Goal: Information Seeking & Learning: Learn about a topic

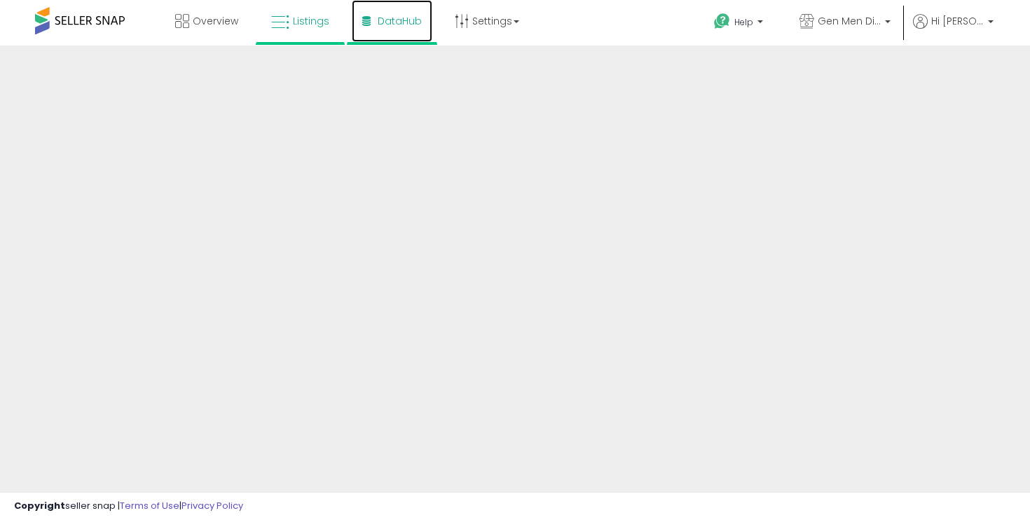
click at [384, 15] on span "DataHub" at bounding box center [400, 21] width 44 height 14
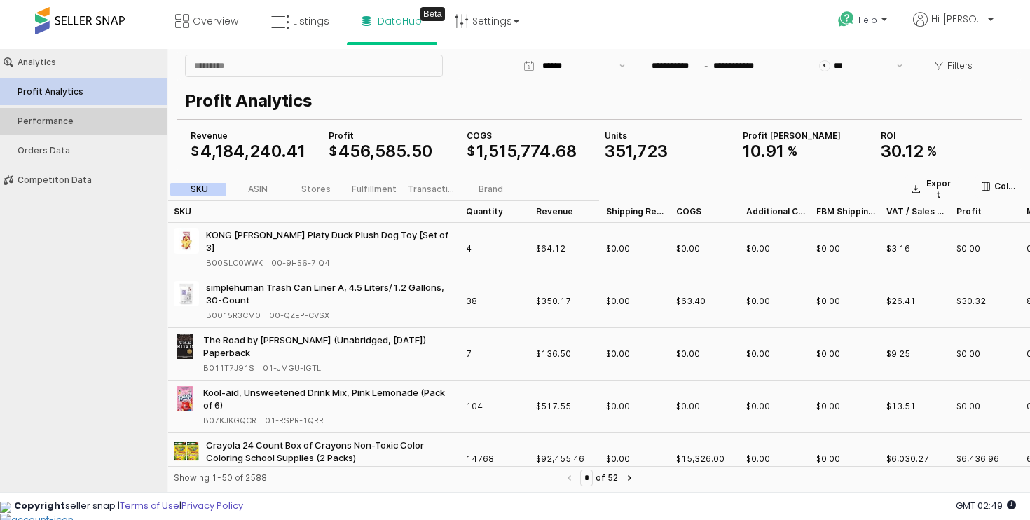
click at [132, 126] on button "Performance" at bounding box center [83, 121] width 177 height 27
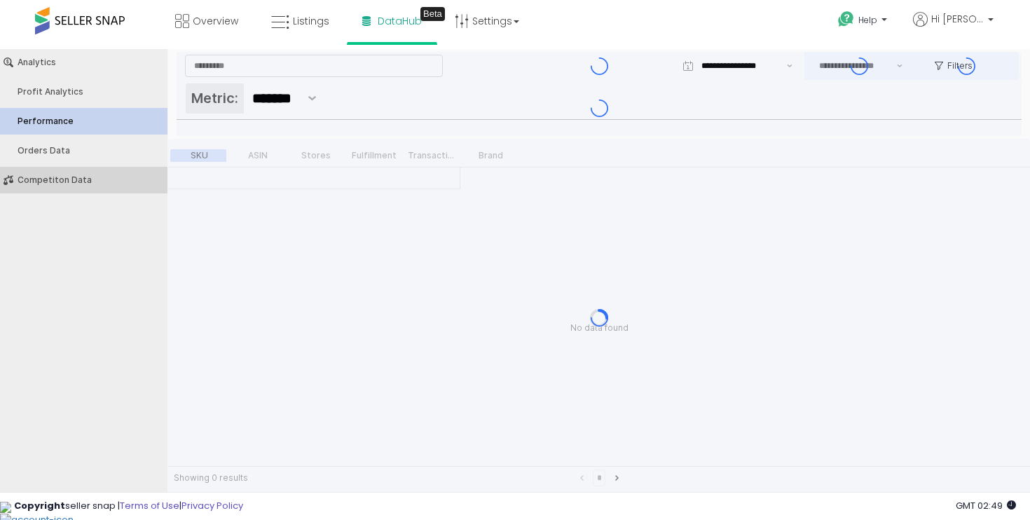
click at [125, 175] on div "Competiton Data" at bounding box center [91, 180] width 146 height 10
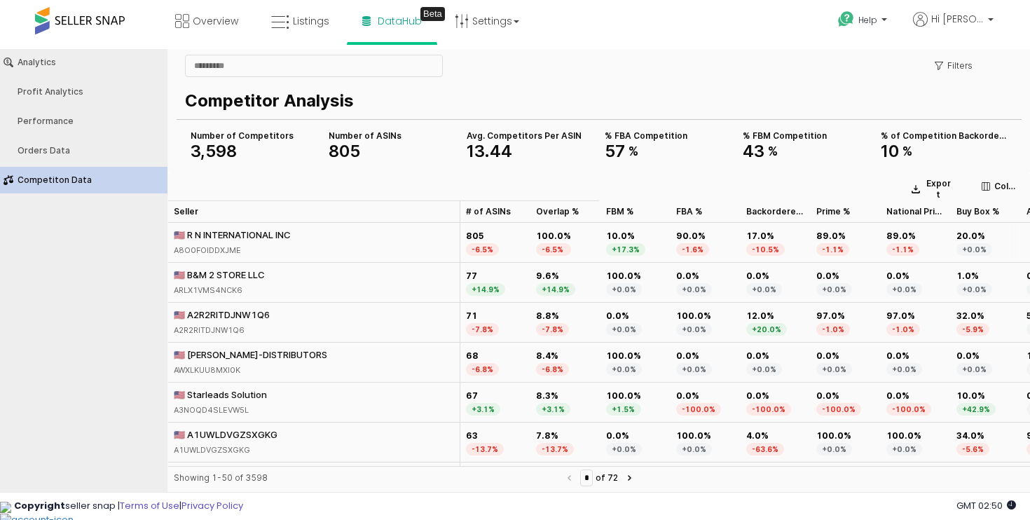
click at [332, 243] on div "🇺🇸 R N INTERNATIONAL INC A8O0FOIDDXJME" at bounding box center [314, 243] width 292 height 40
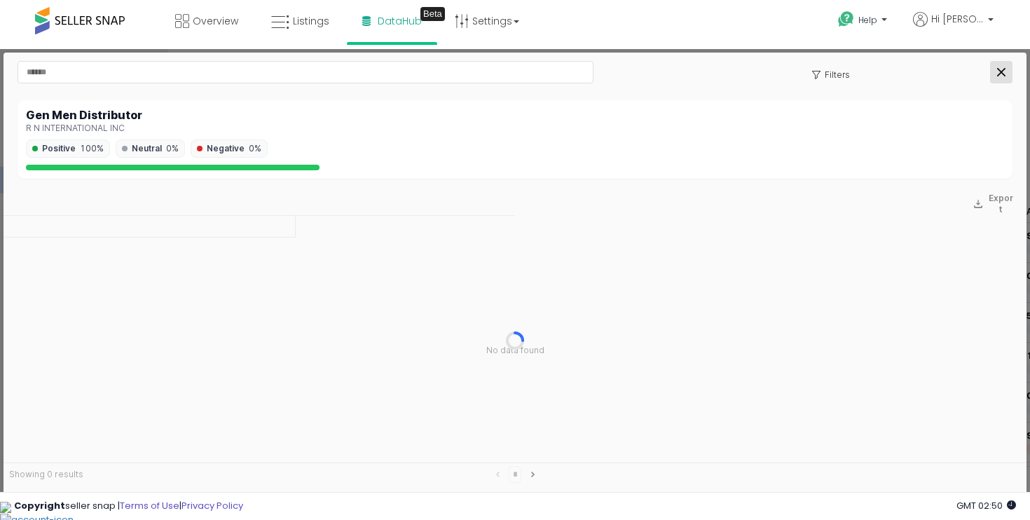
click at [999, 69] on icon "Close" at bounding box center [1001, 72] width 8 height 8
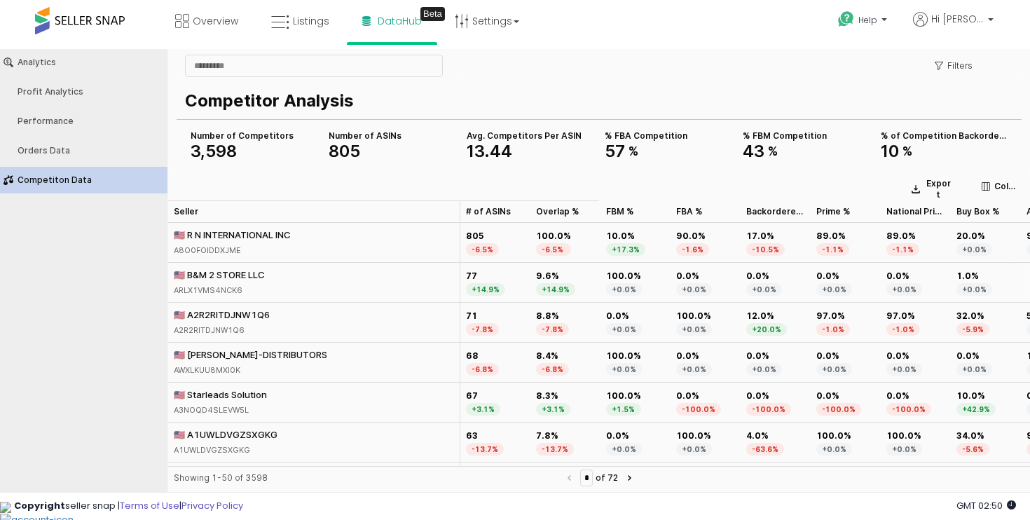
click at [225, 277] on div "🇺🇸 B&M 2 STORE LLC" at bounding box center [219, 274] width 91 height 13
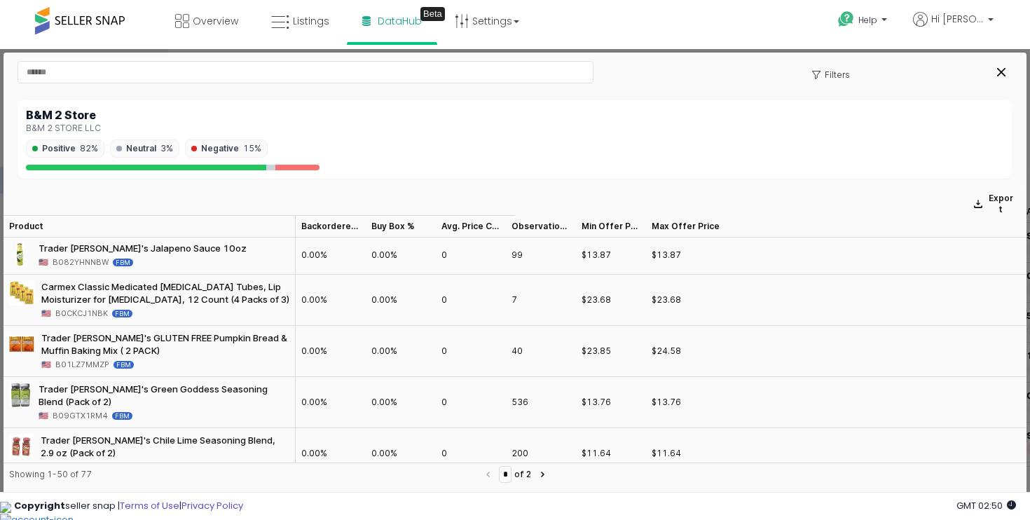
scroll to position [146, 0]
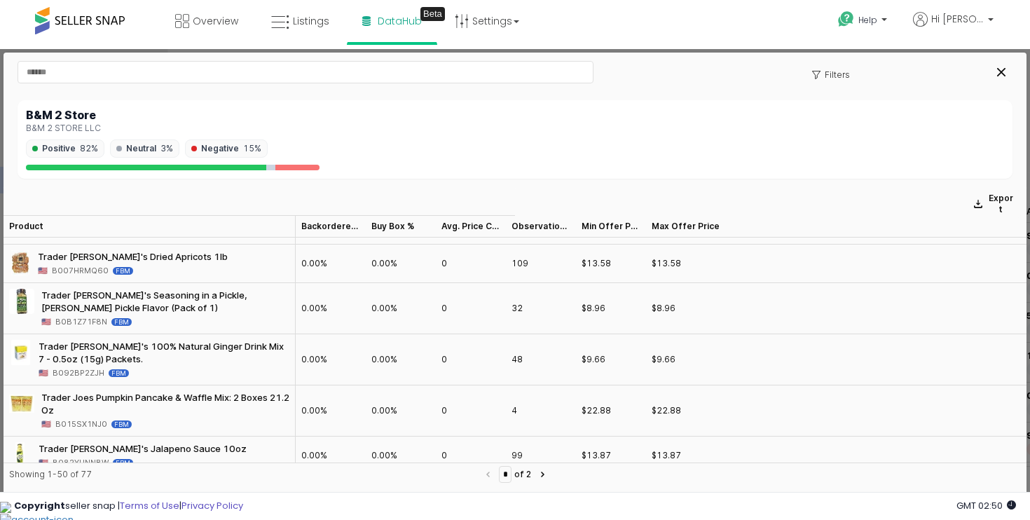
click at [73, 114] on div "B&M 2 Store" at bounding box center [515, 115] width 978 height 13
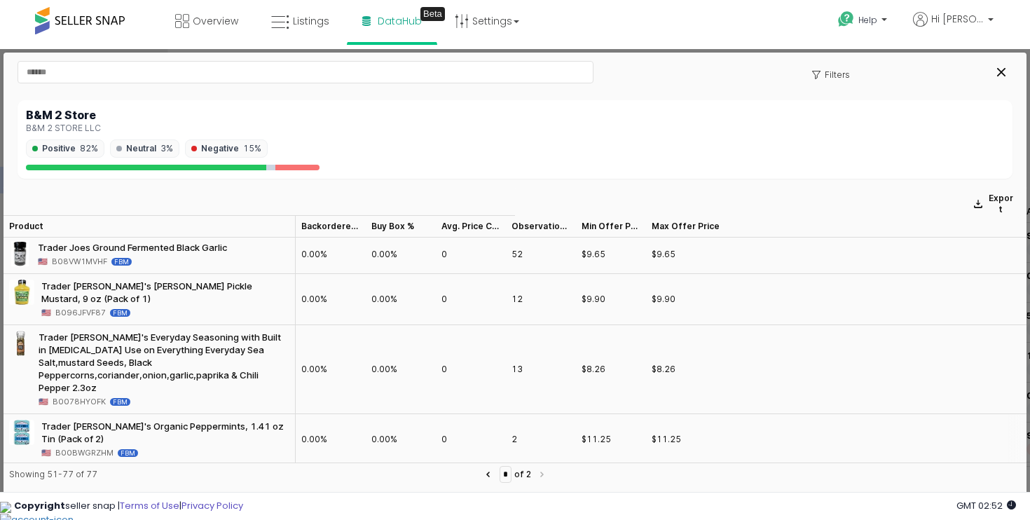
scroll to position [1004, 0]
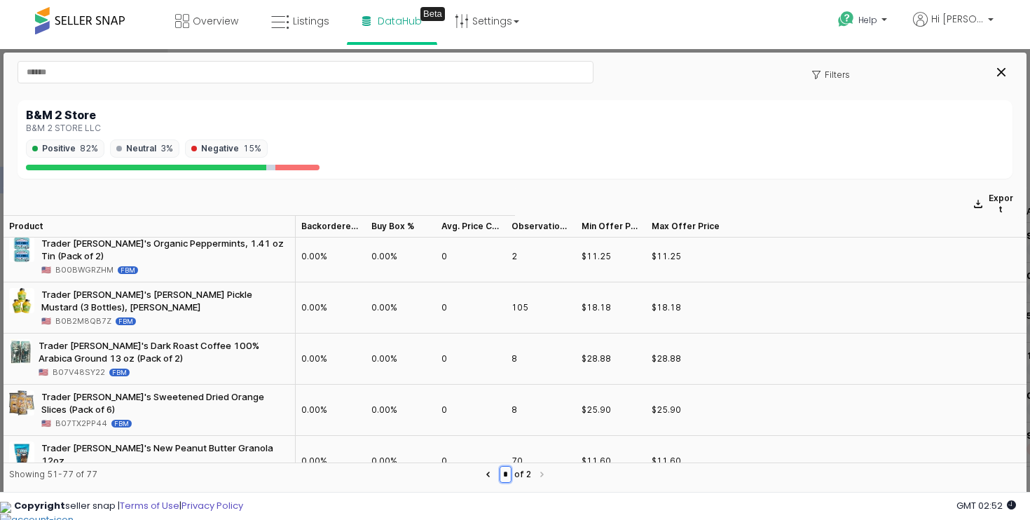
click at [507, 473] on input "*" at bounding box center [505, 474] width 11 height 15
type input "*"
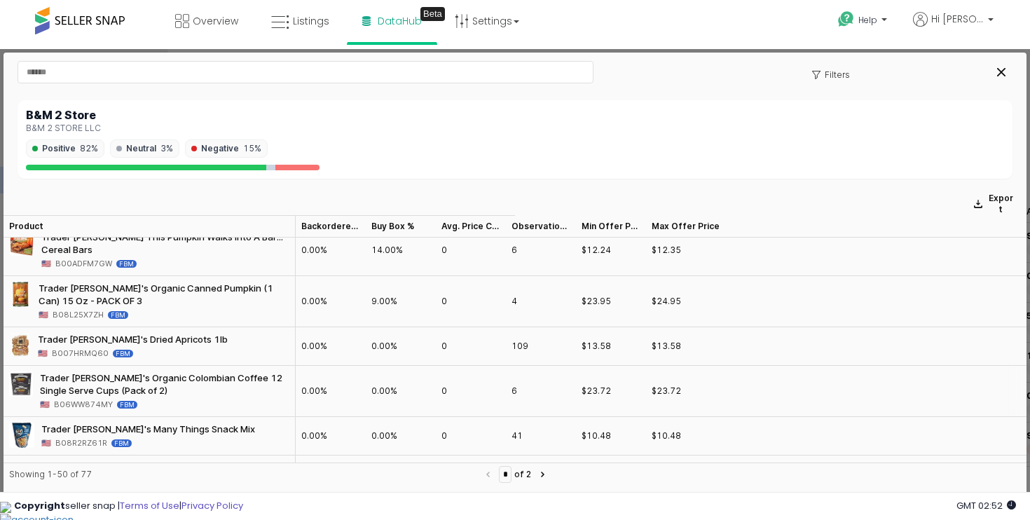
scroll to position [62, 0]
click at [79, 310] on span "B08L25X7ZH" at bounding box center [78, 316] width 51 height 13
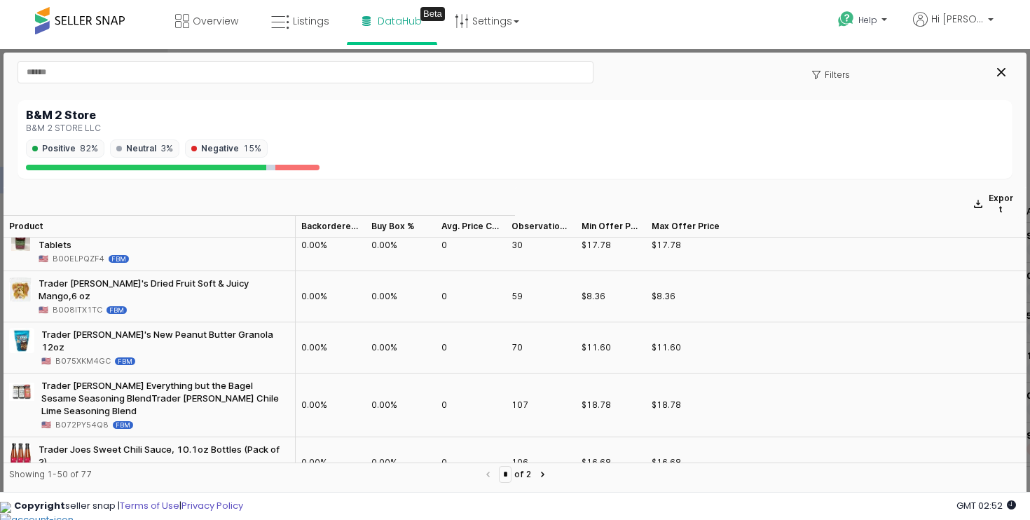
scroll to position [1213, 0]
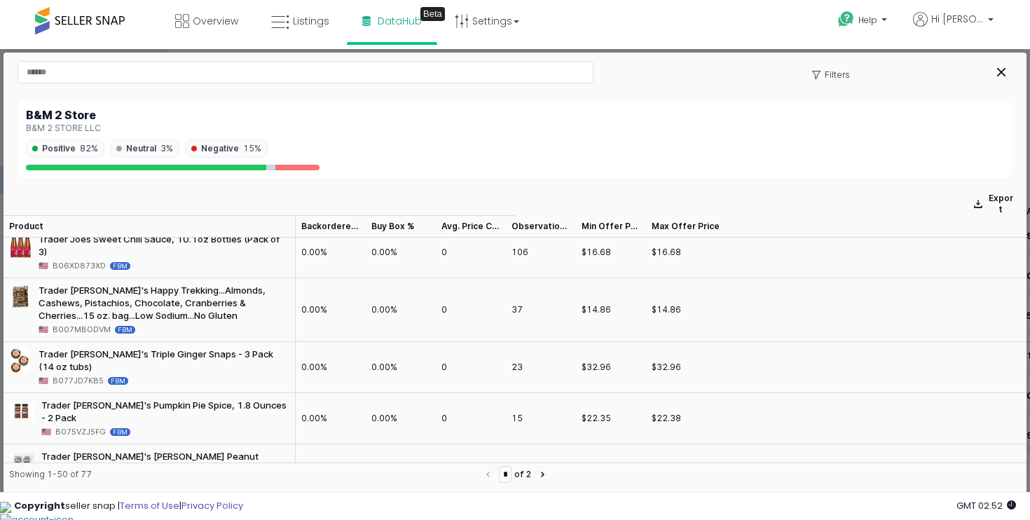
click at [68, 121] on div "B&M 2 Store" at bounding box center [515, 115] width 978 height 13
click at [68, 130] on div "B&M 2 STORE LLC" at bounding box center [515, 128] width 978 height 10
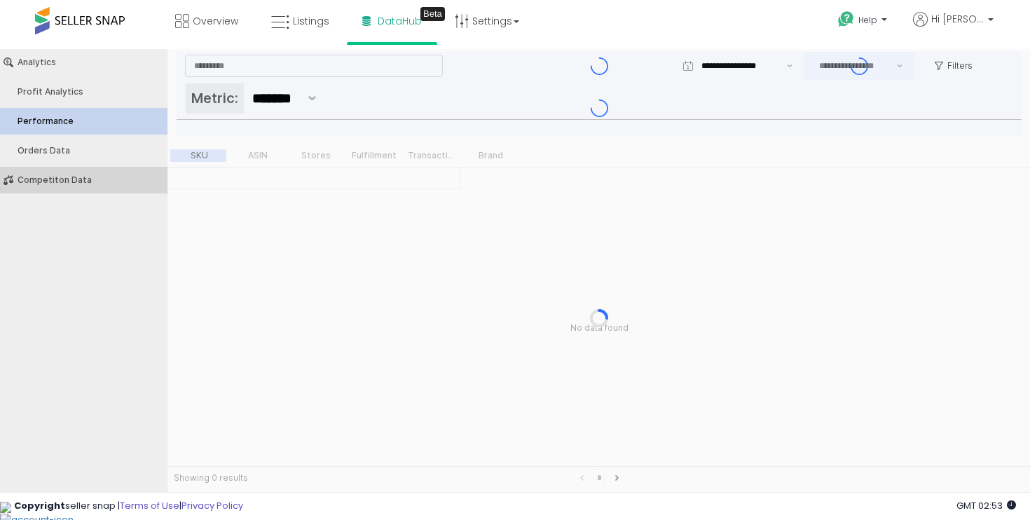
click at [124, 178] on div "Competiton Data" at bounding box center [91, 180] width 146 height 10
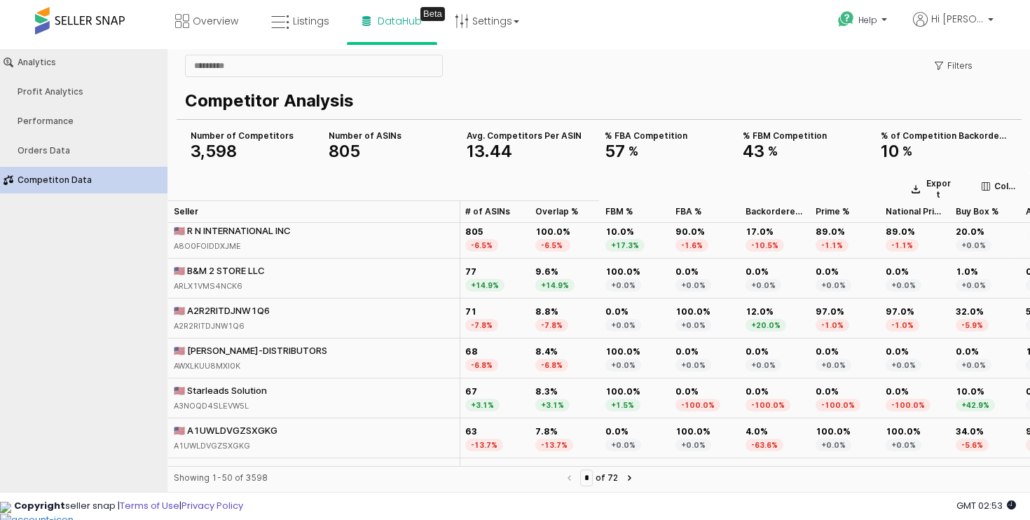
scroll to position [0, 0]
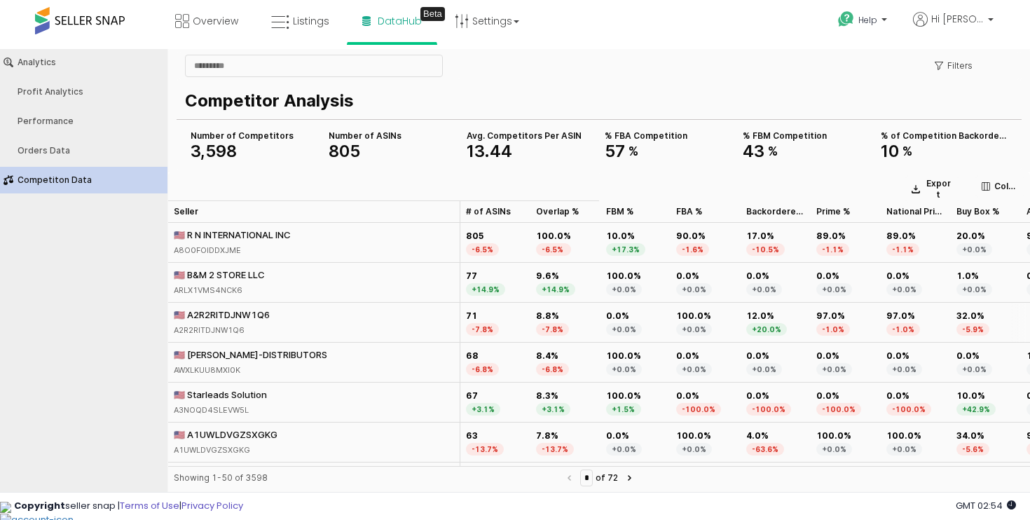
click at [249, 316] on div "🇺🇸 A2R2RITDJNW1Q6" at bounding box center [222, 314] width 96 height 13
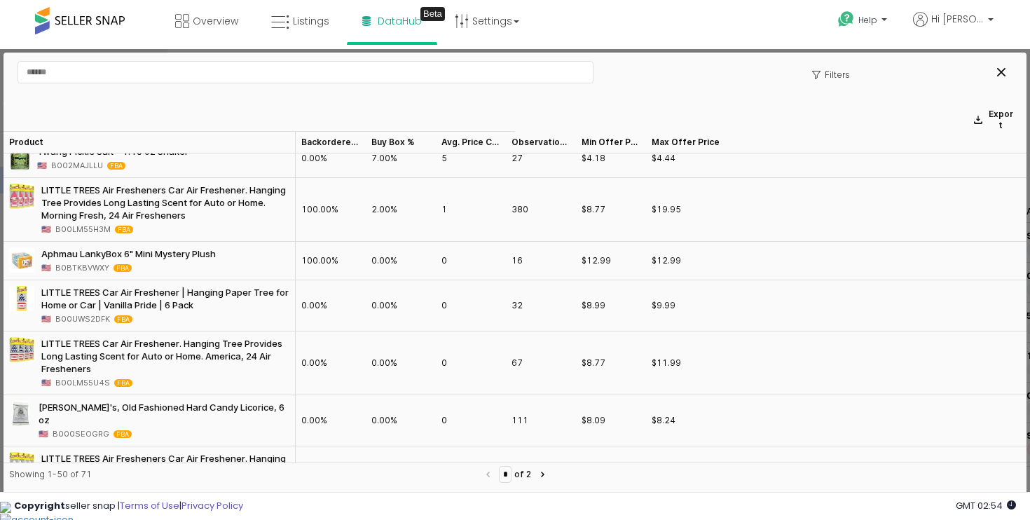
scroll to position [2539, 0]
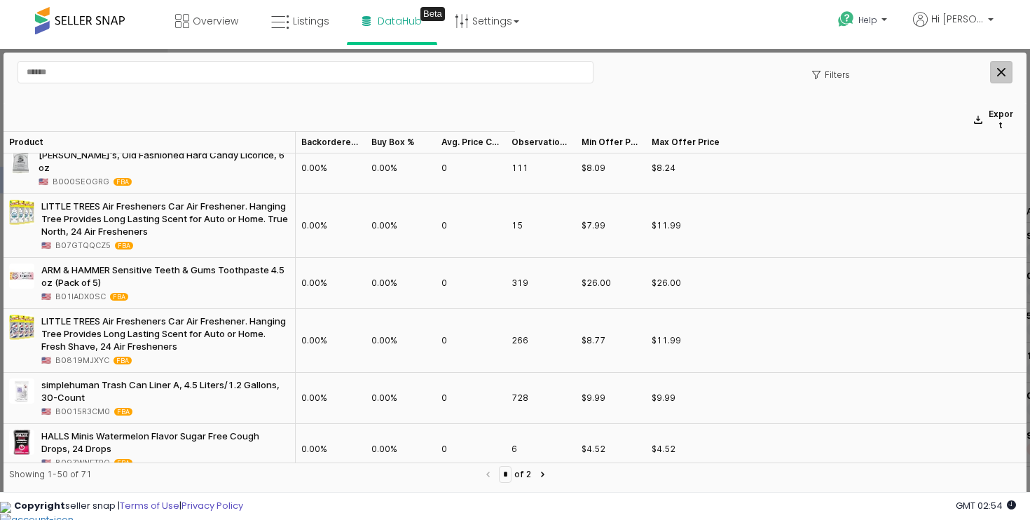
click at [1005, 71] on icon "Close" at bounding box center [1001, 72] width 8 height 8
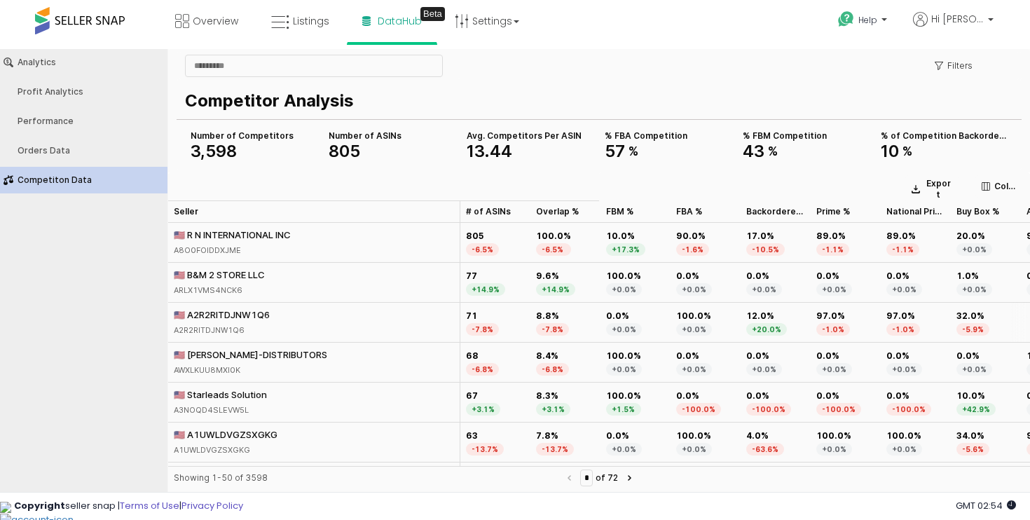
click at [212, 328] on div "A2R2RITDJNW1Q6" at bounding box center [222, 330] width 96 height 13
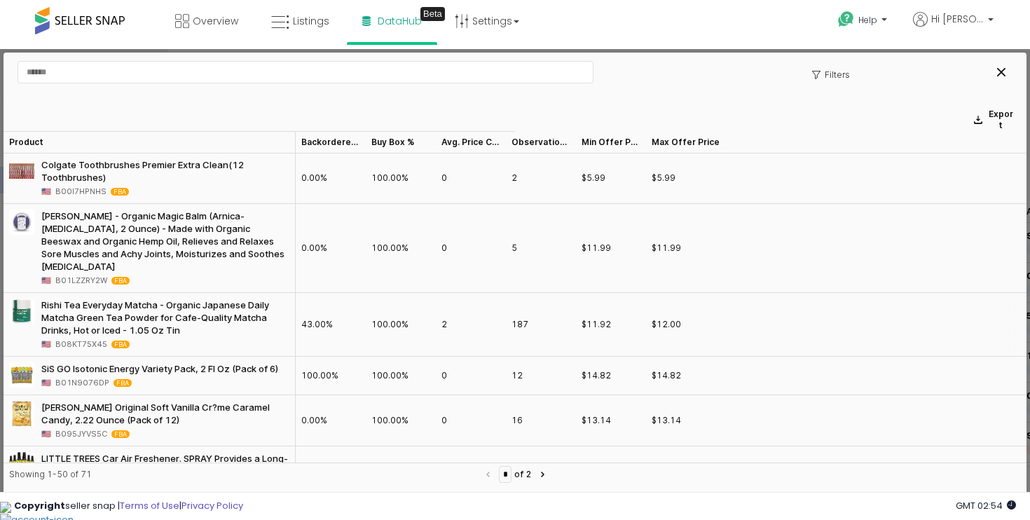
scroll to position [1, 0]
click at [181, 169] on div "Colgate Toothbrushes Premier Extra Clean(12 Toothbrushes)" at bounding box center [165, 170] width 248 height 25
click at [180, 161] on div "Colgate Toothbrushes Premier Extra Clean(12 Toothbrushes)" at bounding box center [165, 170] width 248 height 25
click at [87, 189] on span "B00I7HPNHS" at bounding box center [80, 190] width 51 height 13
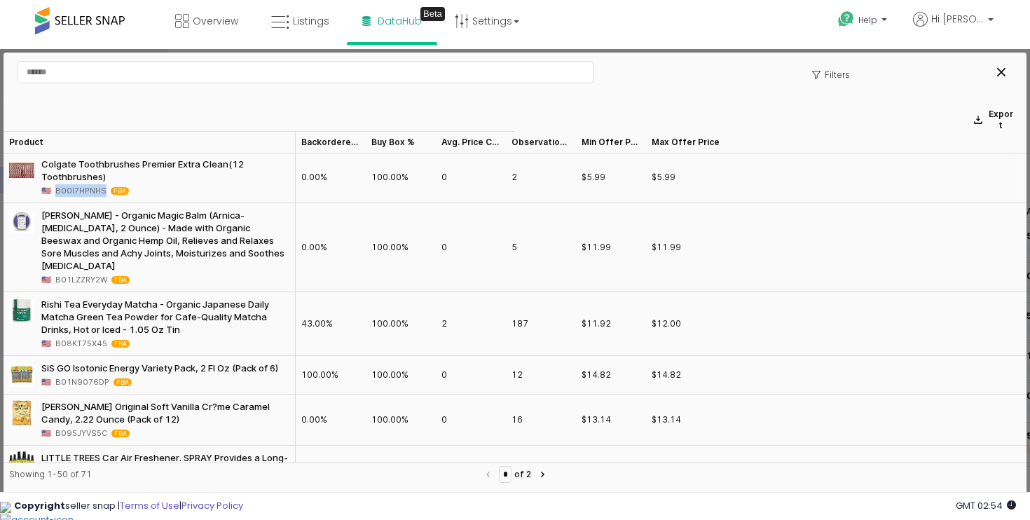
copy span "B00I7HPNHS"
click at [997, 63] on div "Close" at bounding box center [1001, 72] width 21 height 21
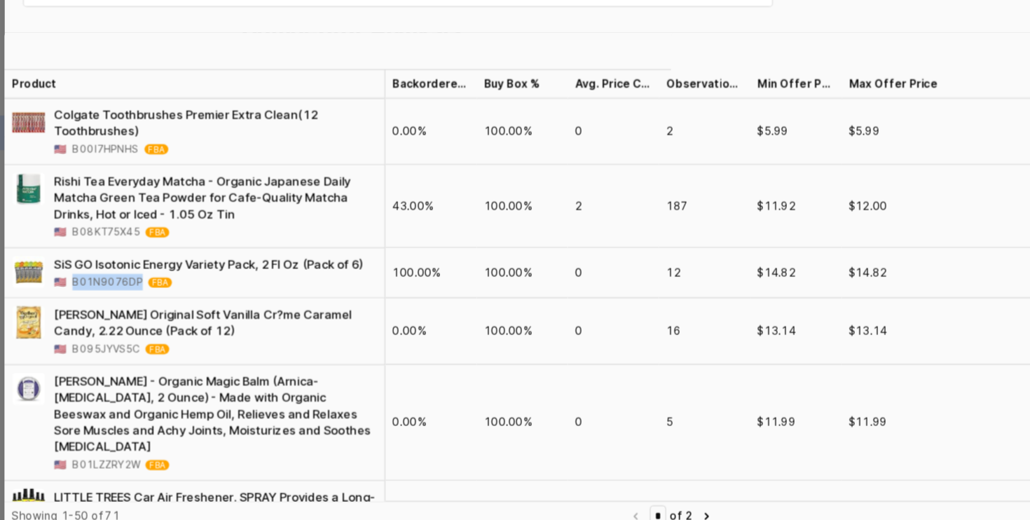
drag, startPoint x: 103, startPoint y: 210, endPoint x: 55, endPoint y: 210, distance: 48.4
click at [55, 210] on span "B01N9076DP" at bounding box center [82, 208] width 54 height 13
click at [89, 259] on span "B095JYVS5C" at bounding box center [81, 259] width 52 height 13
copy span "B095JYVS5C"
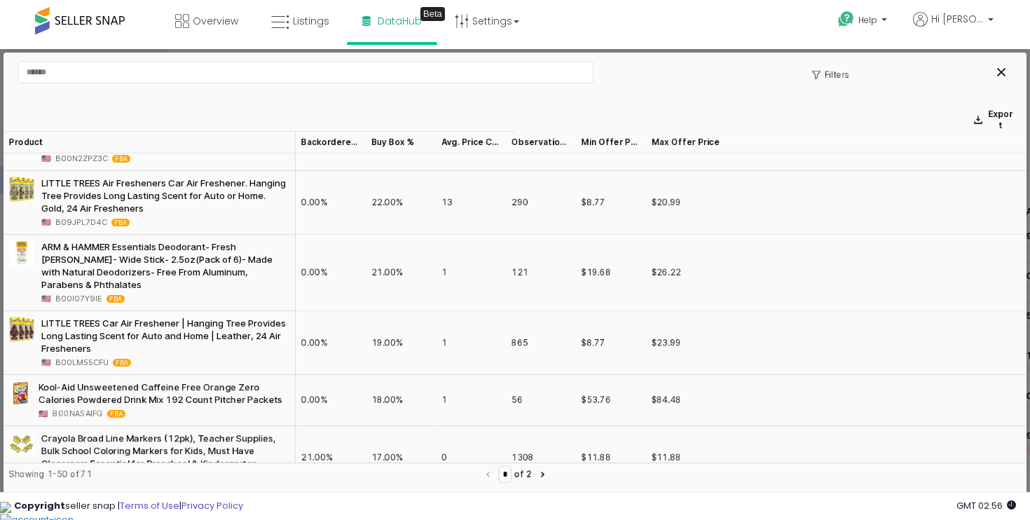
scroll to position [1249, 0]
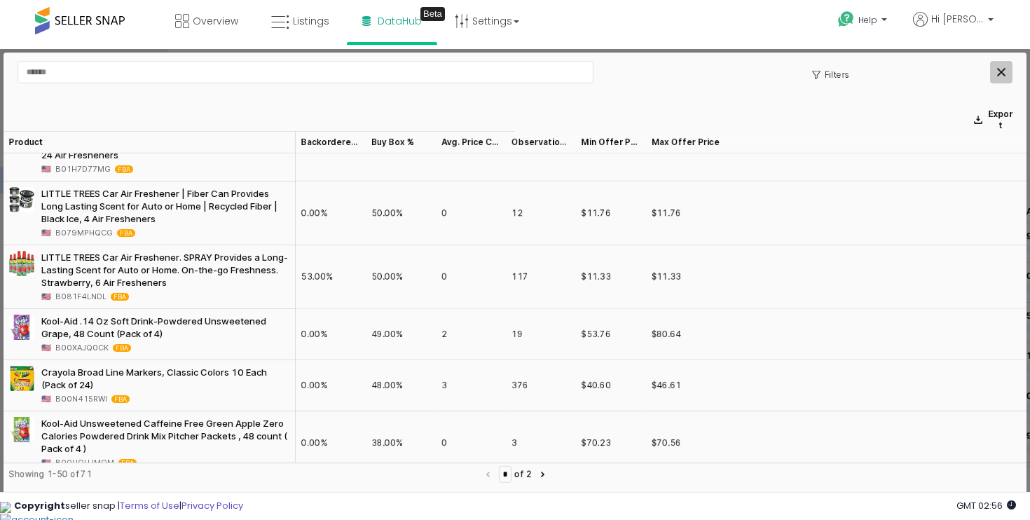
click at [998, 64] on div "Close" at bounding box center [1001, 72] width 21 height 21
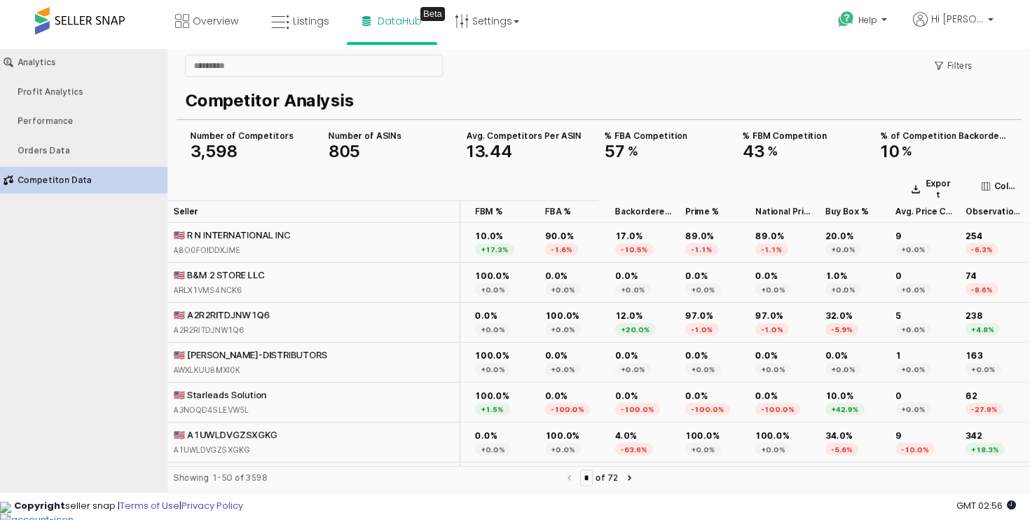
scroll to position [0, 0]
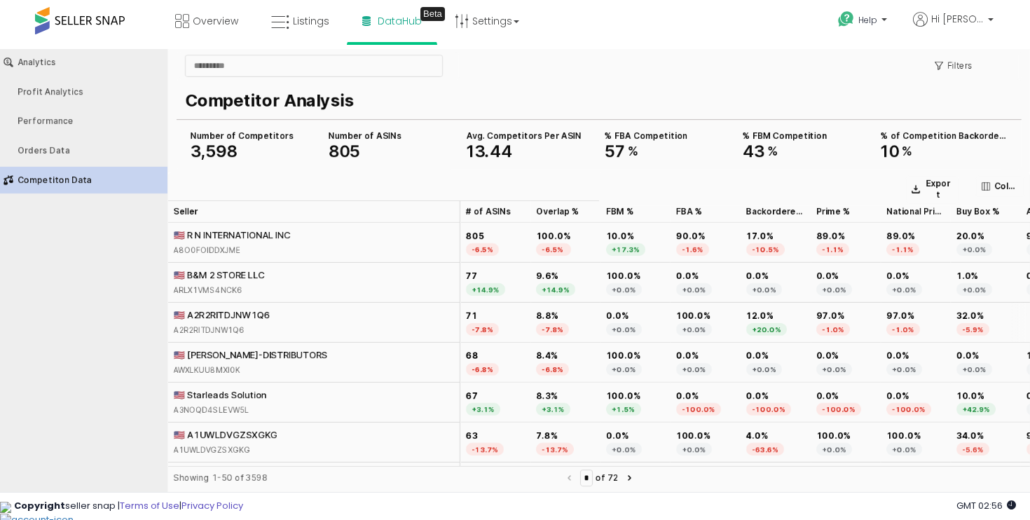
click at [400, 333] on div "🇺🇸 A2R2RITDJNW1Q6 A2R2RITDJNW1Q6" at bounding box center [314, 323] width 292 height 40
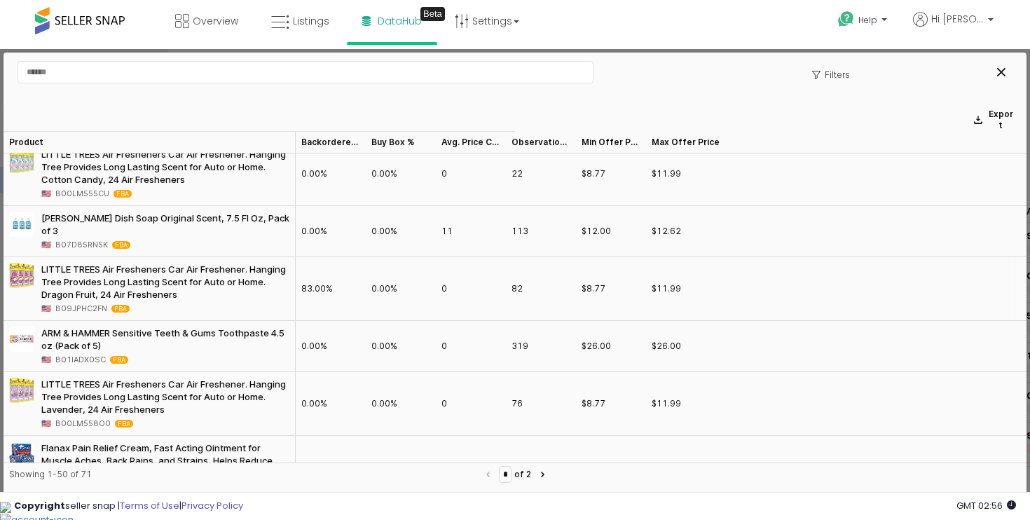
scroll to position [2565, 0]
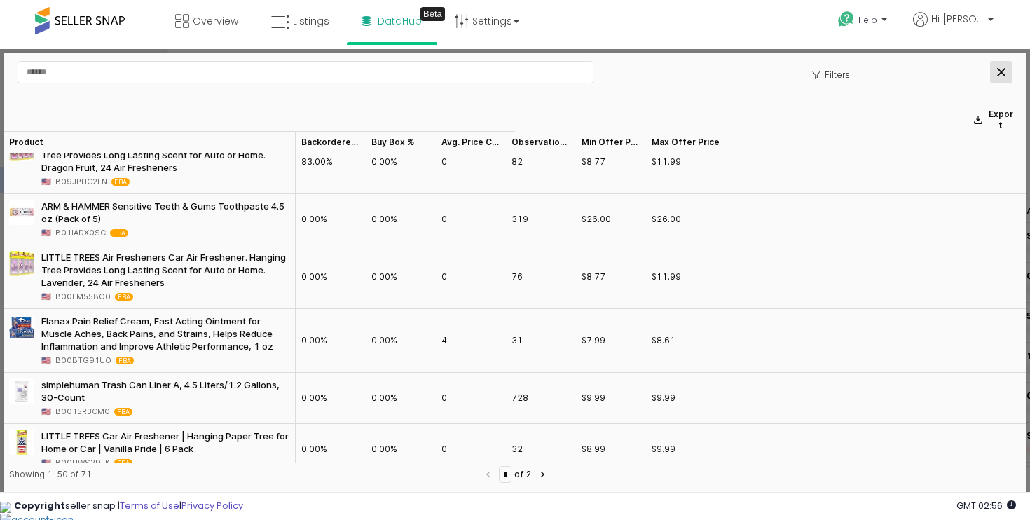
click at [1007, 69] on div "Close" at bounding box center [1001, 72] width 21 height 21
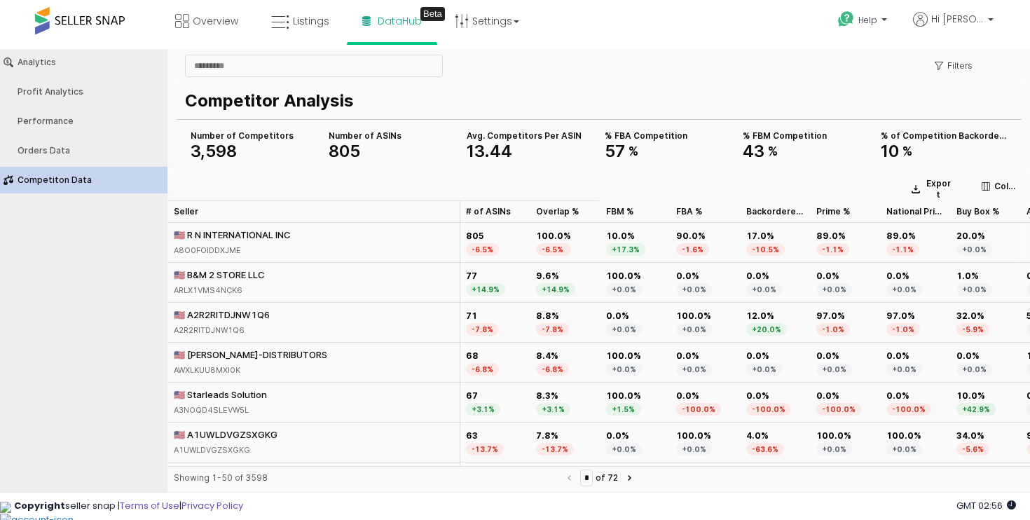
click at [214, 240] on div "🇺🇸 R N INTERNATIONAL INC" at bounding box center [232, 235] width 117 height 13
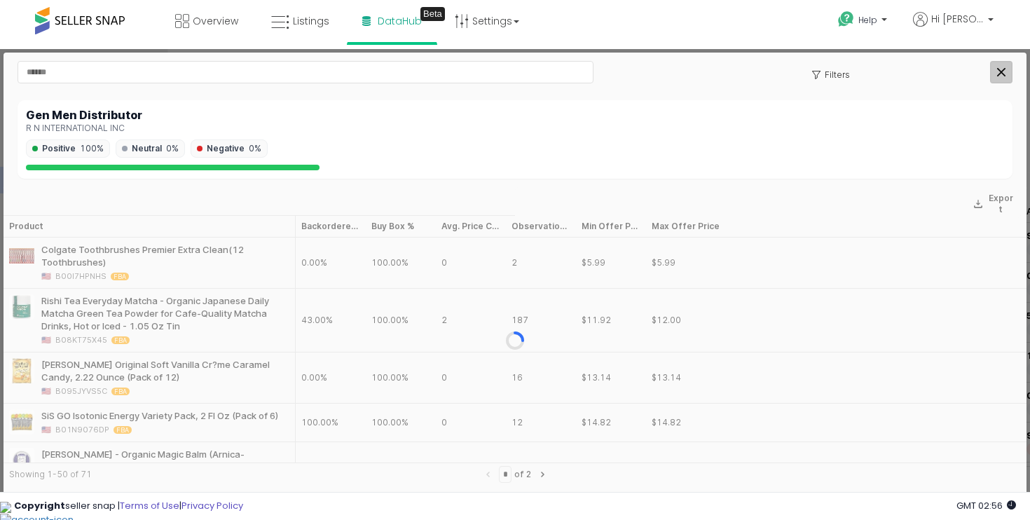
click at [1002, 78] on div "Close" at bounding box center [1001, 72] width 21 height 21
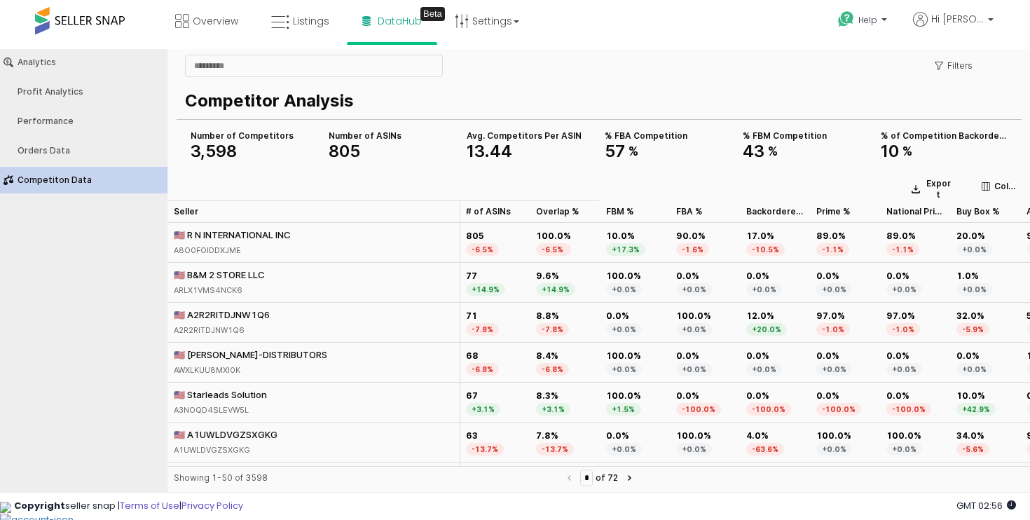
click at [217, 274] on div "🇺🇸 B&M 2 STORE LLC" at bounding box center [219, 274] width 91 height 13
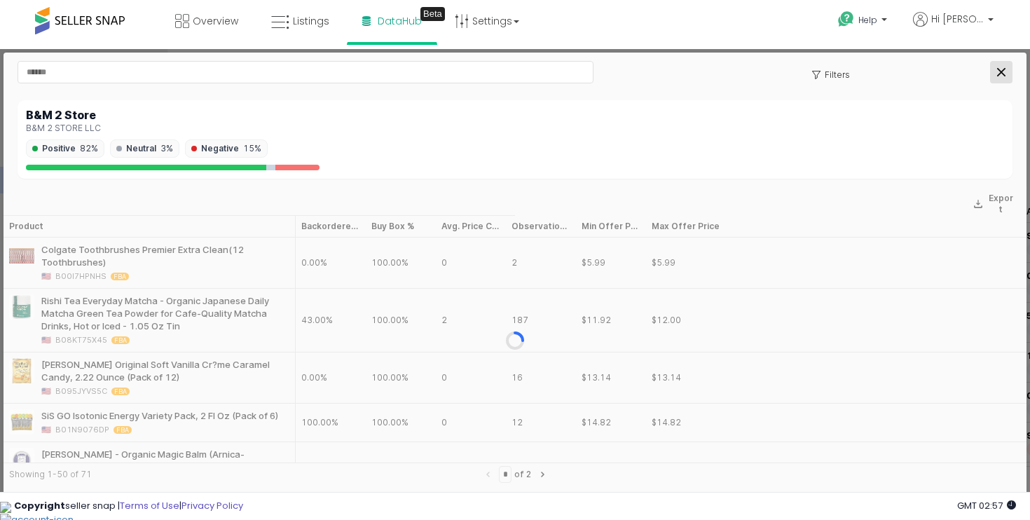
click at [1003, 79] on div "Close" at bounding box center [1001, 72] width 21 height 21
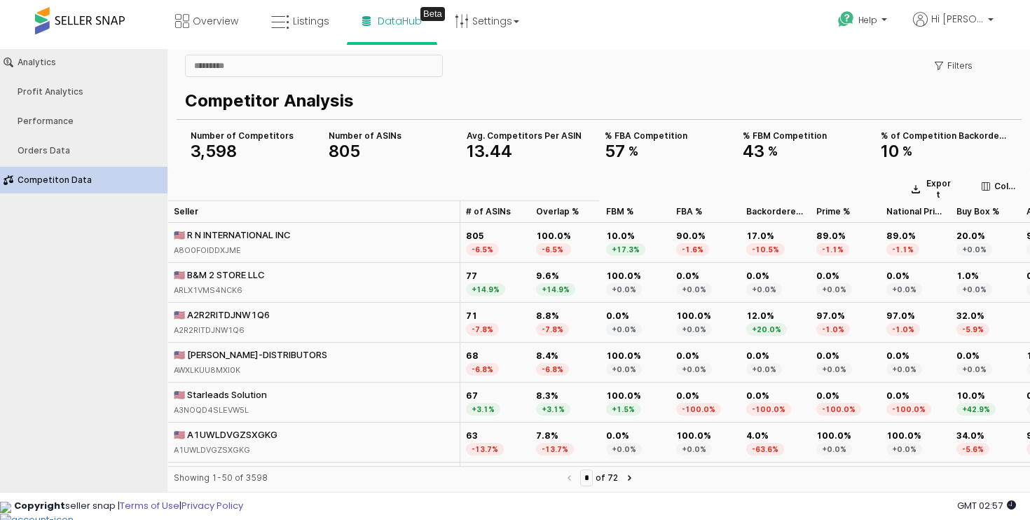
click at [202, 313] on div "🇺🇸 A2R2RITDJNW1Q6" at bounding box center [222, 314] width 96 height 13
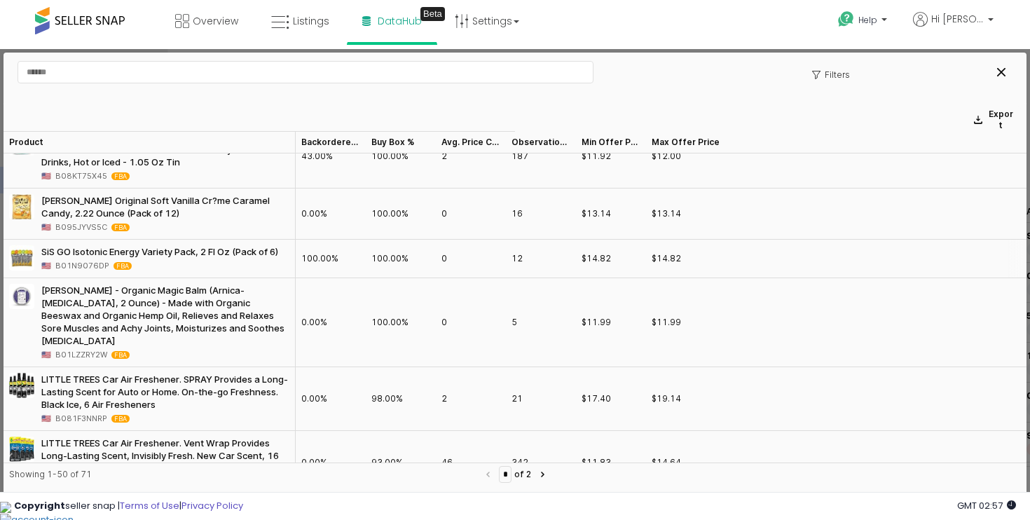
scroll to position [0, 0]
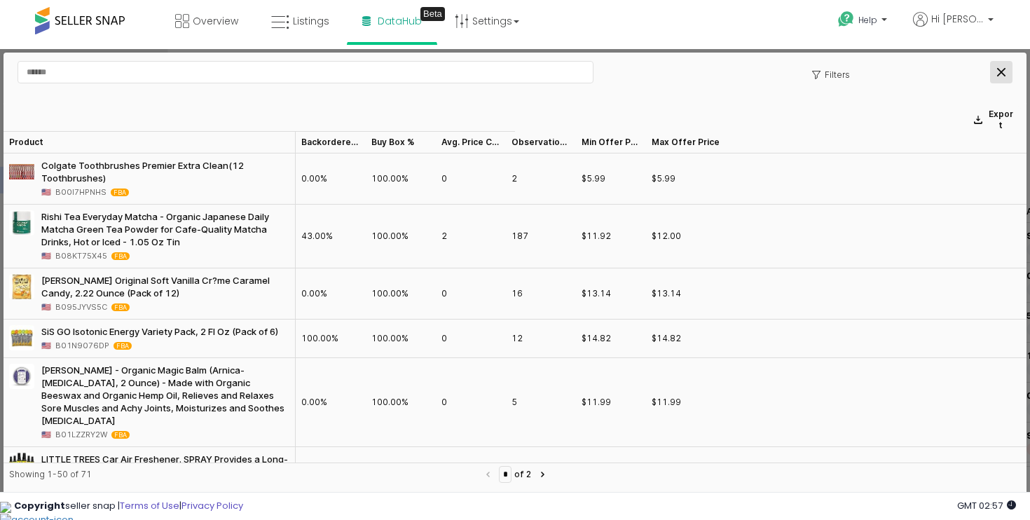
click at [1004, 67] on div "Close" at bounding box center [1001, 72] width 21 height 21
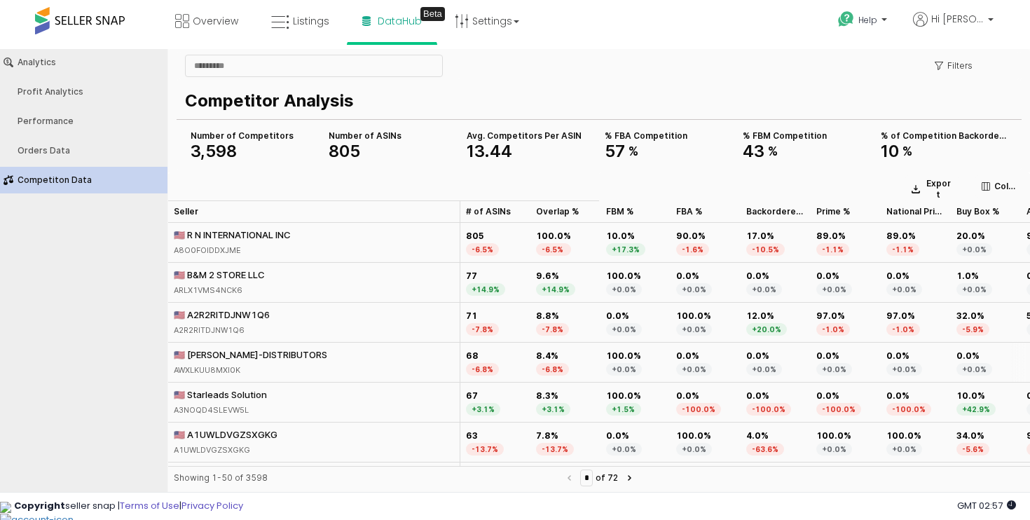
click at [268, 353] on div "🇺🇸 VALYOU-DISTRIBUTORS" at bounding box center [251, 354] width 154 height 13
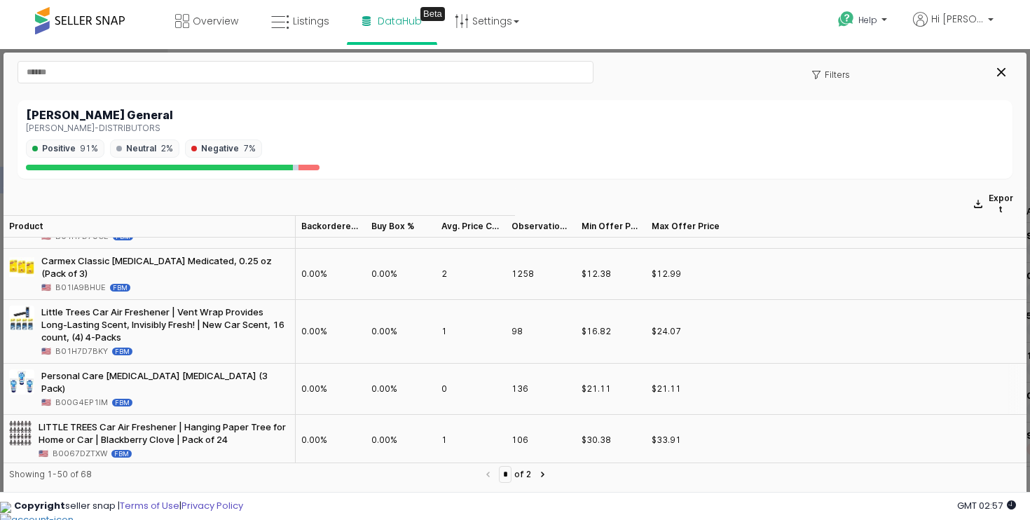
scroll to position [2080, 0]
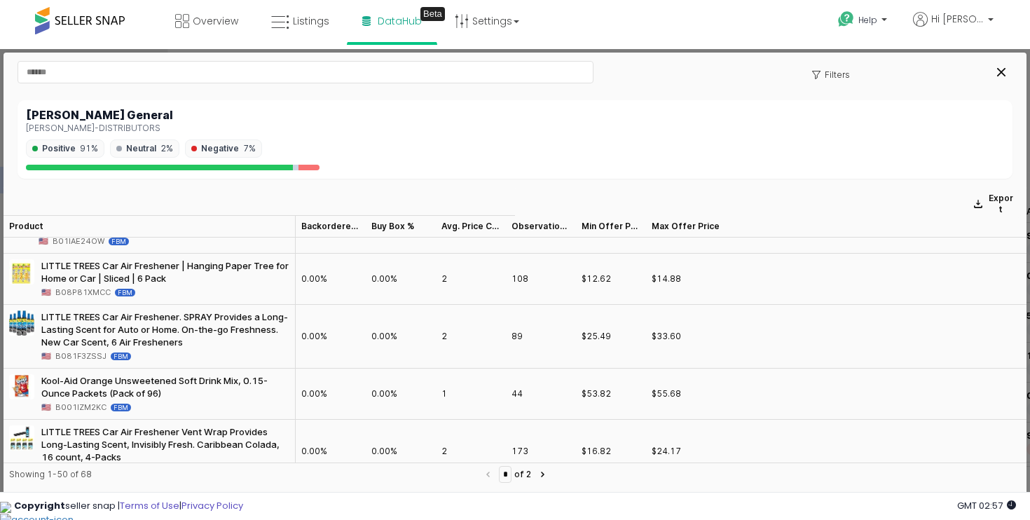
click at [116, 128] on div "VALYOU-DISTRIBUTORS" at bounding box center [515, 128] width 978 height 10
click at [997, 75] on icon "Close" at bounding box center [1001, 72] width 8 height 8
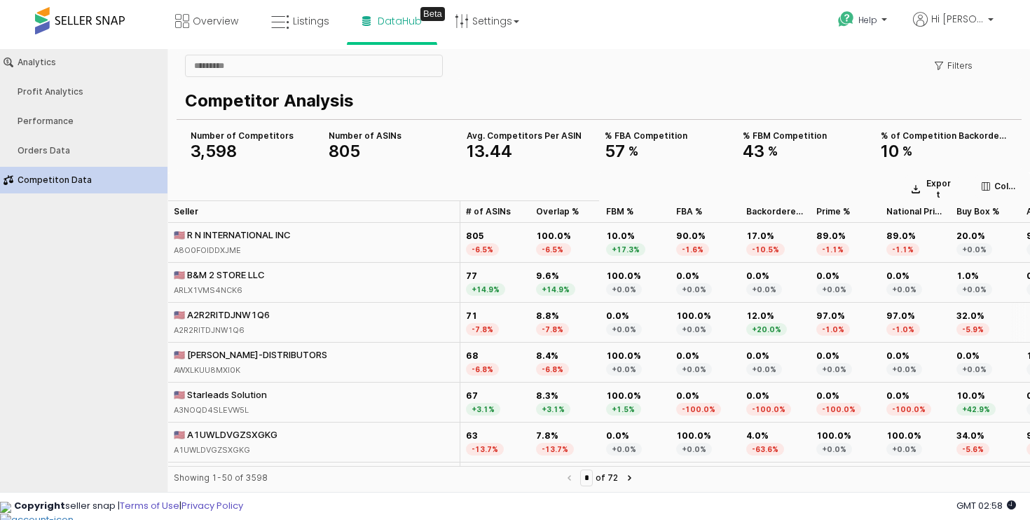
scroll to position [1, 0]
click at [226, 397] on div "🇺🇸 Starleads Solution" at bounding box center [220, 393] width 93 height 13
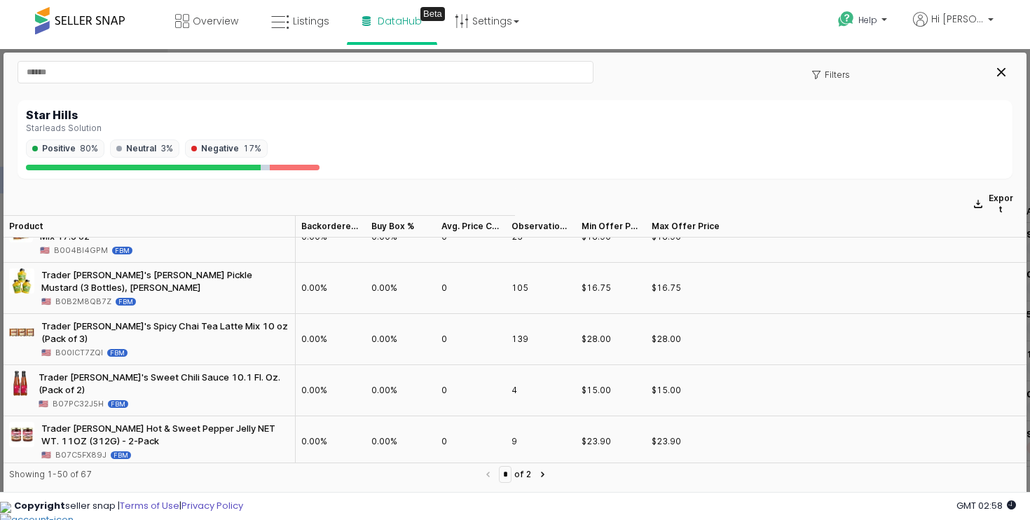
scroll to position [2182, 0]
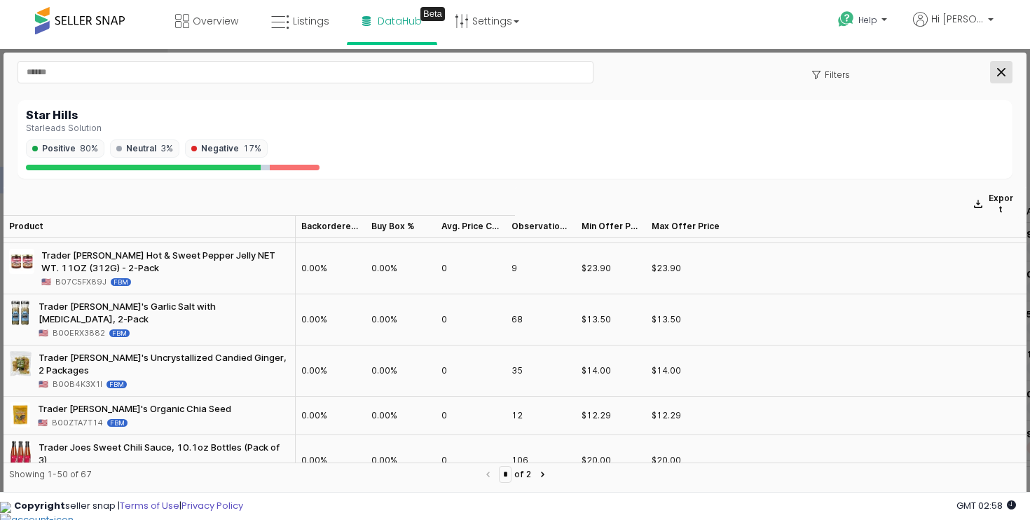
click at [1007, 70] on div "Close" at bounding box center [1001, 72] width 21 height 21
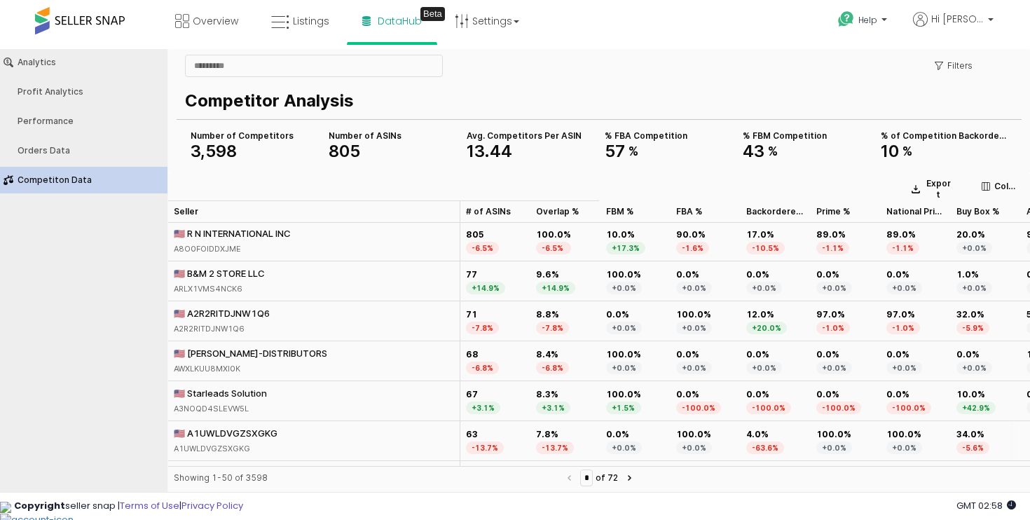
click at [211, 434] on div "🇺🇸 A1UWLDVGZSXGKG" at bounding box center [226, 433] width 104 height 13
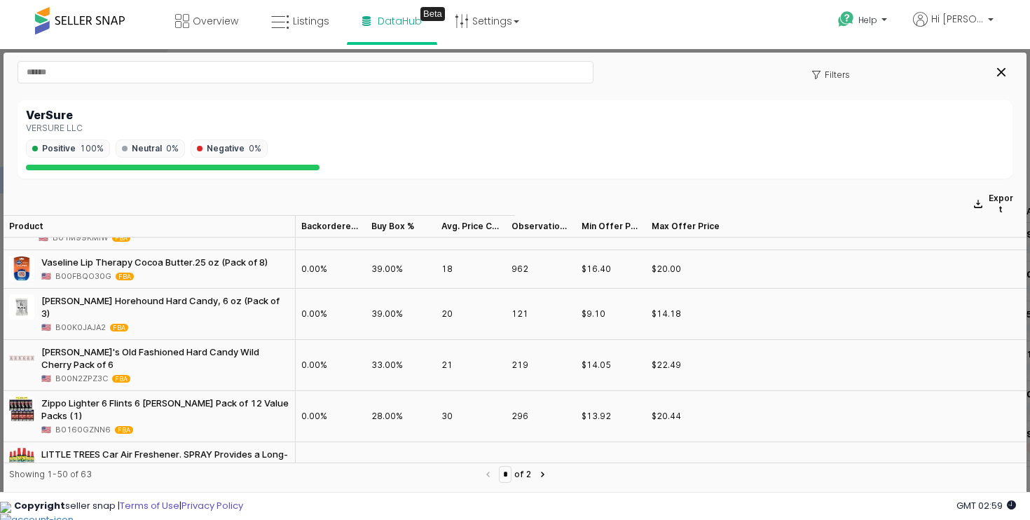
scroll to position [1695, 0]
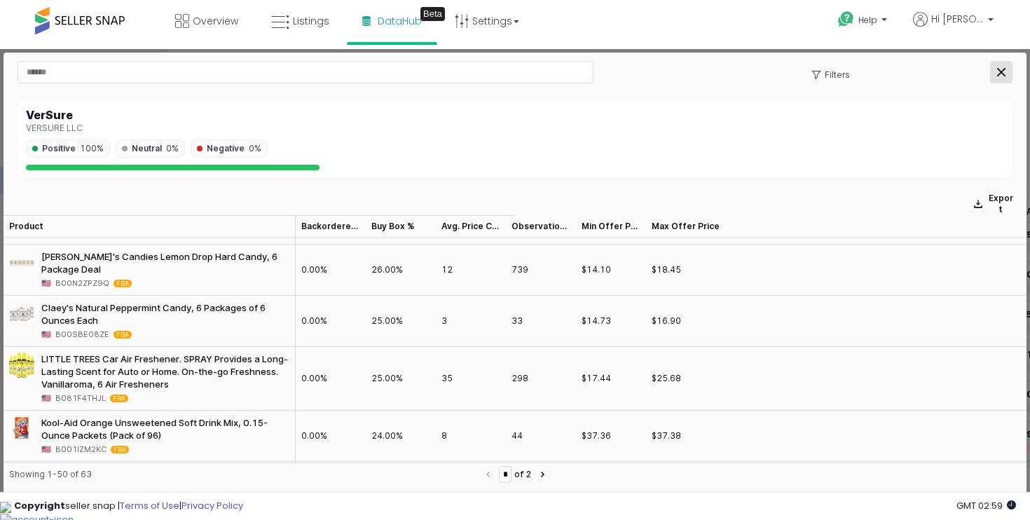
click at [1004, 68] on icon "Close" at bounding box center [1001, 72] width 8 height 8
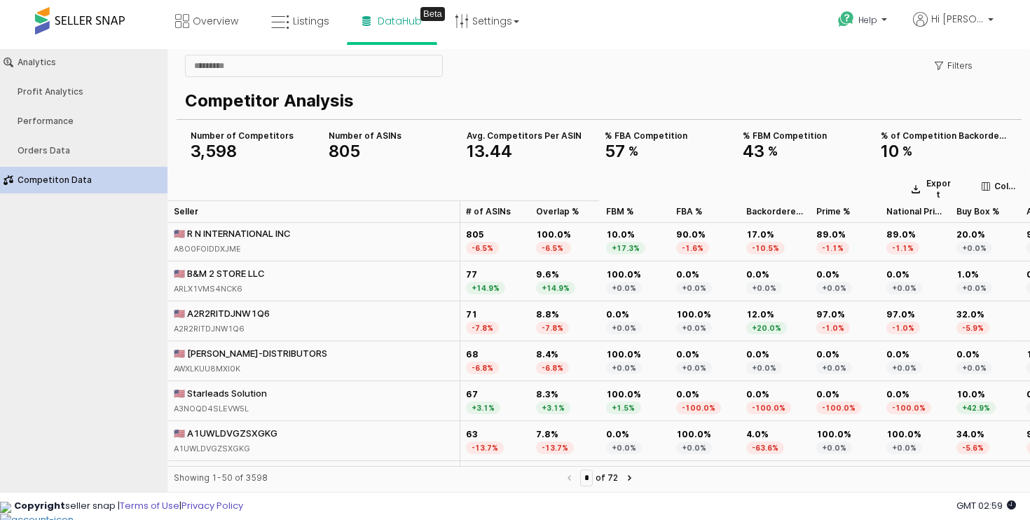
click at [238, 313] on div "🇺🇸 A2R2RITDJNW1Q6" at bounding box center [222, 313] width 96 height 13
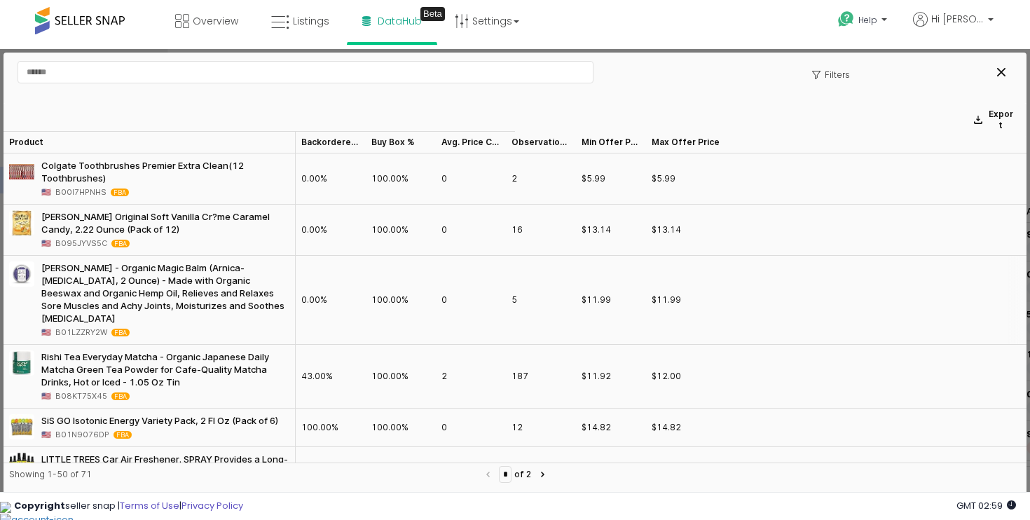
scroll to position [0, 0]
click at [1004, 80] on div "Close" at bounding box center [1001, 72] width 21 height 21
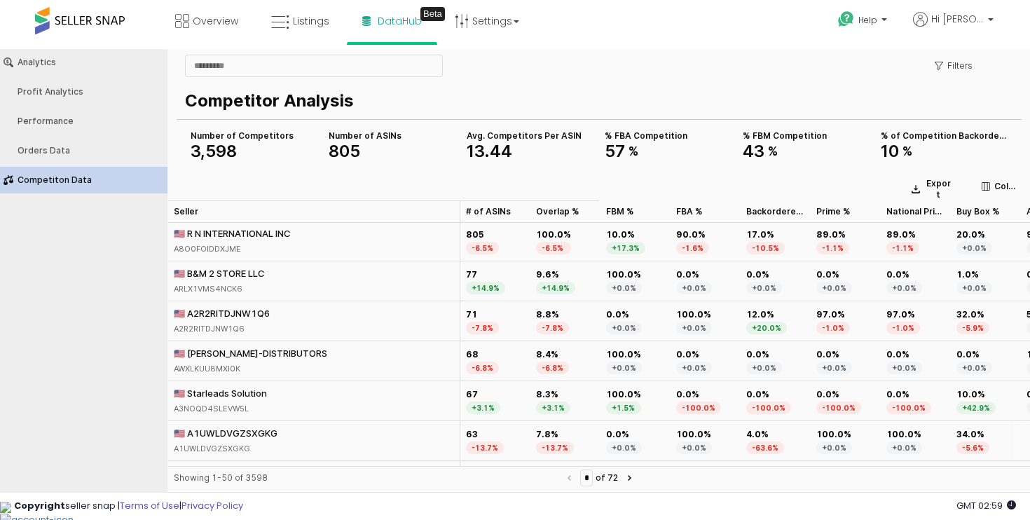
click at [236, 432] on div "🇺🇸 A1UWLDVGZSXGKG" at bounding box center [226, 433] width 104 height 13
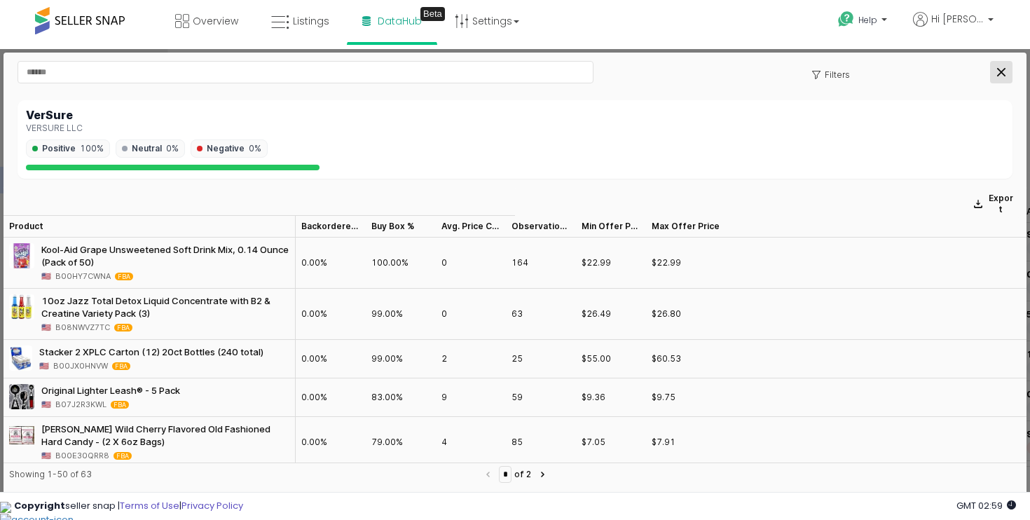
click at [1003, 75] on icon "Close" at bounding box center [1001, 72] width 8 height 8
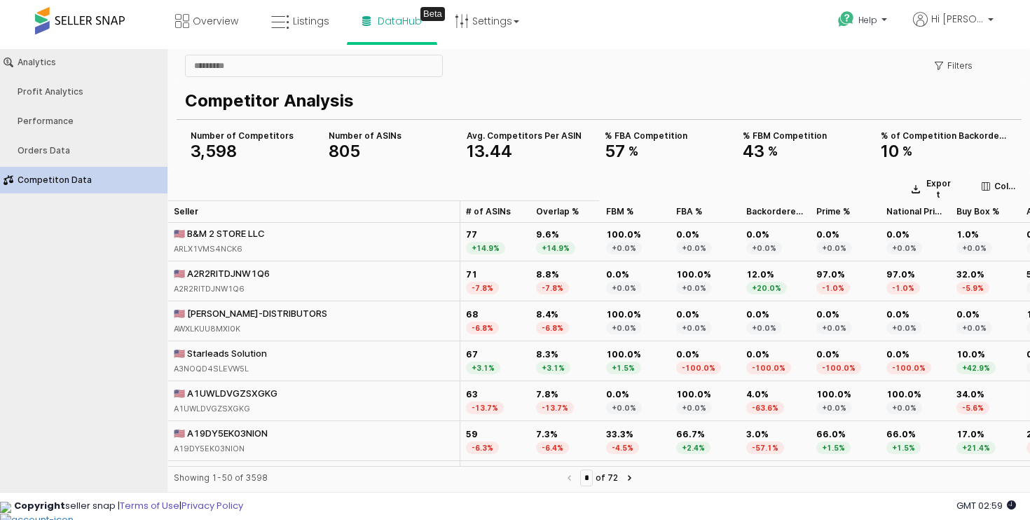
scroll to position [55, 0]
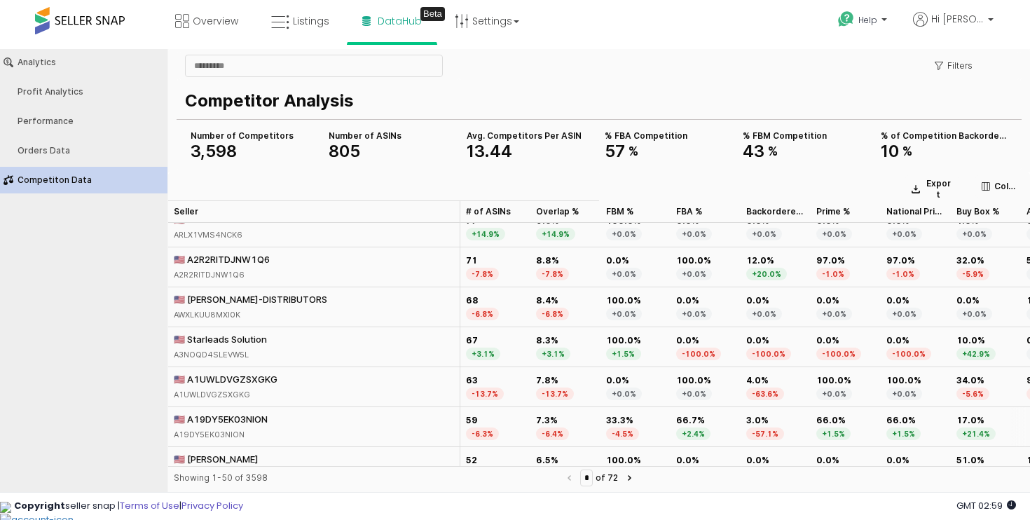
click at [240, 425] on div "🇺🇸 A19DY5EK03NION A19DY5EK03NION" at bounding box center [221, 427] width 94 height 28
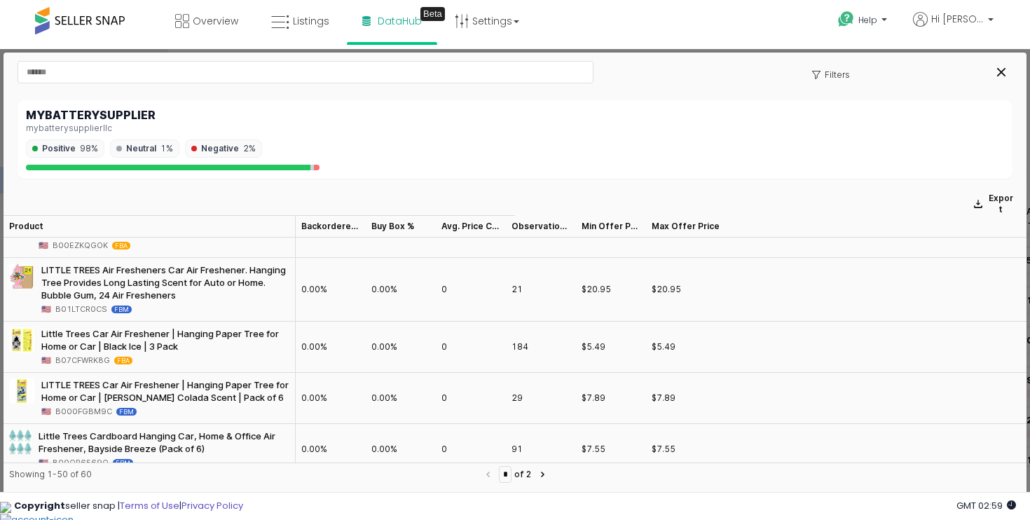
scroll to position [2384, 0]
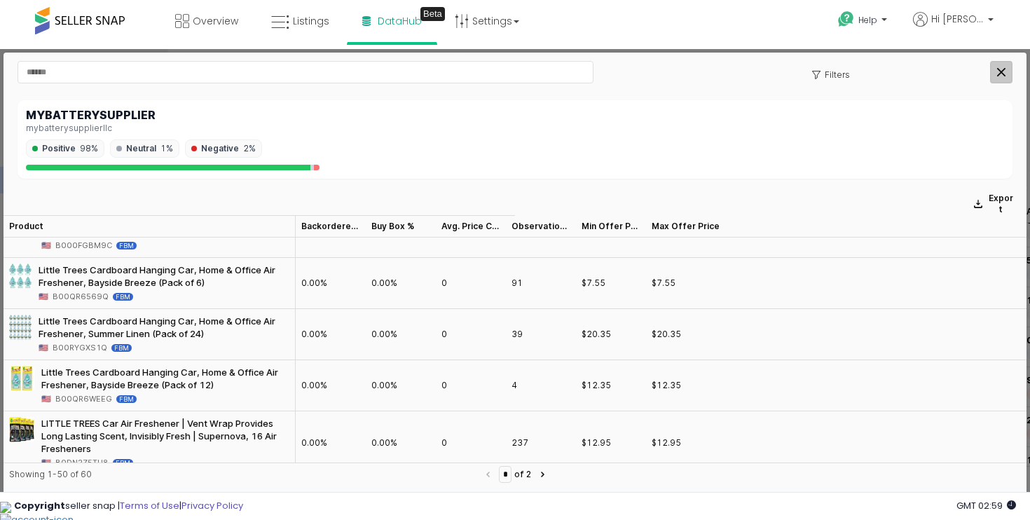
click at [997, 71] on icon "Close" at bounding box center [1001, 72] width 8 height 8
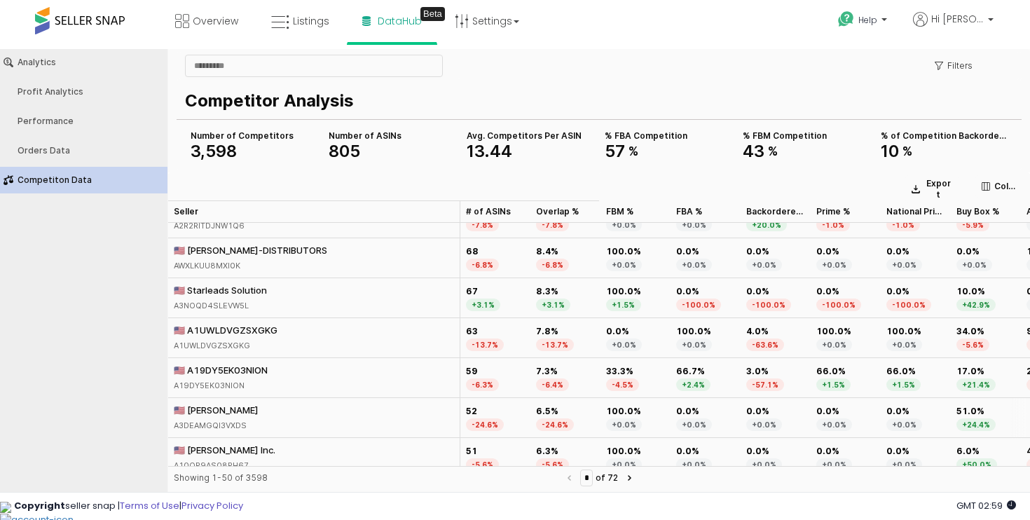
scroll to position [107, 0]
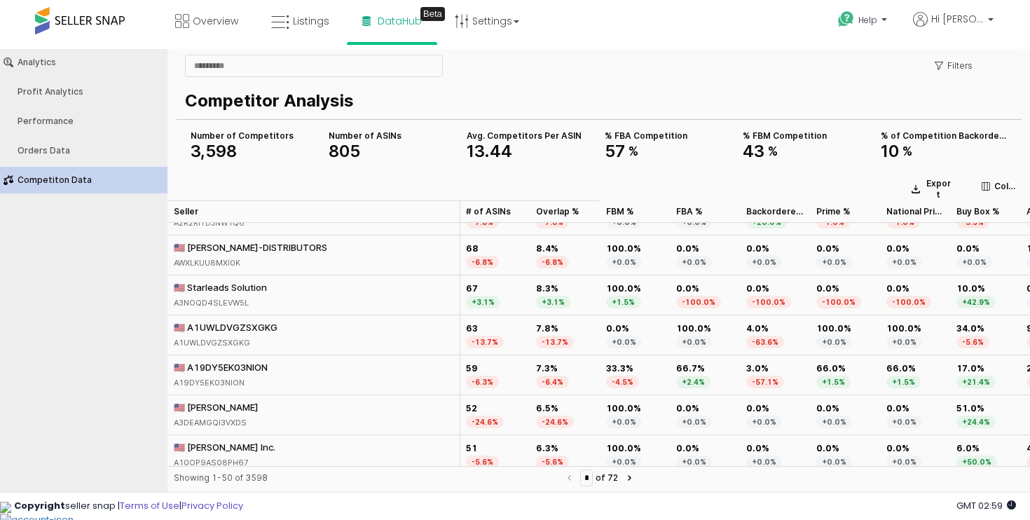
click at [233, 404] on div "🇺🇸 James R Huettl" at bounding box center [216, 407] width 85 height 13
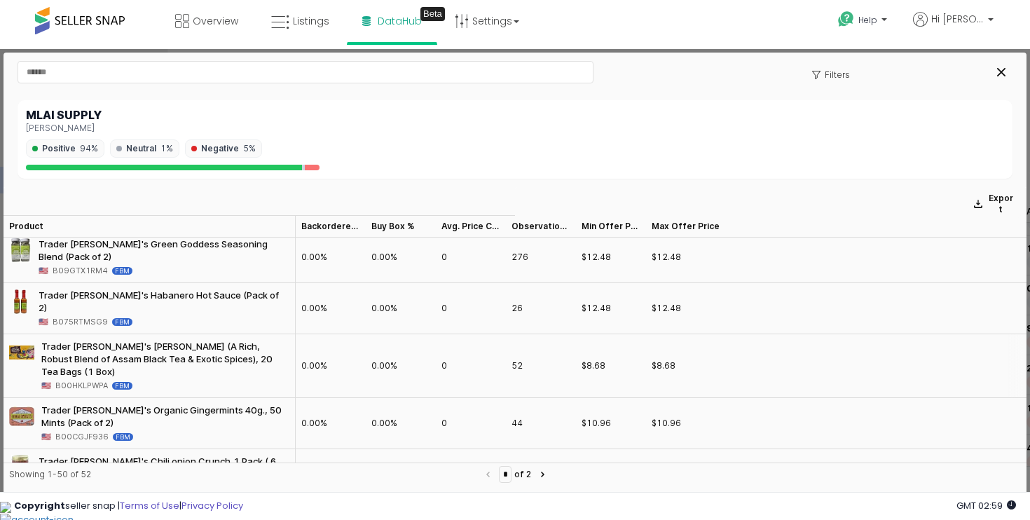
scroll to position [2157, 0]
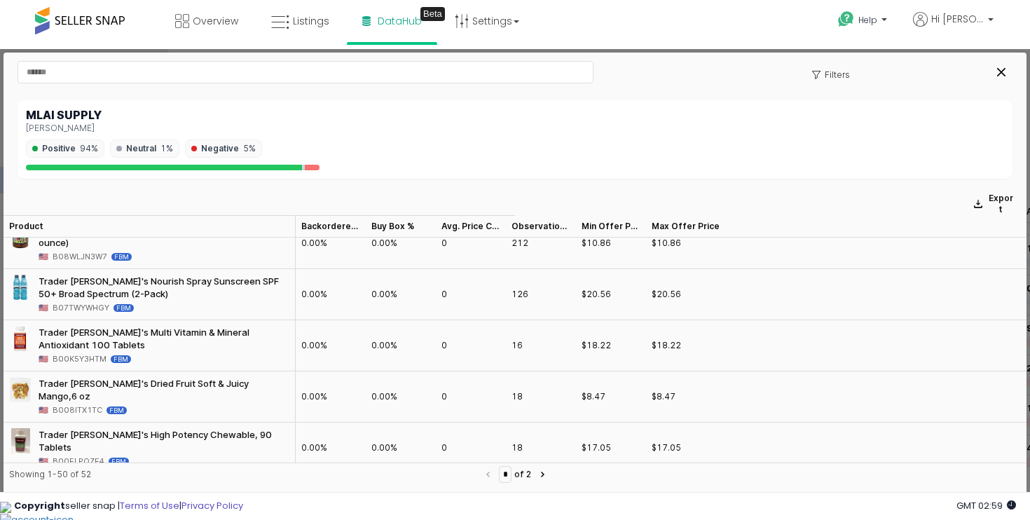
click at [997, 84] on div at bounding box center [976, 72] width 84 height 28
click at [999, 74] on icon "Close" at bounding box center [1001, 72] width 8 height 8
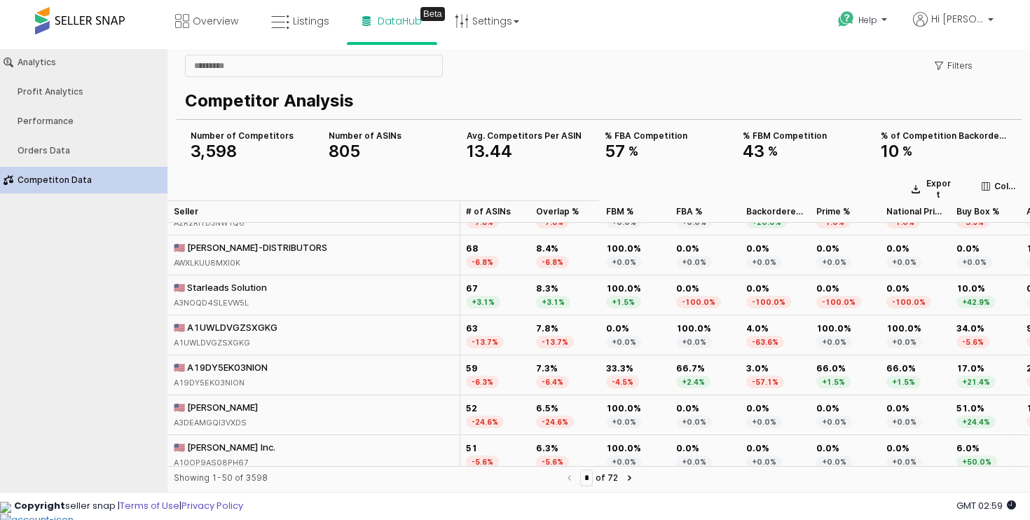
click at [205, 449] on div "🇺🇸 Darisi Inc." at bounding box center [225, 447] width 102 height 13
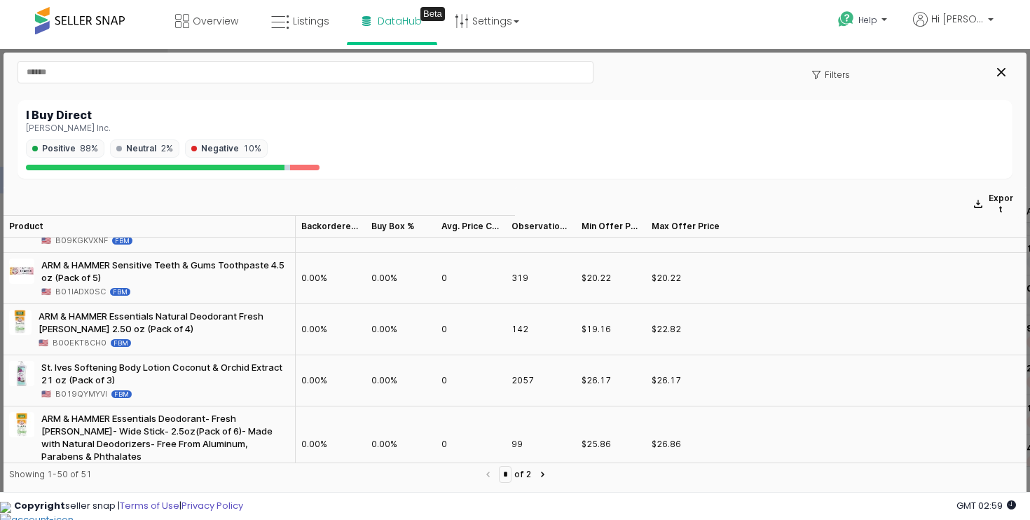
scroll to position [1347, 0]
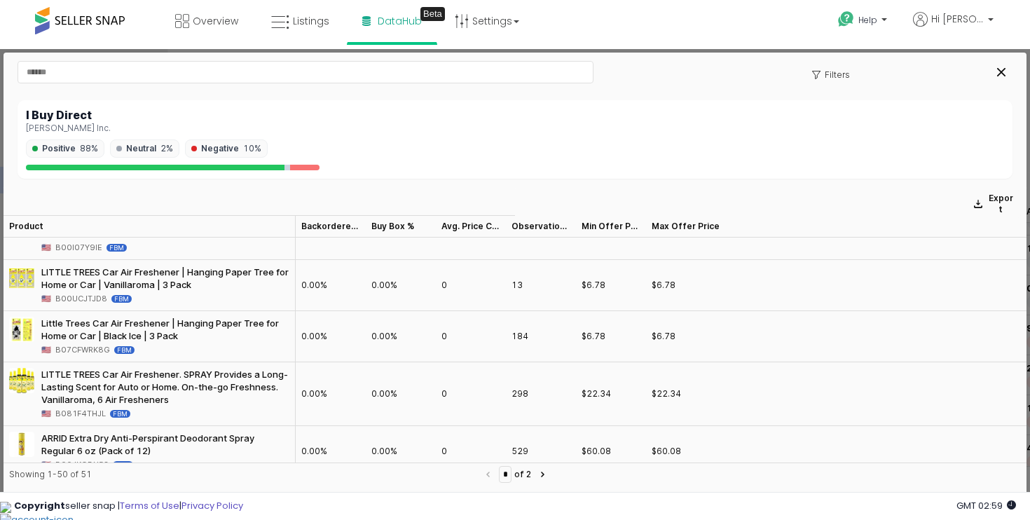
click at [170, 128] on div "Darisi Inc." at bounding box center [515, 128] width 978 height 10
drag, startPoint x: 106, startPoint y: 299, endPoint x: 54, endPoint y: 295, distance: 52.0
click at [54, 295] on div "🇺🇸 B00UCJTJD8 FBM" at bounding box center [165, 298] width 248 height 13
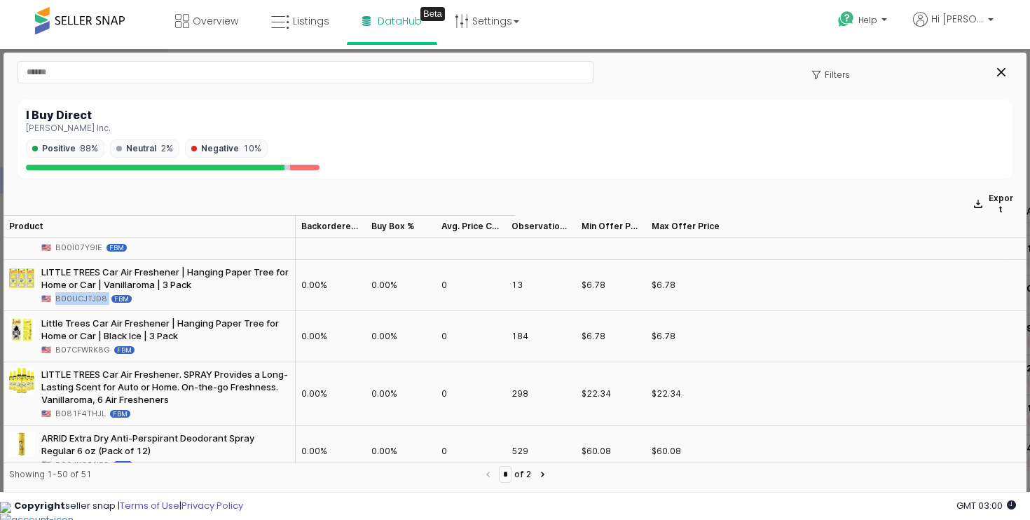
copy div "B00UCJTJD8"
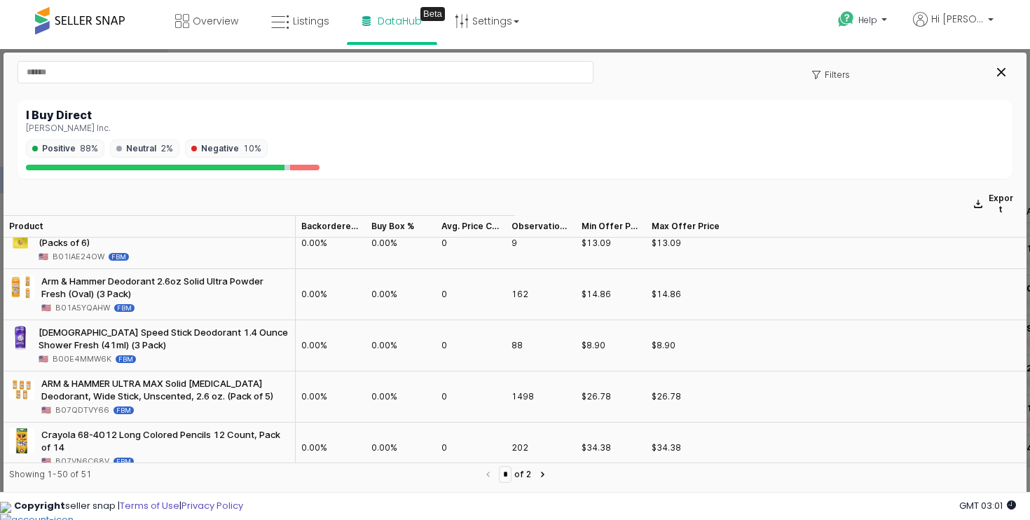
scroll to position [2257, 0]
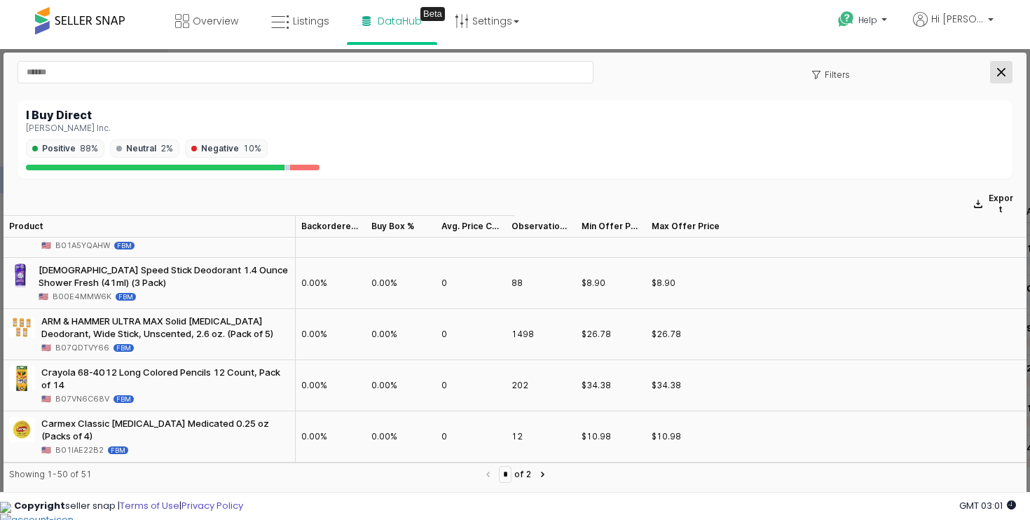
click at [997, 66] on div "Close" at bounding box center [1001, 72] width 21 height 21
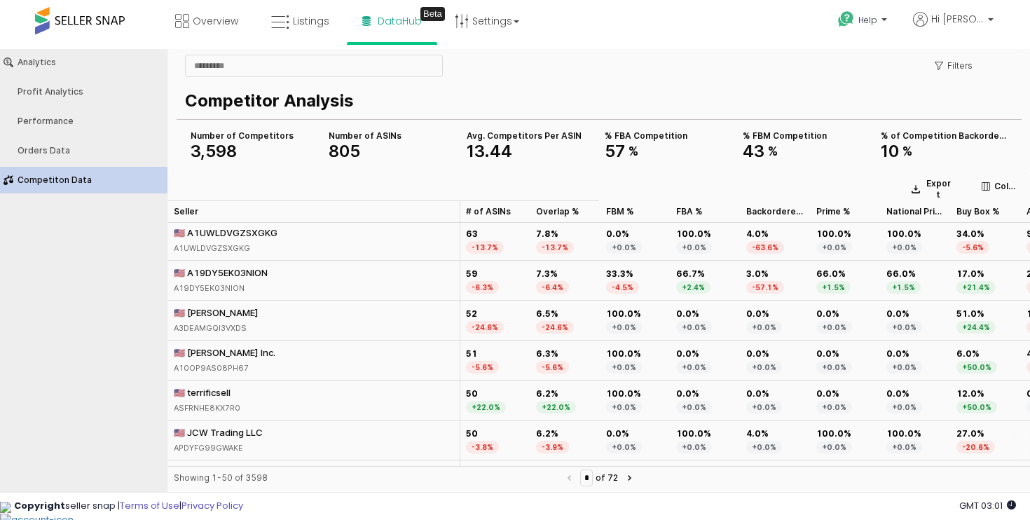
scroll to position [212, 0]
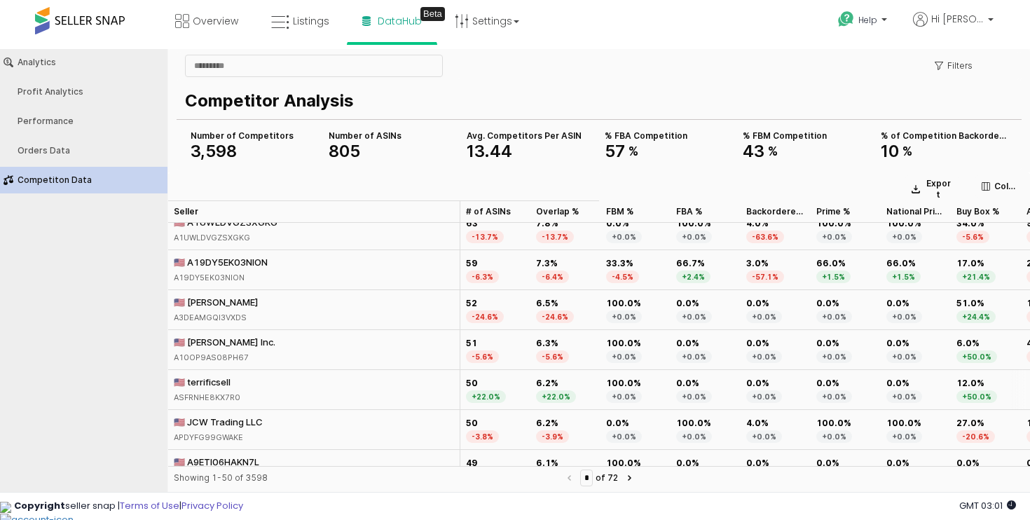
click at [208, 382] on div "🇺🇸 terrificsell" at bounding box center [207, 382] width 67 height 13
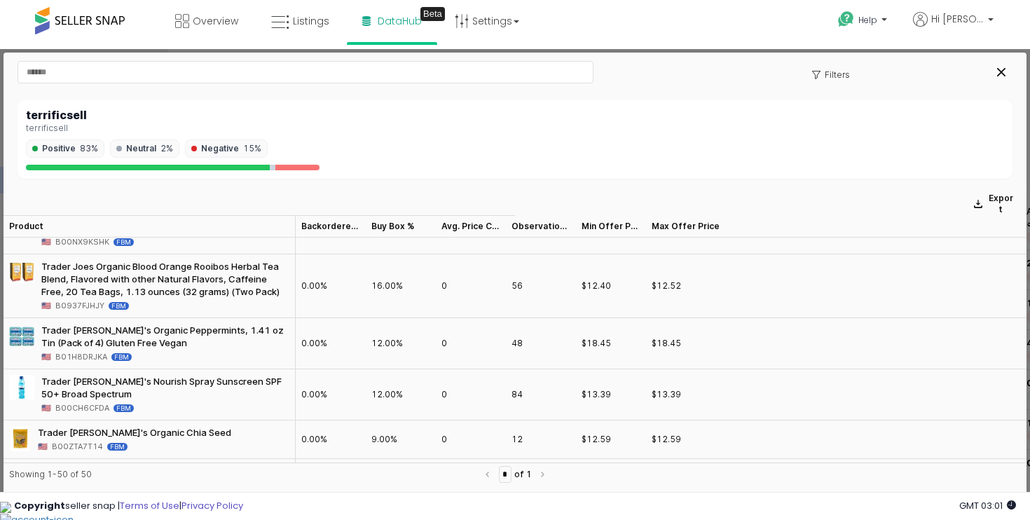
scroll to position [0, 0]
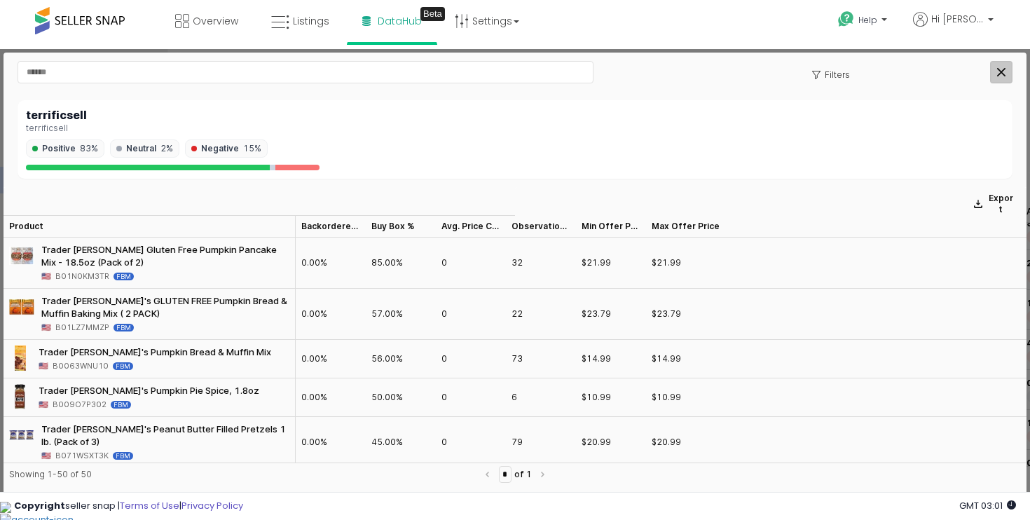
click at [1002, 64] on div "Close" at bounding box center [1001, 72] width 21 height 21
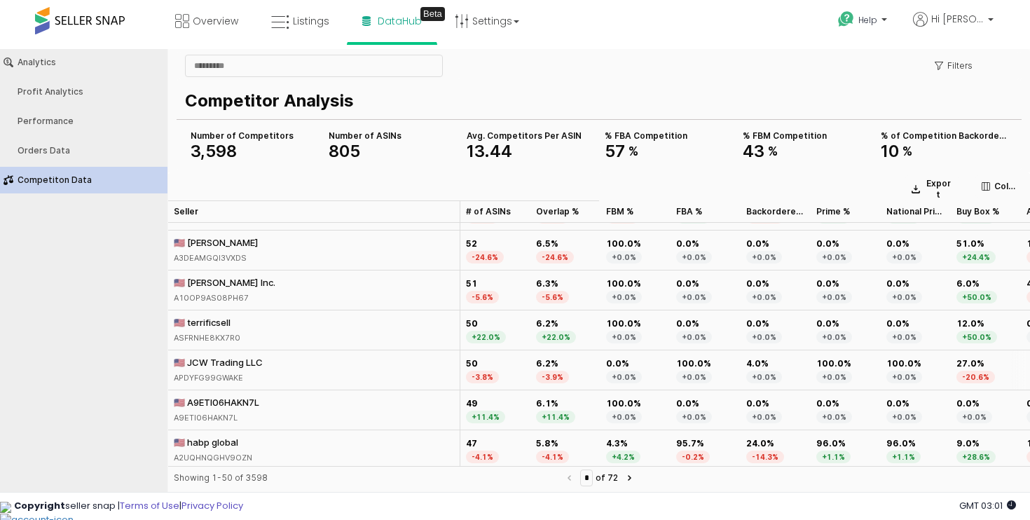
scroll to position [281, 0]
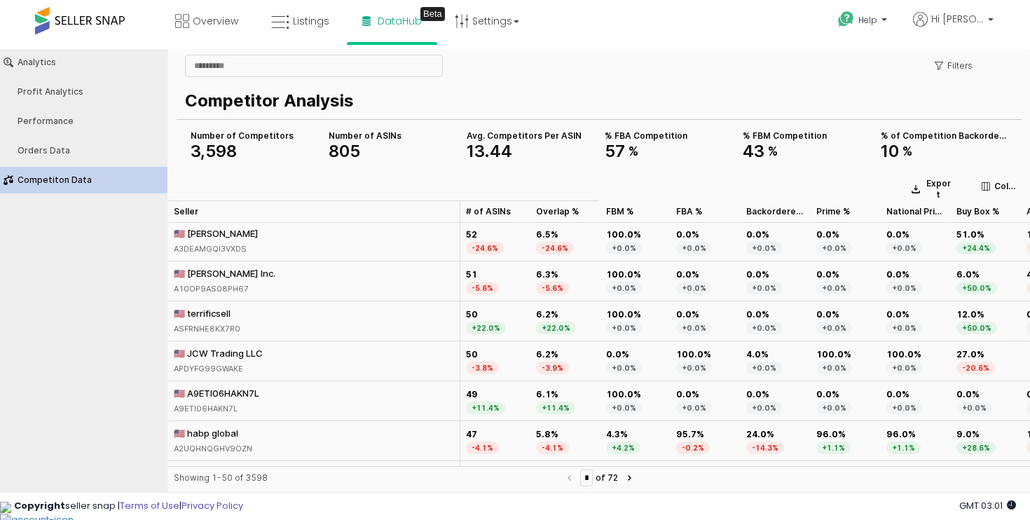
click at [252, 358] on div "🇺🇸 JCW Trading LLC" at bounding box center [218, 353] width 89 height 13
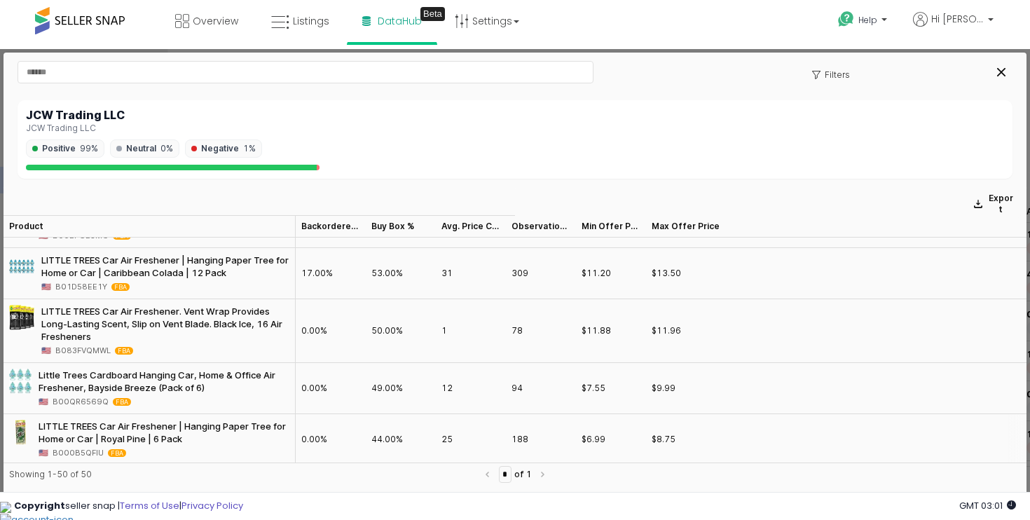
scroll to position [942, 0]
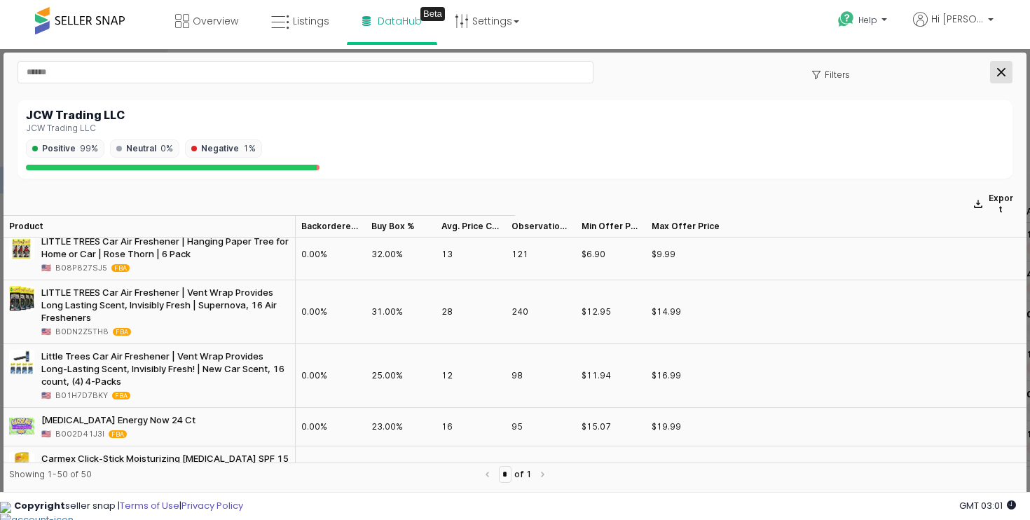
click at [1001, 71] on icon "Close" at bounding box center [1001, 72] width 8 height 8
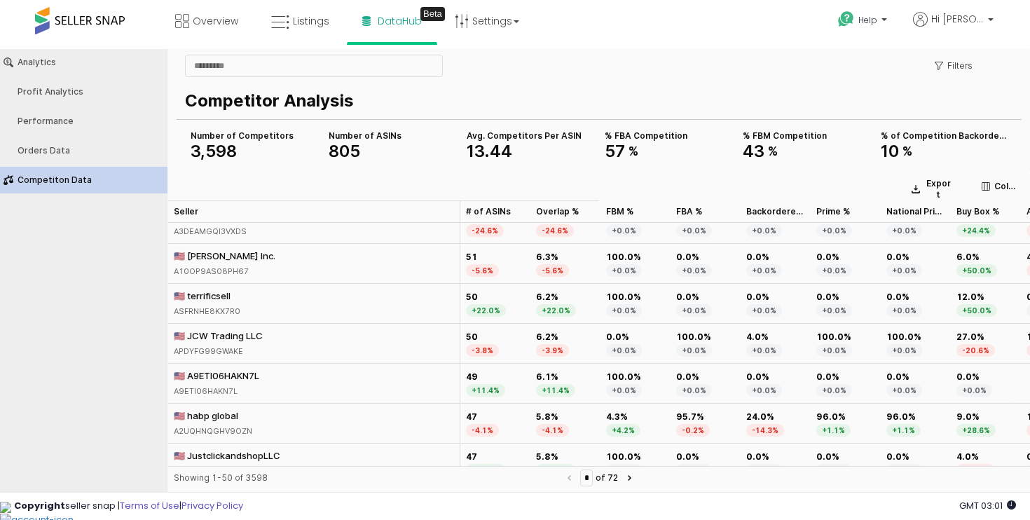
scroll to position [315, 0]
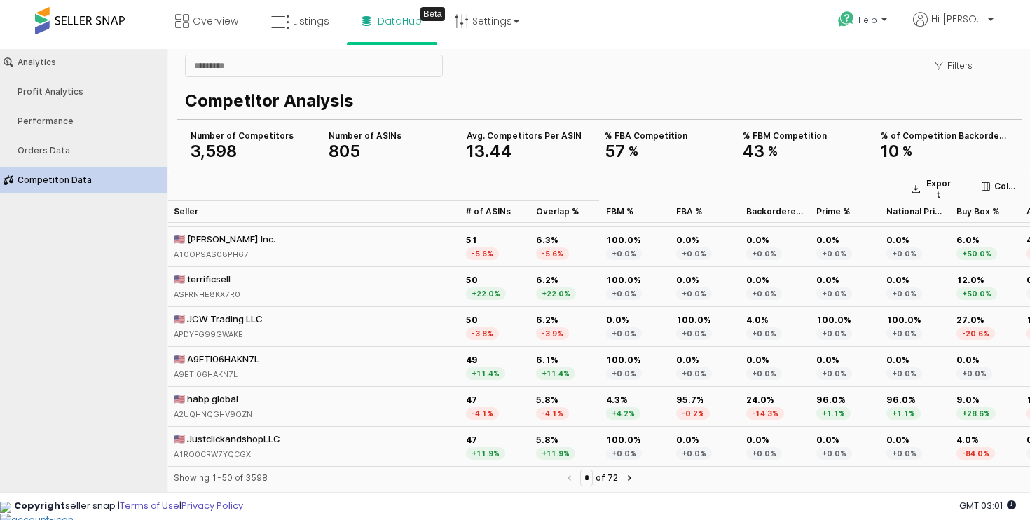
click at [229, 355] on div "🇺🇸 A9ETI06HAKN7L" at bounding box center [217, 359] width 86 height 13
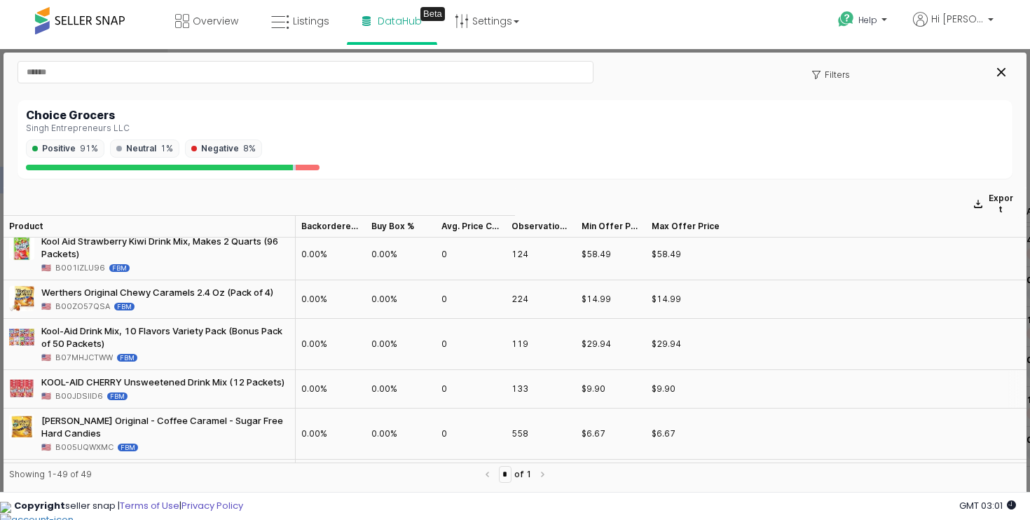
scroll to position [1878, 0]
click at [95, 357] on span "B07MHJCTWW" at bounding box center [83, 356] width 57 height 13
copy span "B07MHJCTWW"
click at [1003, 71] on icon "Close" at bounding box center [1001, 72] width 8 height 8
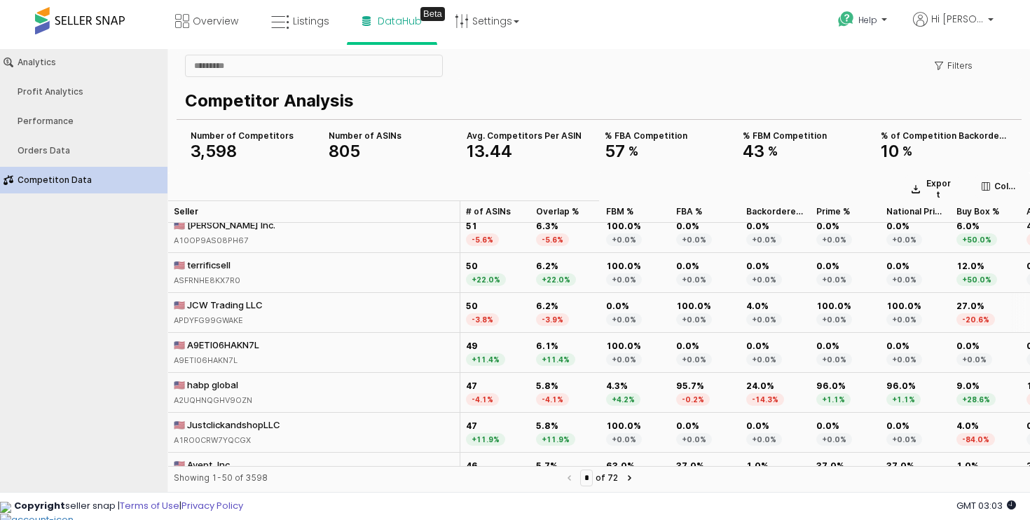
scroll to position [337, 0]
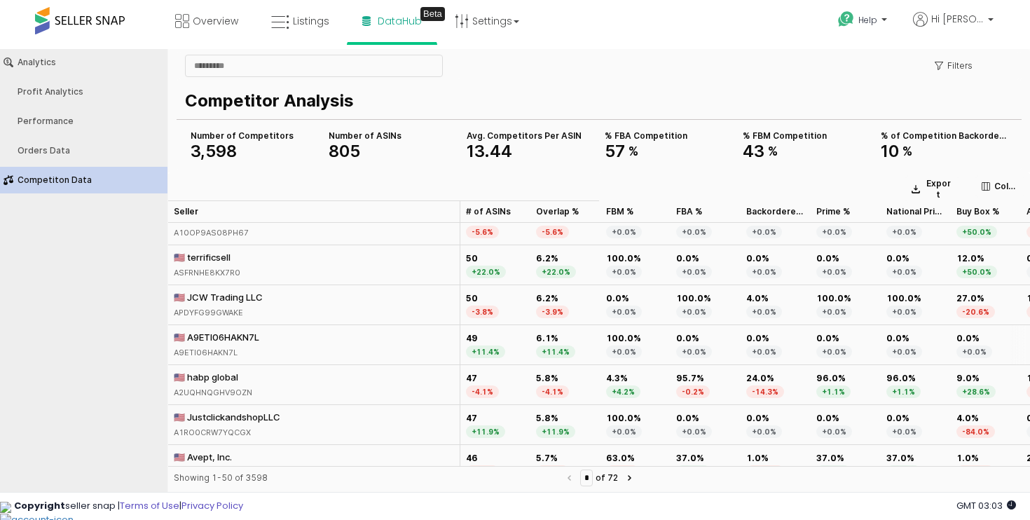
click at [235, 339] on div "🇺🇸 A9ETI06HAKN7L" at bounding box center [217, 337] width 86 height 13
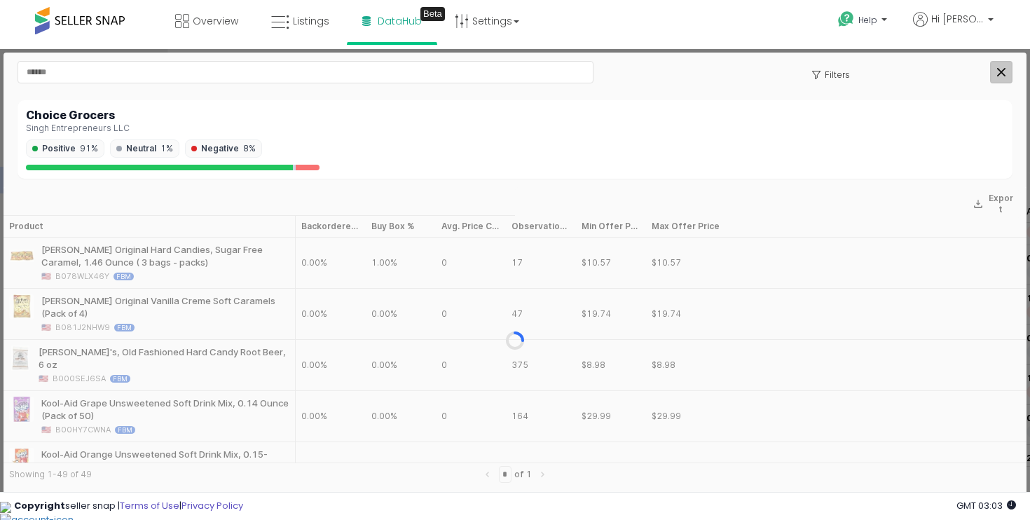
click at [1000, 69] on icon "Close" at bounding box center [1001, 72] width 8 height 8
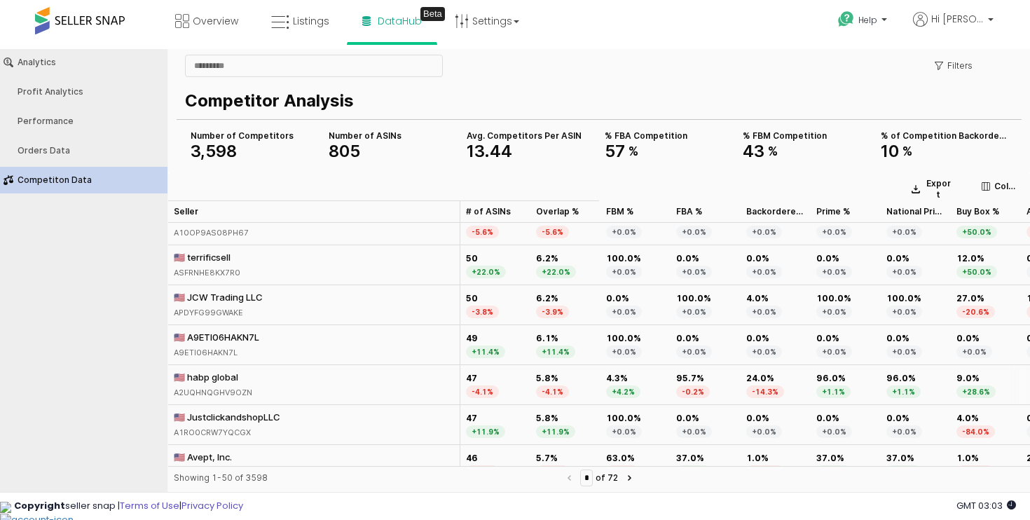
click at [222, 371] on div "🇺🇸 habp global" at bounding box center [213, 377] width 79 height 13
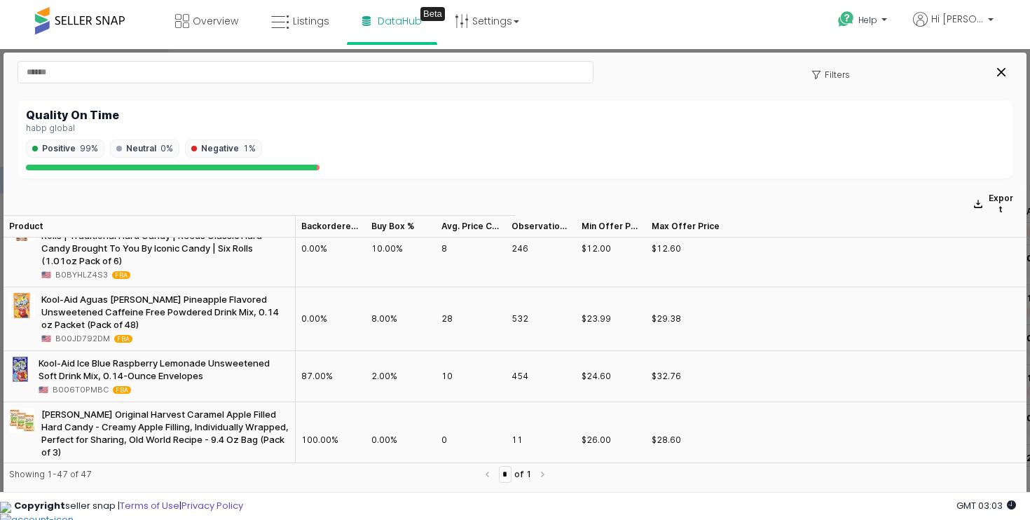
scroll to position [1027, 0]
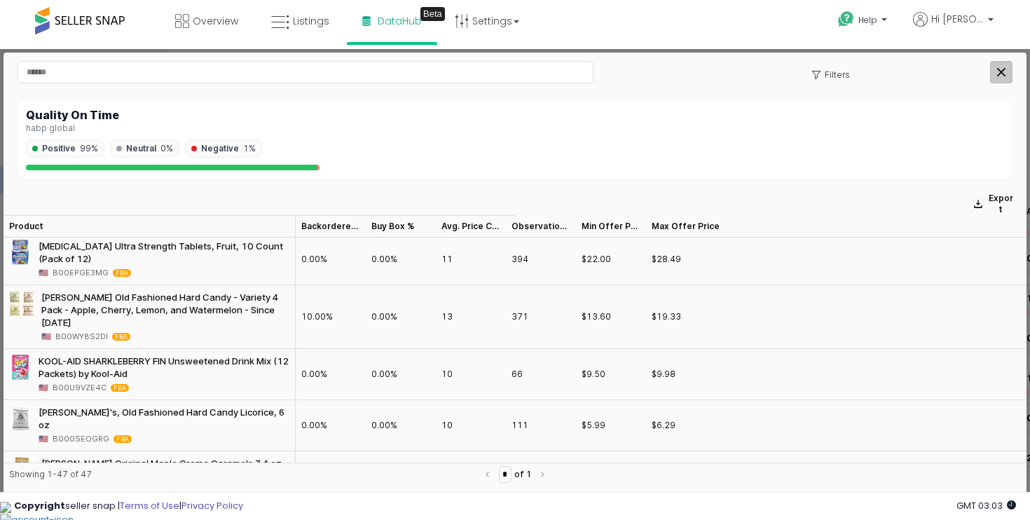
click at [1007, 74] on div "Close" at bounding box center [1001, 72] width 21 height 21
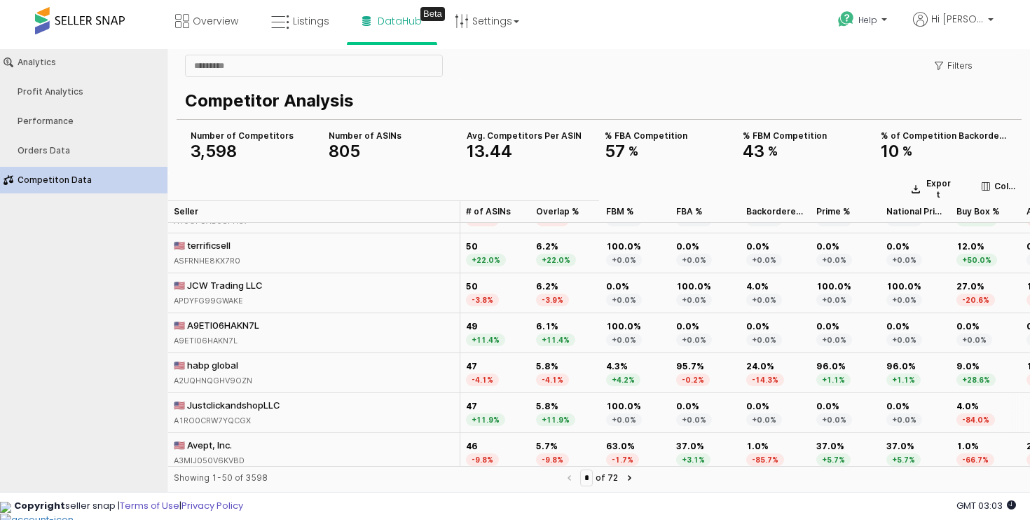
scroll to position [354, 0]
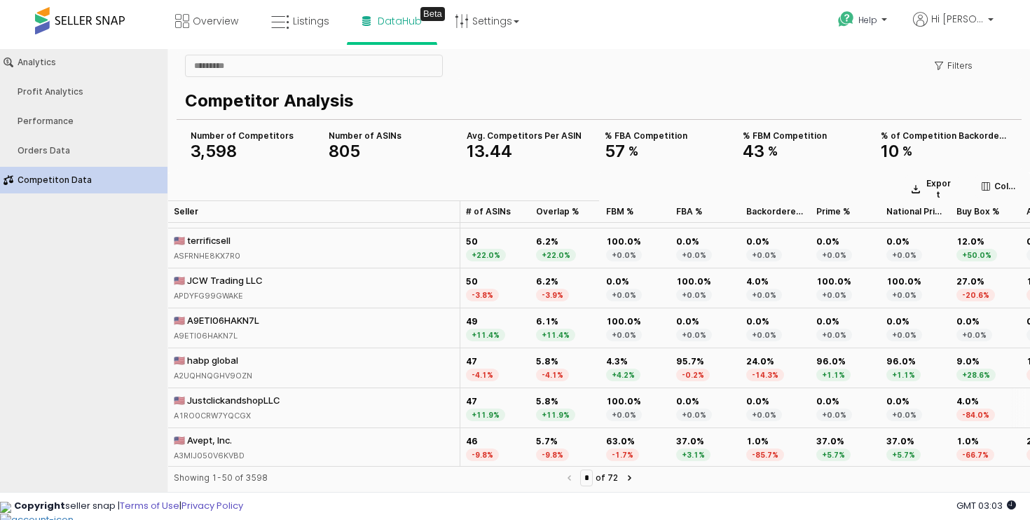
click at [239, 405] on div "🇺🇸 JustclickandshopLLC" at bounding box center [227, 400] width 107 height 13
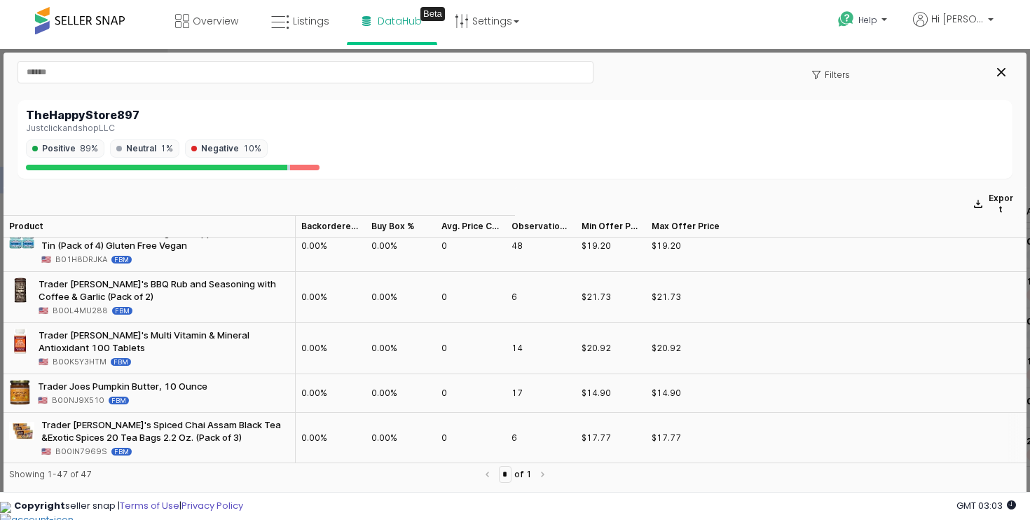
scroll to position [2066, 0]
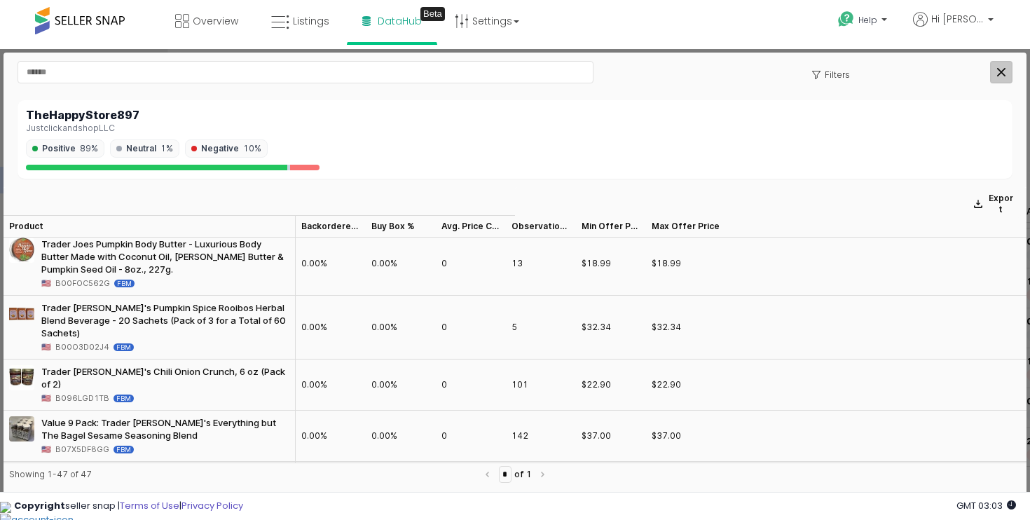
click at [1003, 80] on div "Close" at bounding box center [1001, 72] width 21 height 21
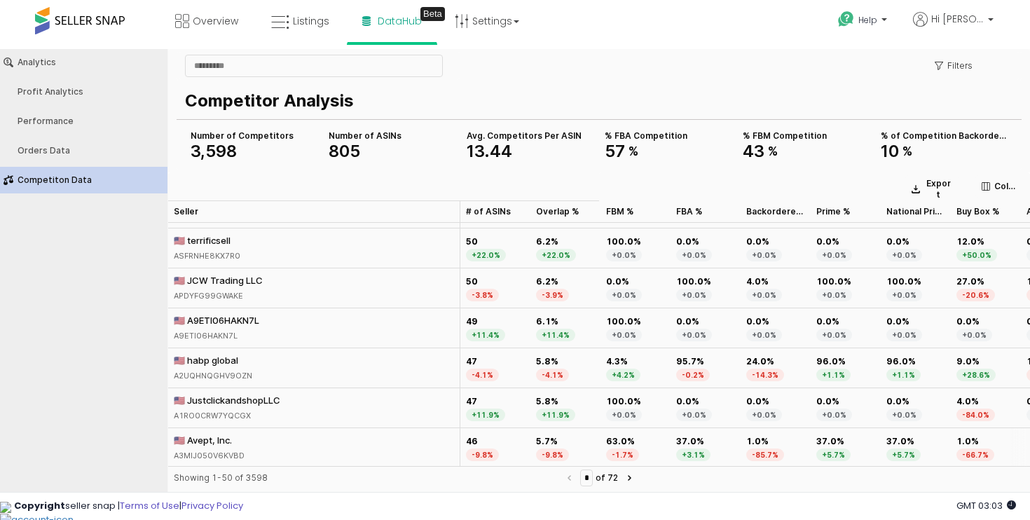
click at [217, 435] on div "🇺🇸 Avept, Inc." at bounding box center [209, 440] width 71 height 13
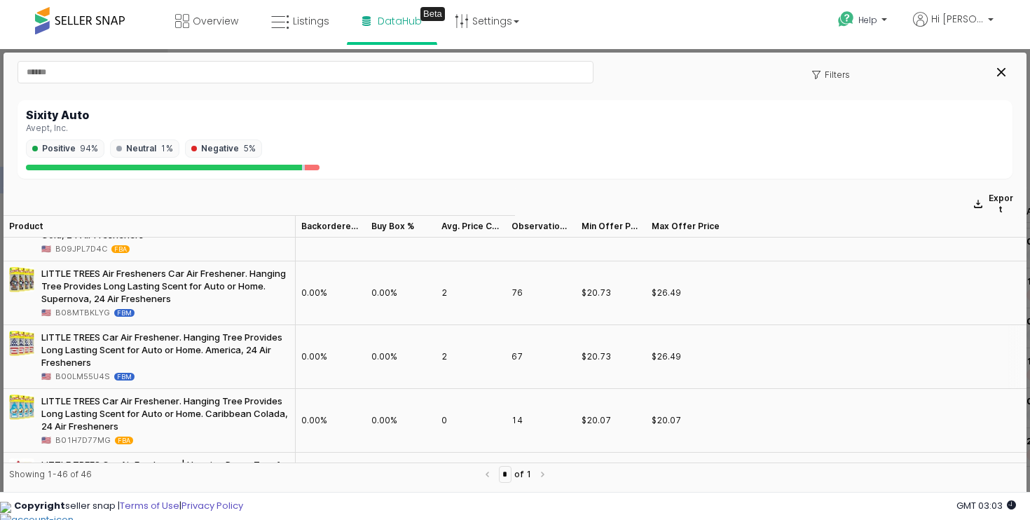
scroll to position [0, 0]
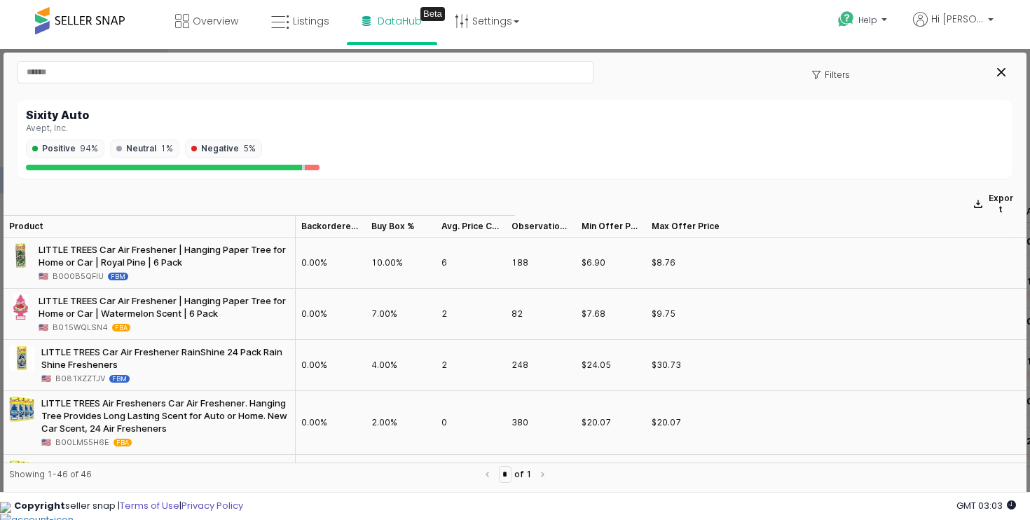
click at [80, 275] on span "B000B5QFIU" at bounding box center [78, 276] width 51 height 13
copy span "B000B5QFIU"
click at [1009, 71] on div "Close" at bounding box center [1001, 72] width 21 height 21
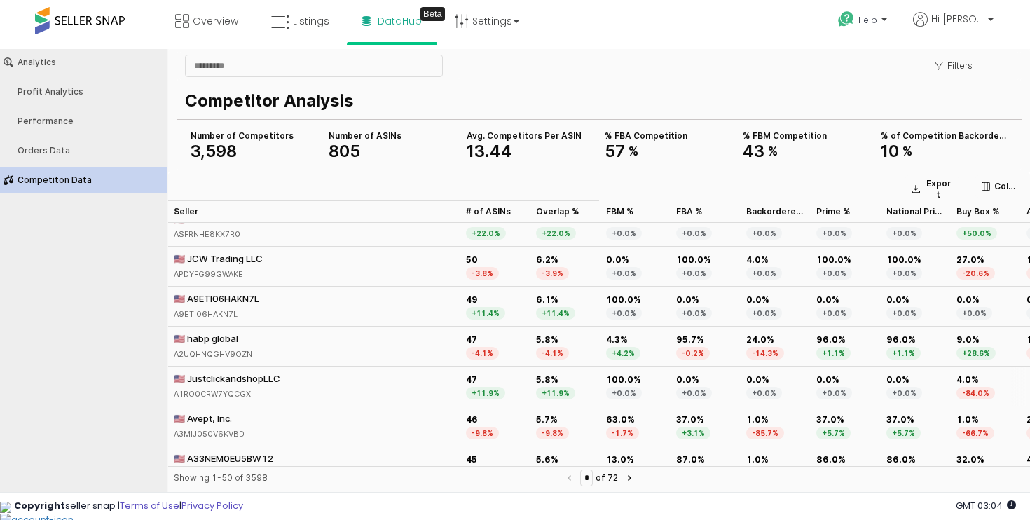
scroll to position [376, 0]
click at [265, 454] on div "🇺🇸 A33NEM0EU5BW12" at bounding box center [224, 457] width 100 height 13
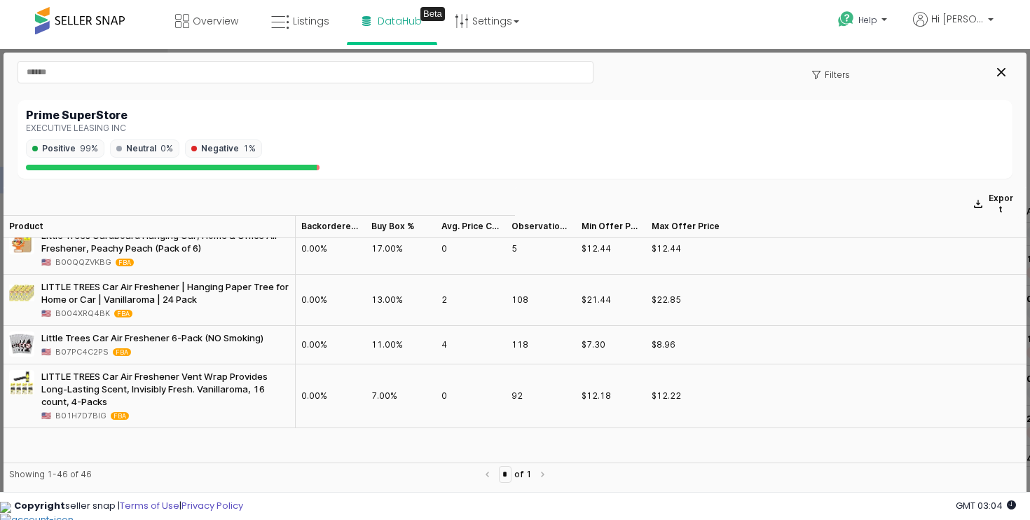
scroll to position [0, 0]
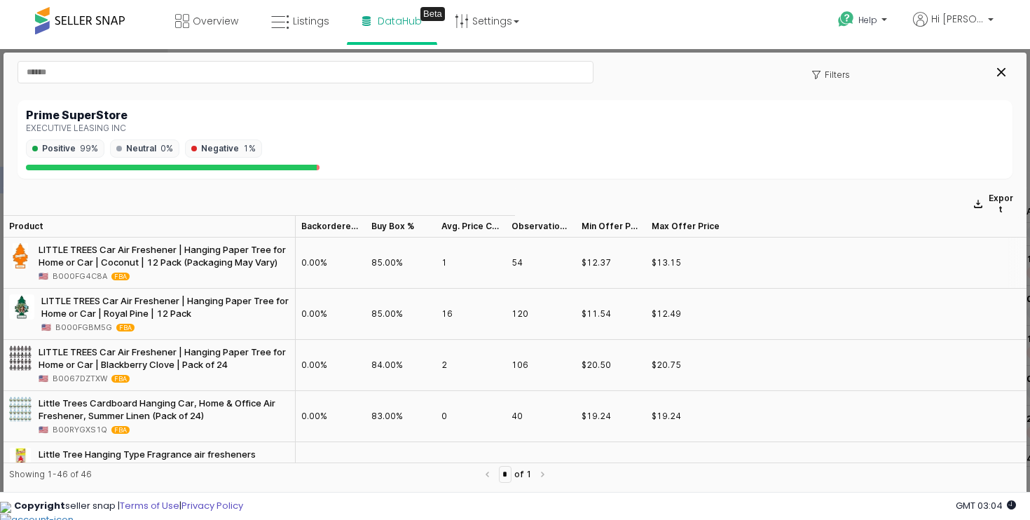
click at [90, 279] on span "B000FG4C8A" at bounding box center [80, 276] width 55 height 13
copy span "B000FG4C8A"
click at [1006, 81] on div "Close" at bounding box center [1001, 72] width 21 height 21
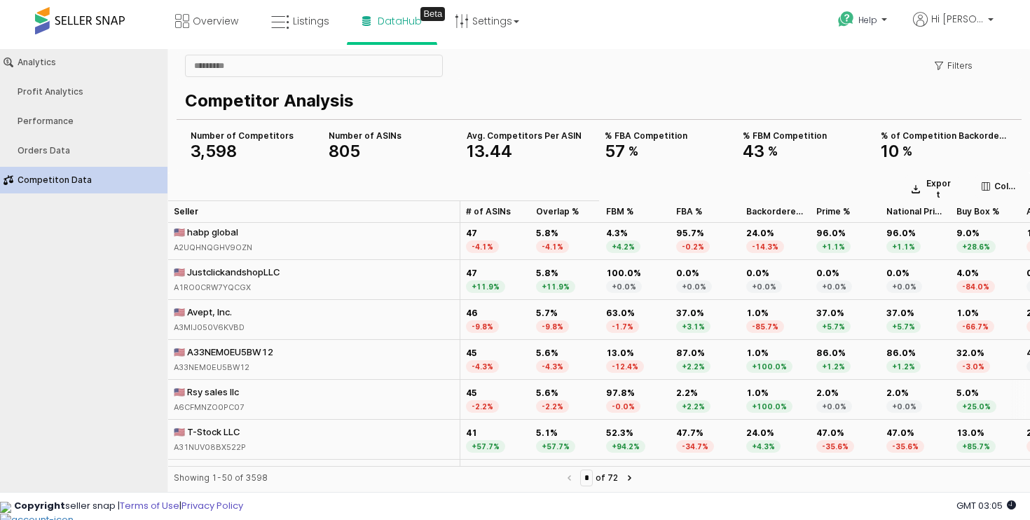
scroll to position [484, 0]
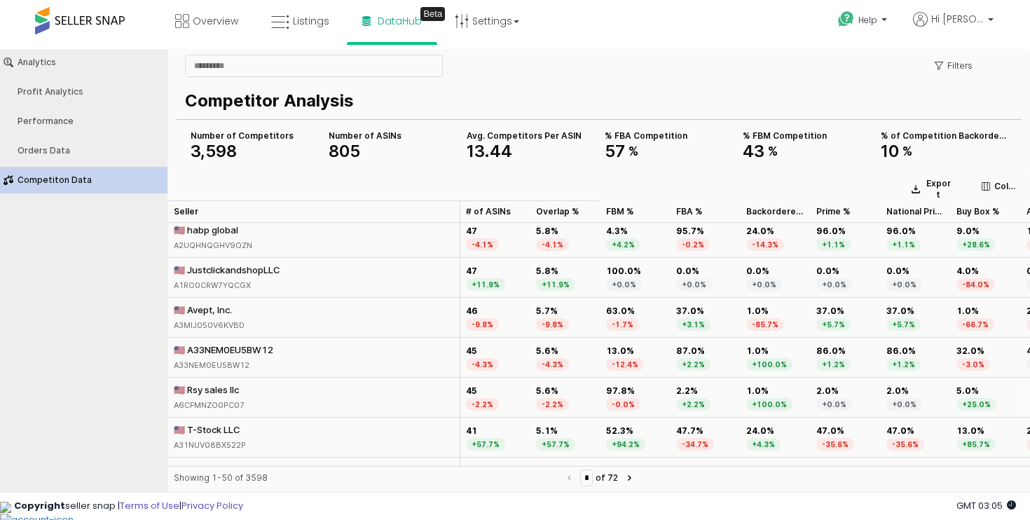
click at [236, 390] on div "🇺🇸 Rsy sales llc" at bounding box center [209, 389] width 71 height 13
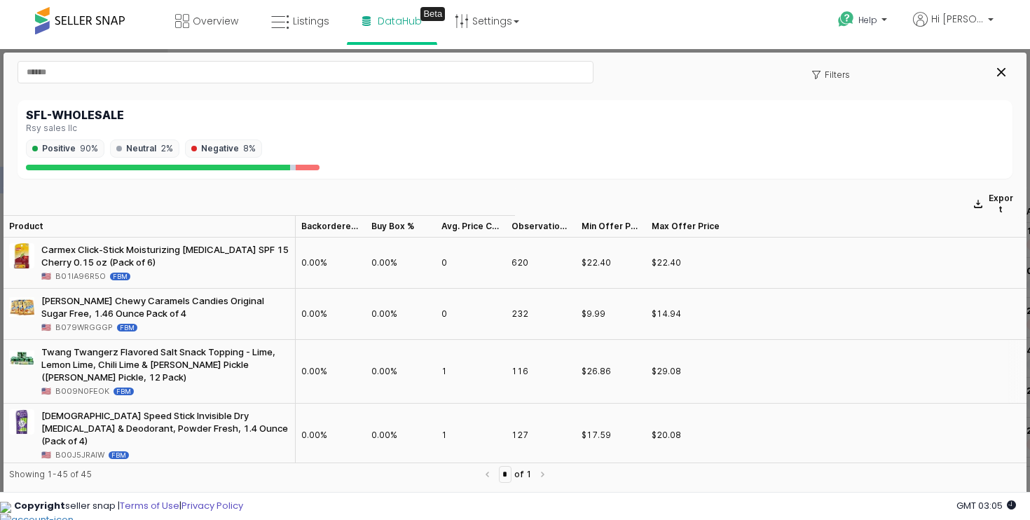
scroll to position [306, 0]
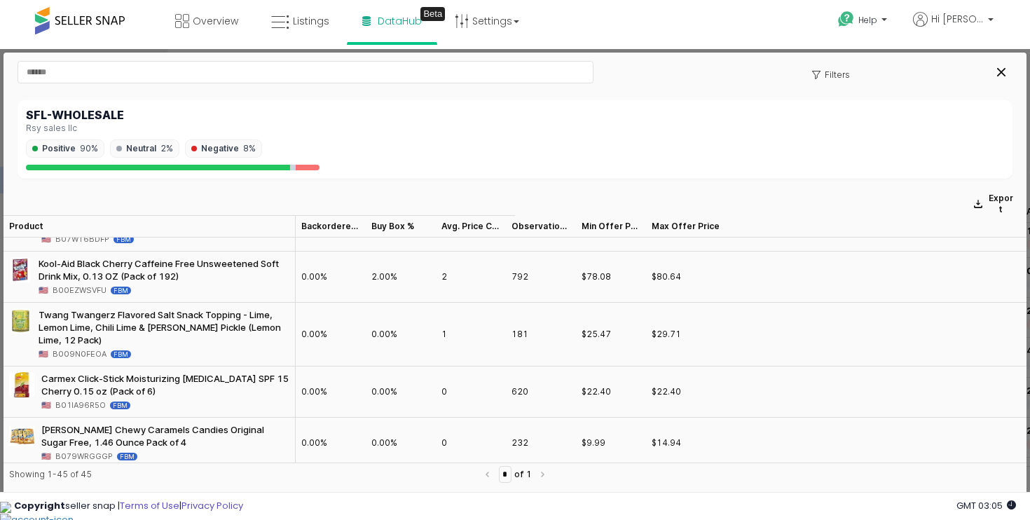
click at [83, 352] on span "B009N0FEOA" at bounding box center [80, 354] width 54 height 13
copy span "B009N0FEOA"
click at [1002, 78] on div "Close" at bounding box center [1001, 72] width 21 height 21
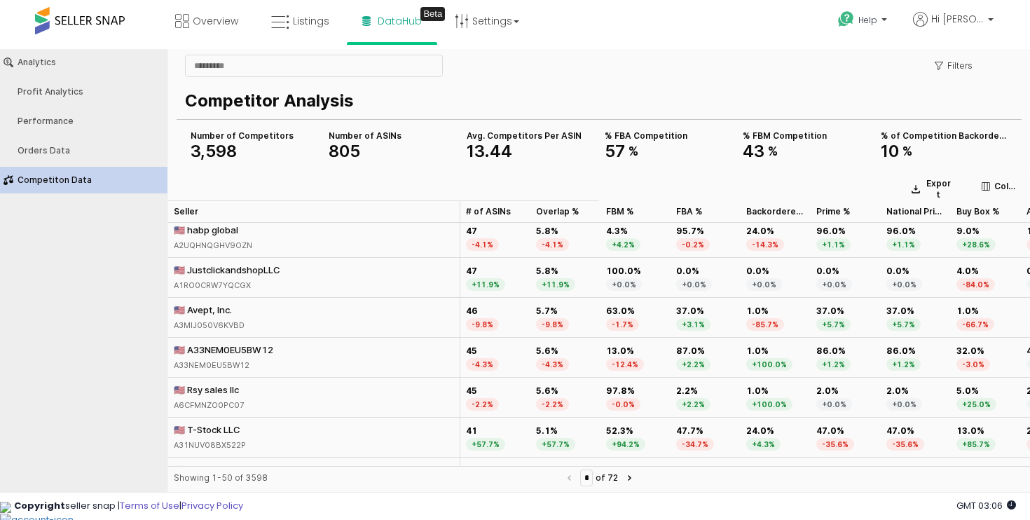
scroll to position [523, 0]
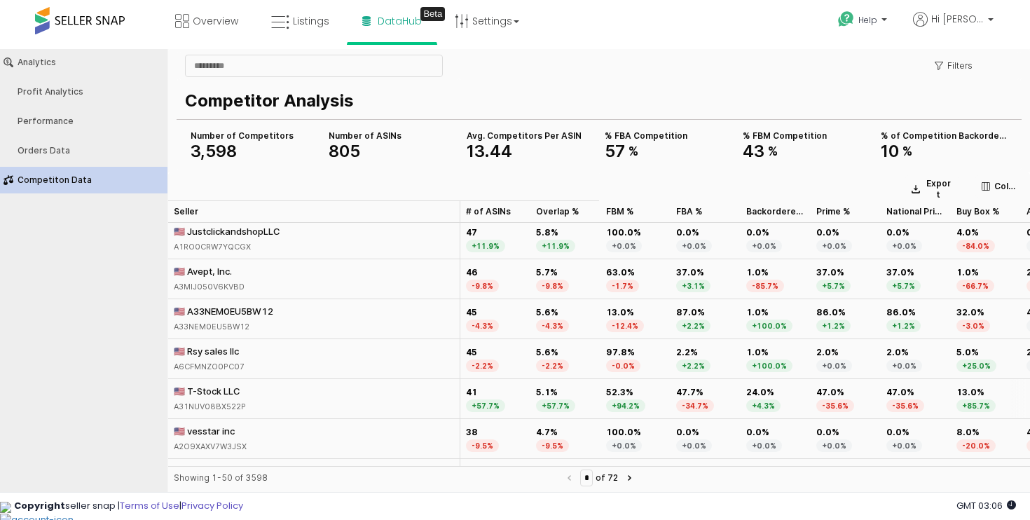
click at [230, 390] on div "🇺🇸 T-Stock LLC" at bounding box center [210, 391] width 72 height 13
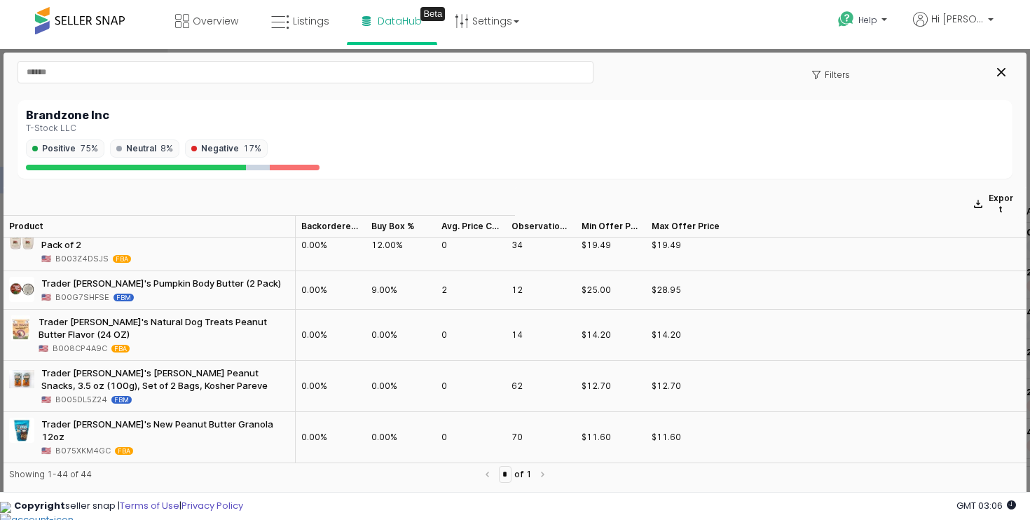
scroll to position [1079, 0]
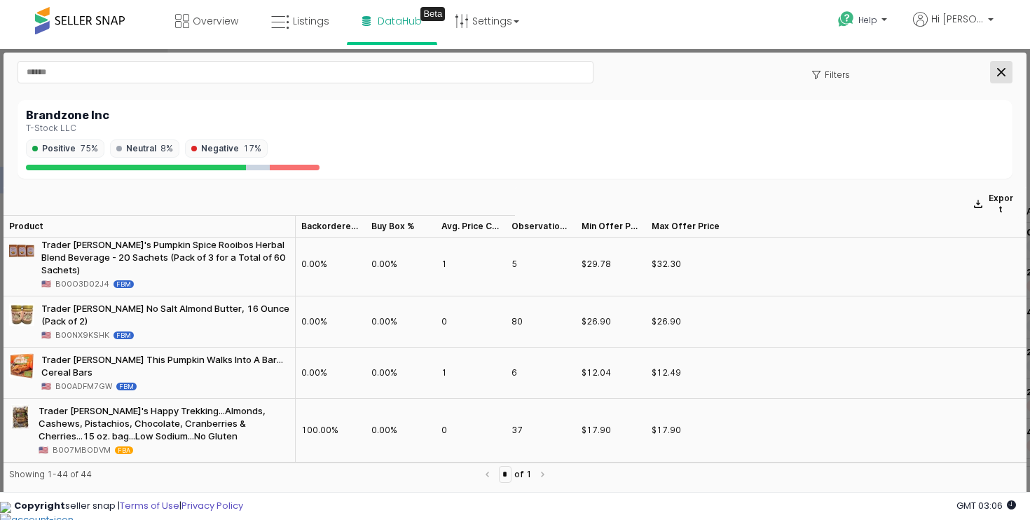
click at [996, 68] on div "Close" at bounding box center [1001, 72] width 21 height 21
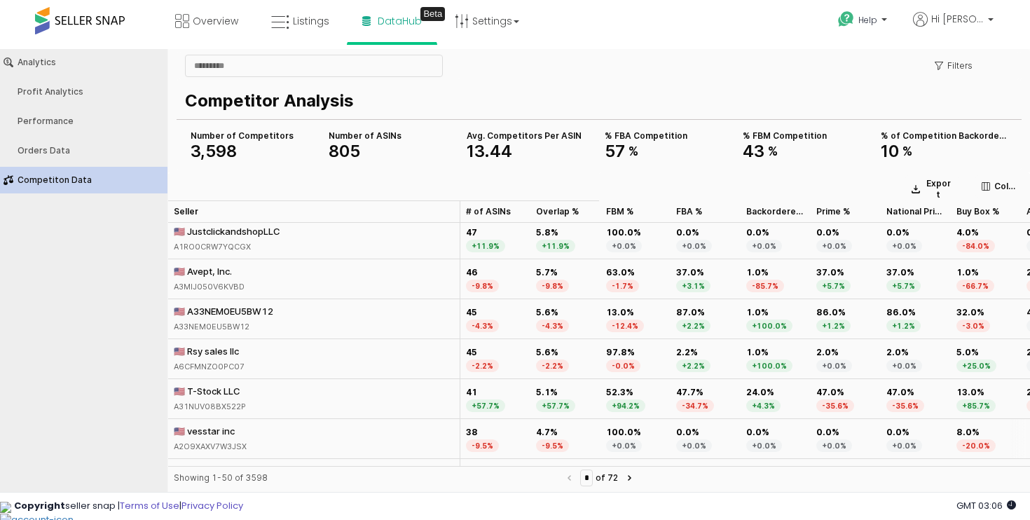
click at [212, 432] on div "🇺🇸 vesstar inc" at bounding box center [210, 431] width 73 height 13
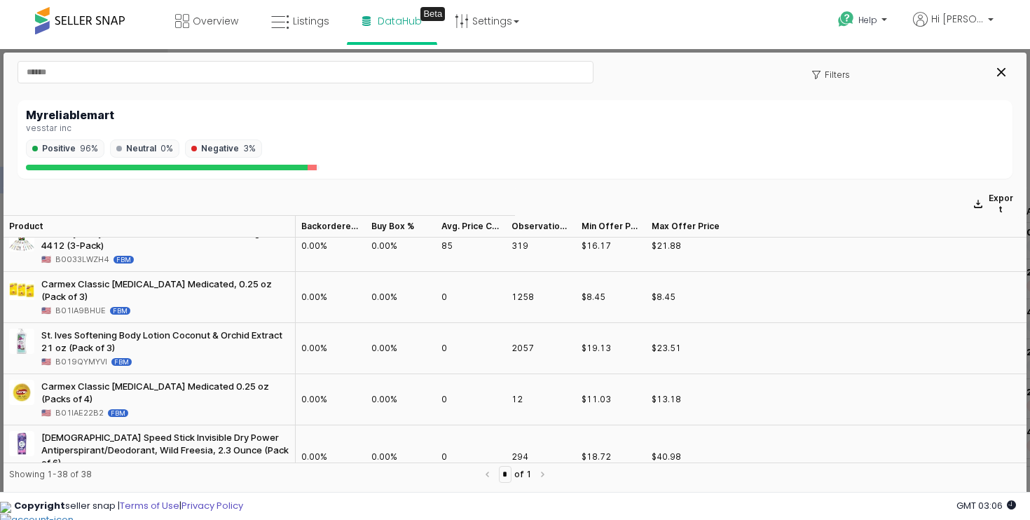
scroll to position [0, 0]
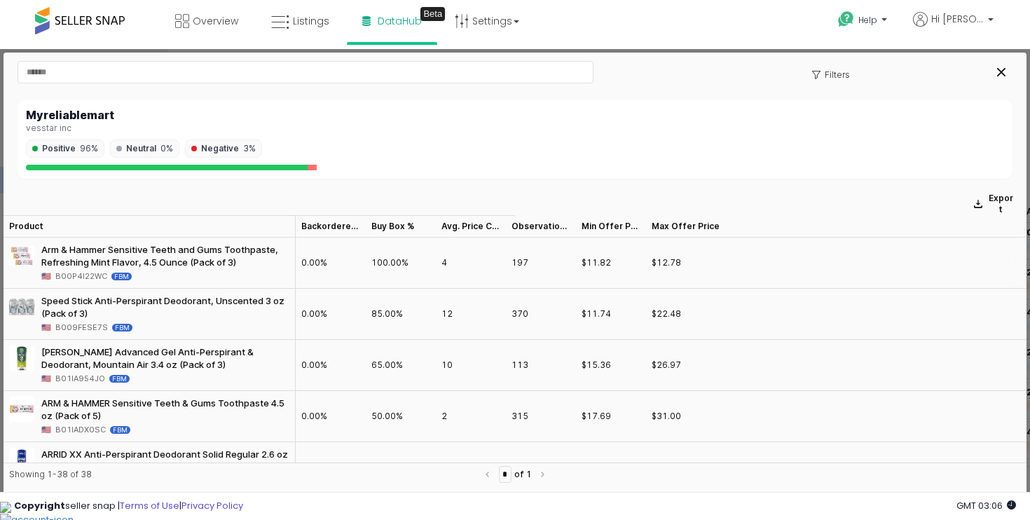
click at [84, 275] on span "B00P4I22WC" at bounding box center [81, 276] width 52 height 13
copy span "B00P4I22WC"
click at [1000, 64] on div "Close" at bounding box center [1001, 72] width 21 height 21
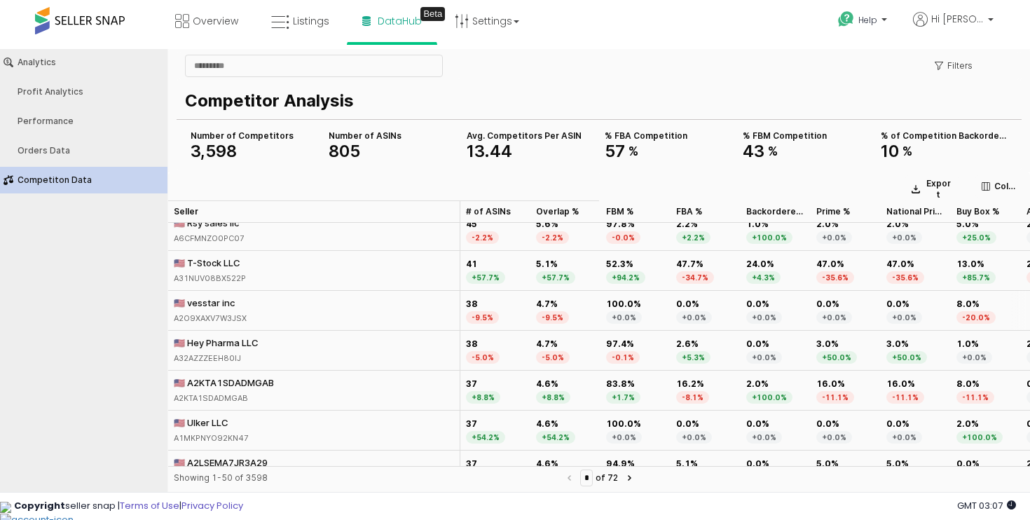
scroll to position [653, 0]
click at [248, 346] on div "🇺🇸 Hey Pharma LLC" at bounding box center [216, 340] width 85 height 13
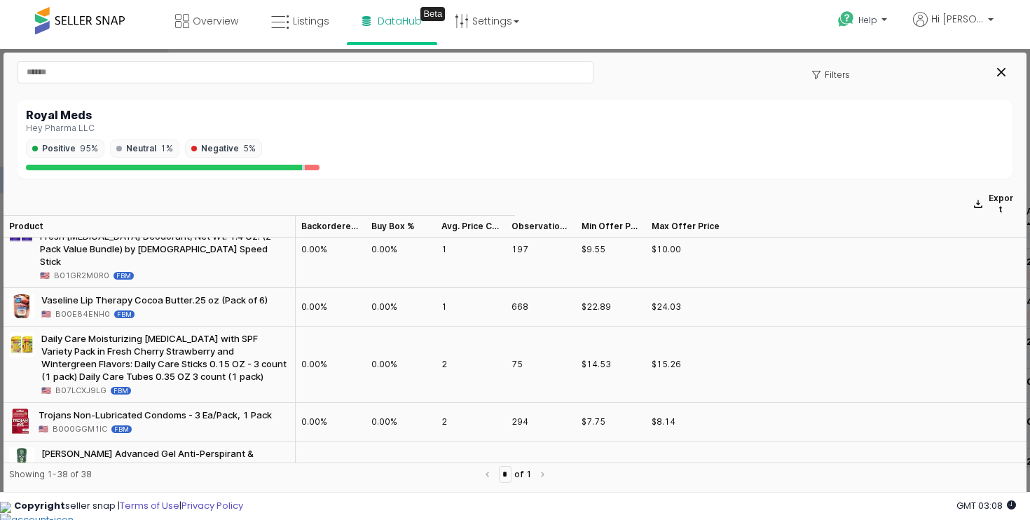
scroll to position [269, 0]
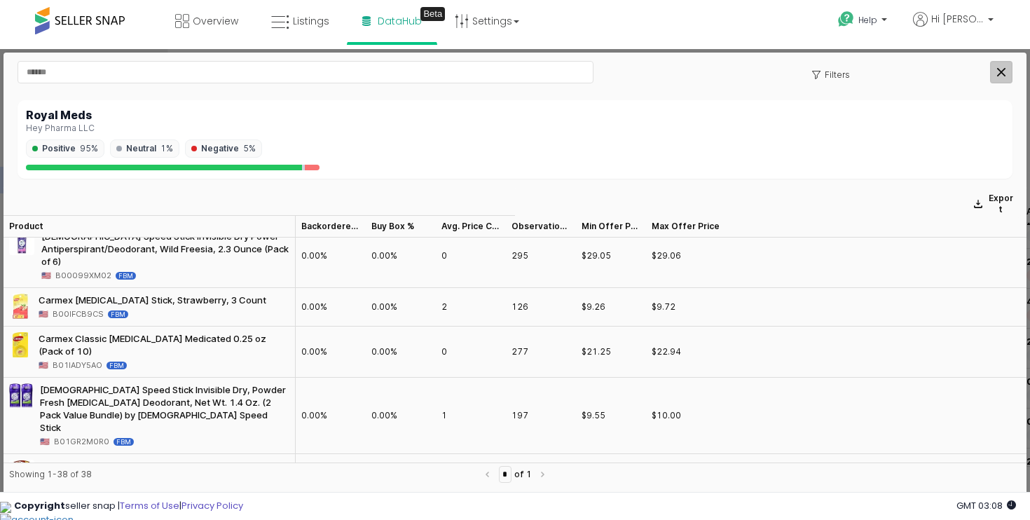
click at [1007, 80] on div "Close" at bounding box center [1001, 72] width 21 height 21
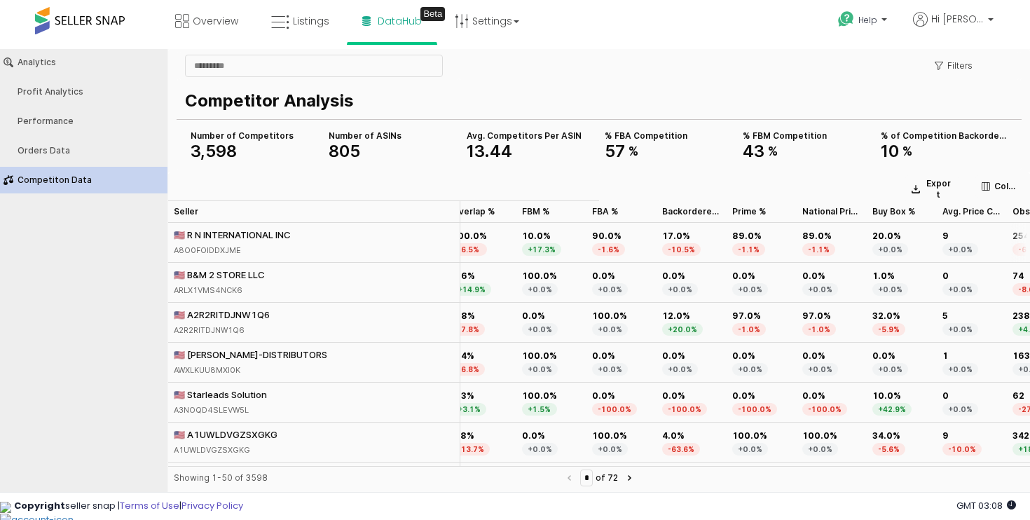
scroll to position [0, 131]
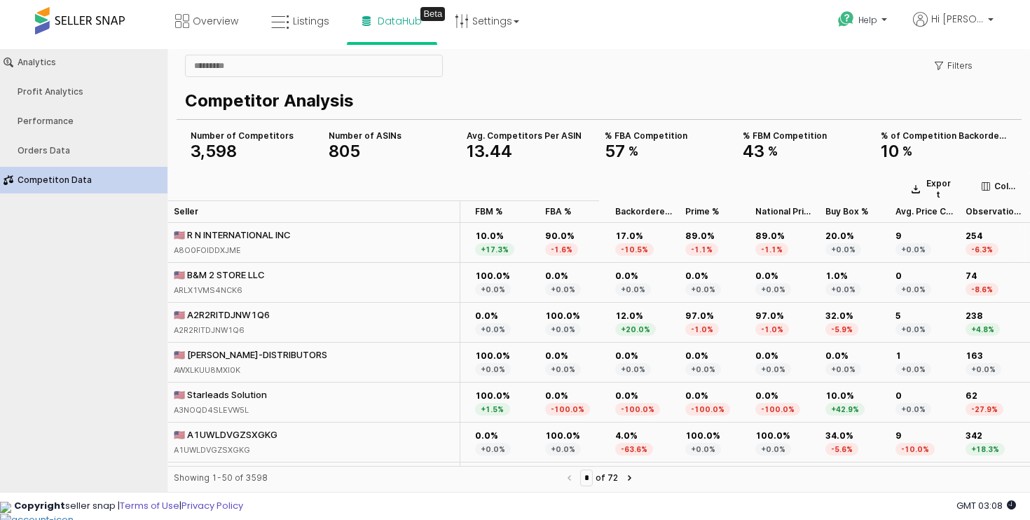
click at [247, 233] on div "🇺🇸 R N INTERNATIONAL INC" at bounding box center [232, 235] width 117 height 13
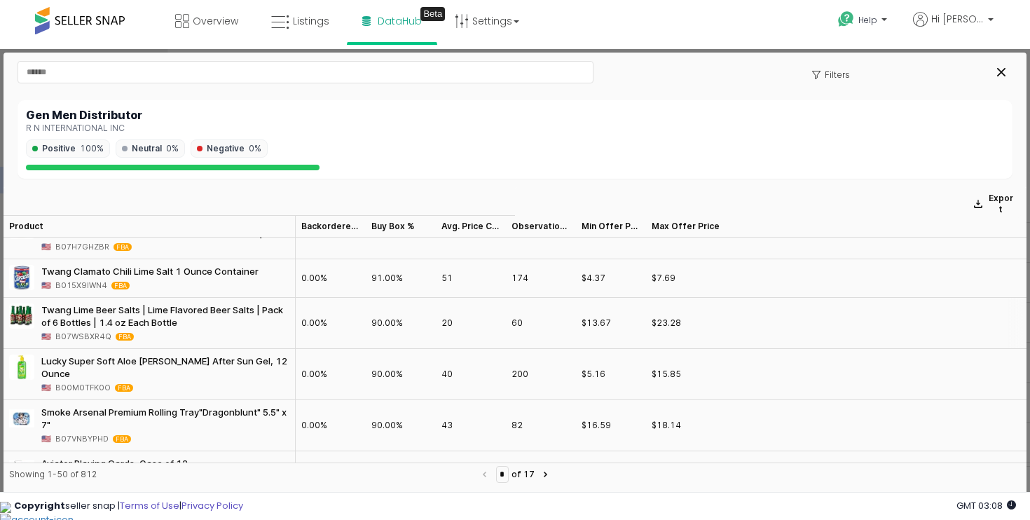
scroll to position [2307, 0]
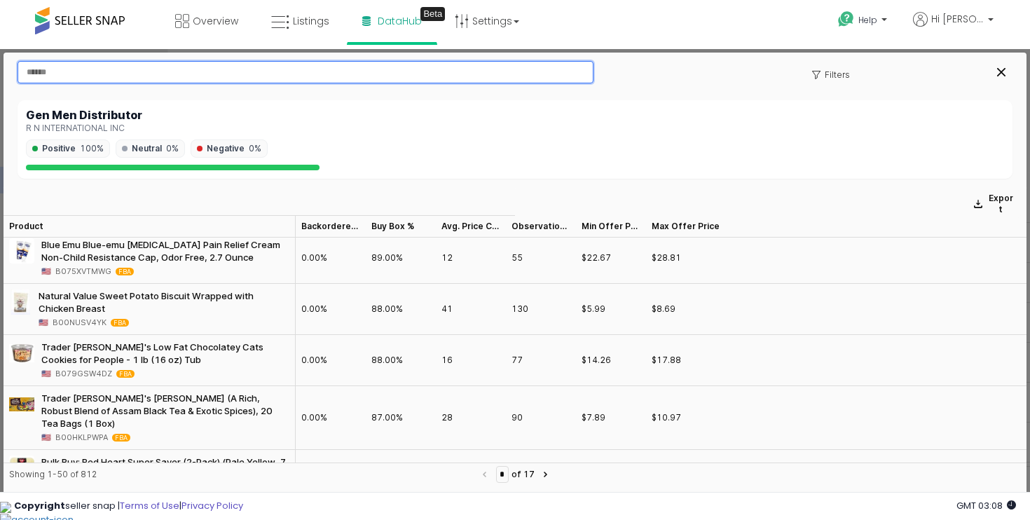
click at [479, 73] on input "text" at bounding box center [305, 72] width 575 height 21
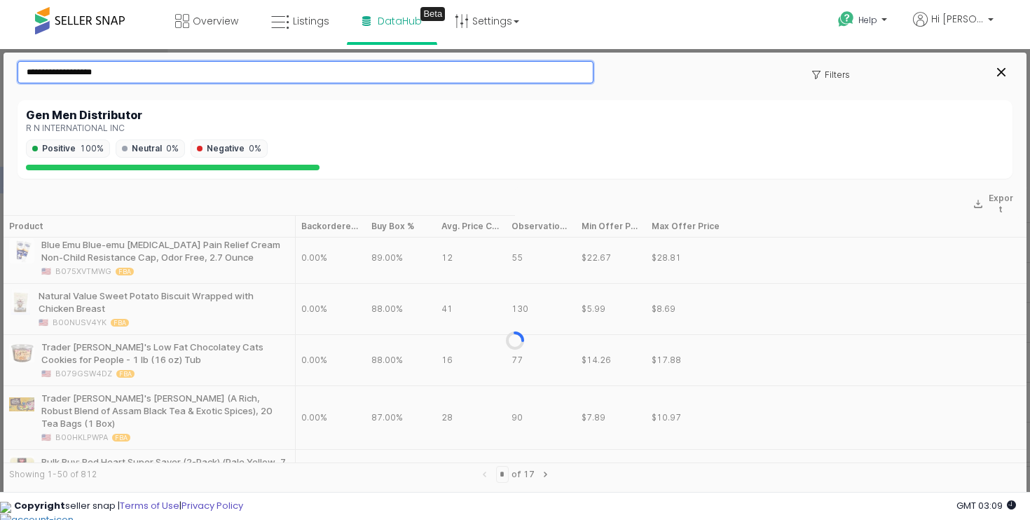
click at [478, 79] on input "**********" at bounding box center [305, 72] width 575 height 21
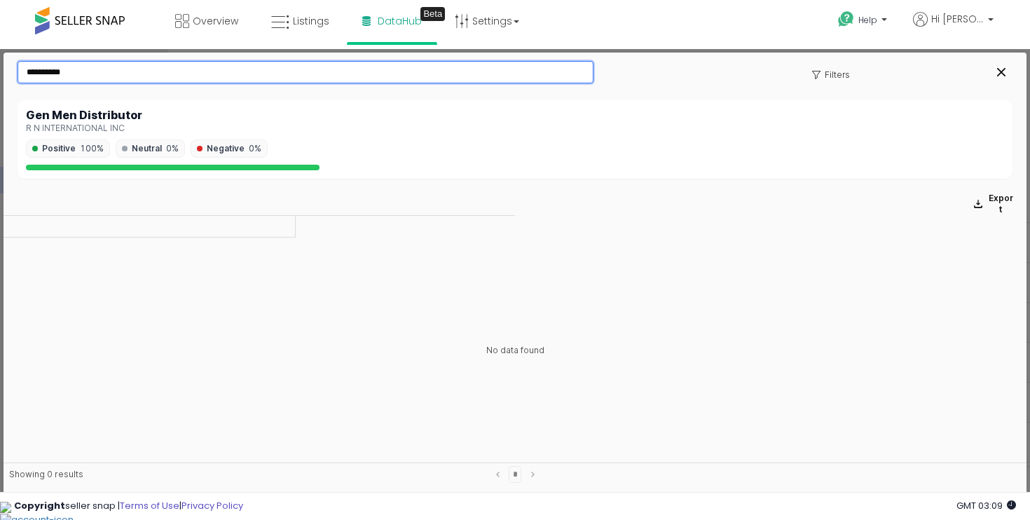
scroll to position [0, 0]
type input "**********"
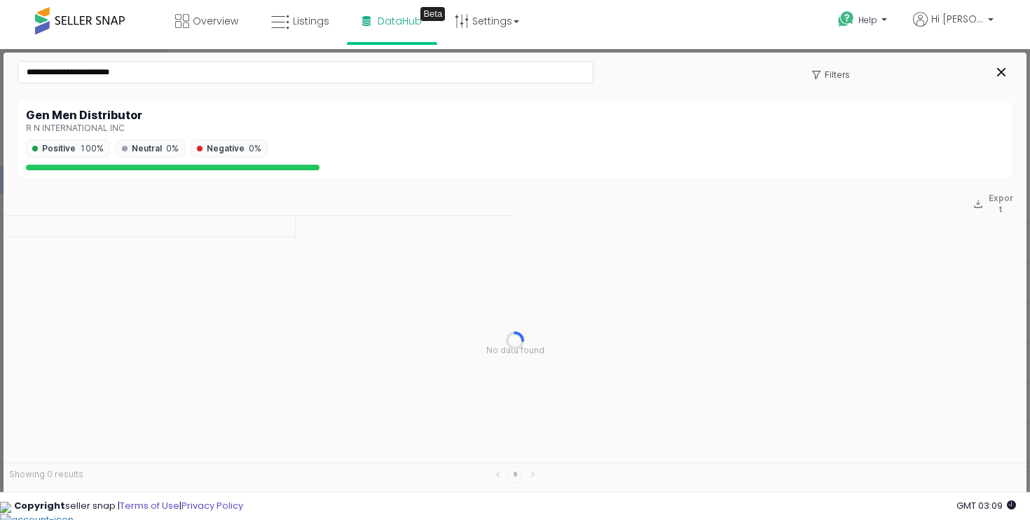
click at [868, 80] on div "Filters" at bounding box center [831, 75] width 106 height 22
click at [840, 79] on p "Filters" at bounding box center [837, 74] width 25 height 11
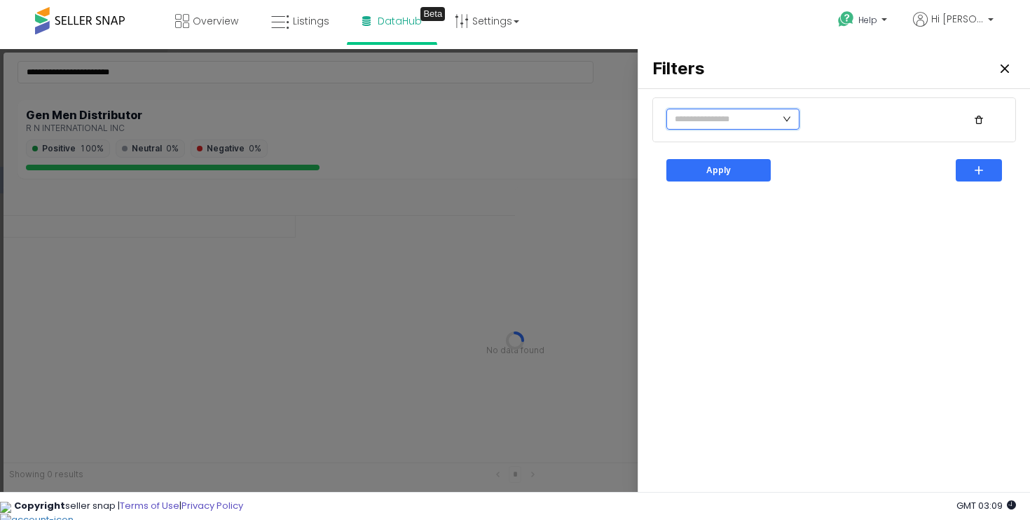
click at [768, 109] on input "text" at bounding box center [733, 119] width 133 height 21
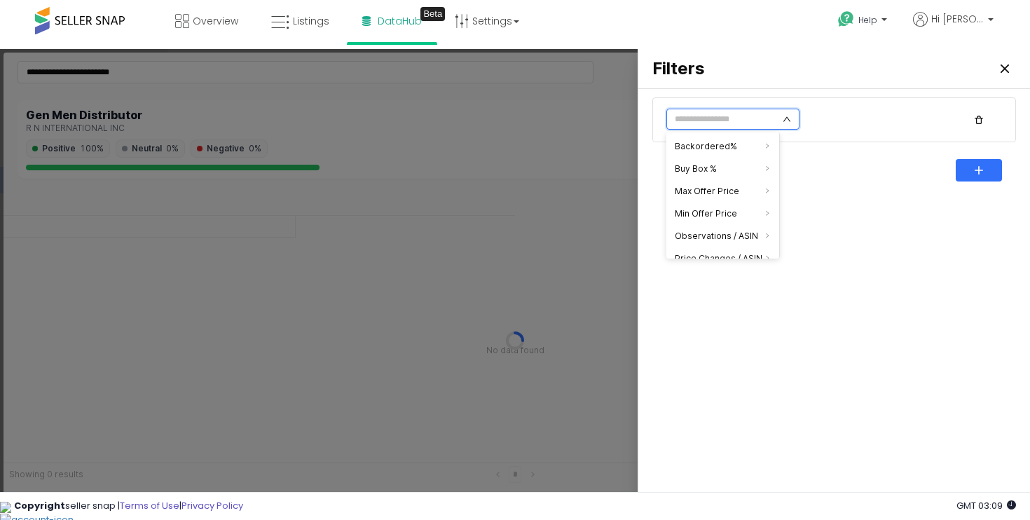
click at [768, 111] on input "text" at bounding box center [733, 119] width 133 height 21
click at [571, 158] on div at bounding box center [515, 273] width 1030 height 448
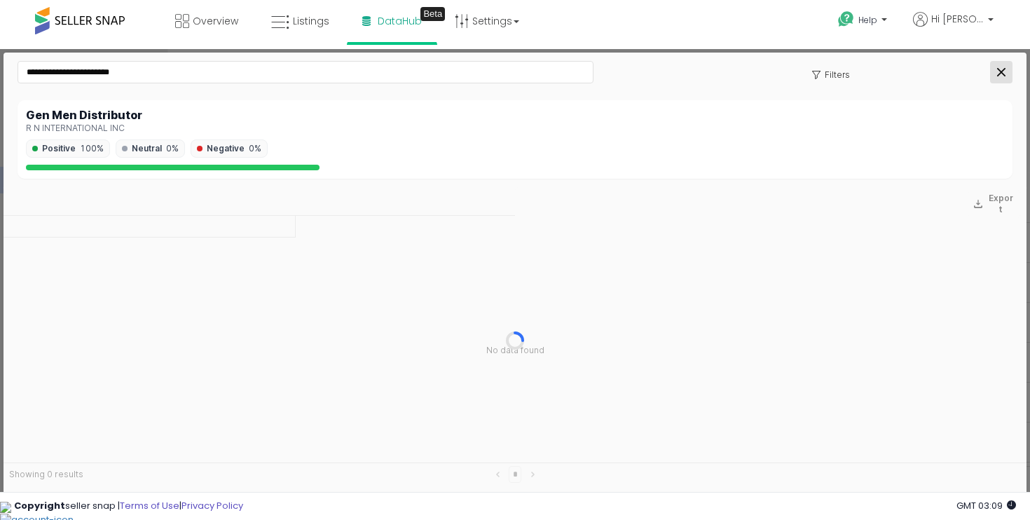
click at [1006, 62] on div "Close" at bounding box center [1001, 72] width 21 height 21
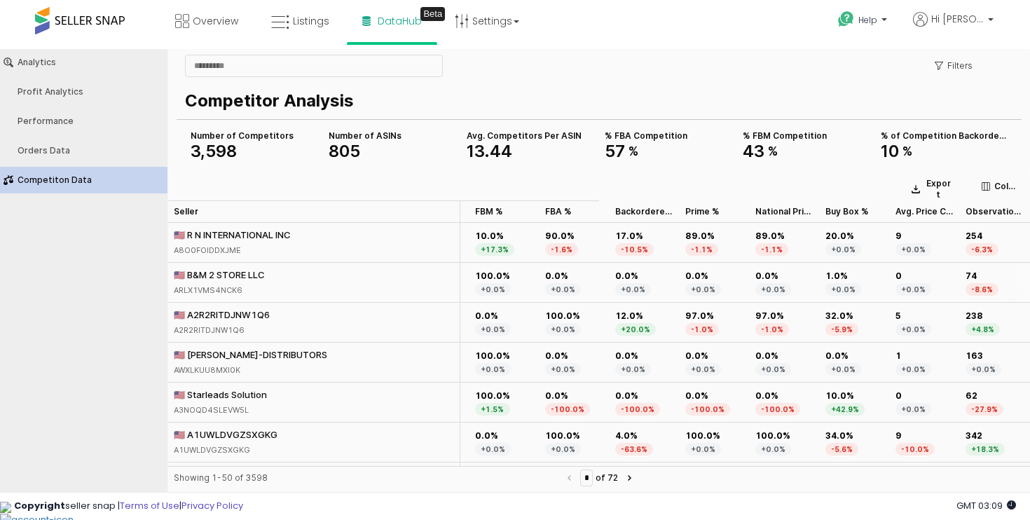
click at [258, 268] on div "🇺🇸 B&M 2 STORE LLC" at bounding box center [219, 274] width 91 height 13
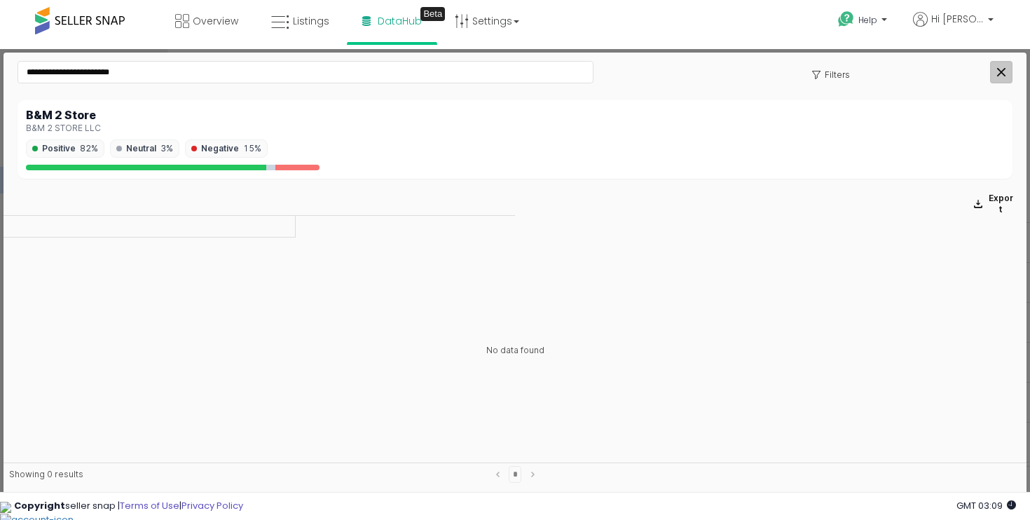
click at [1004, 74] on icon "Close" at bounding box center [1001, 72] width 8 height 8
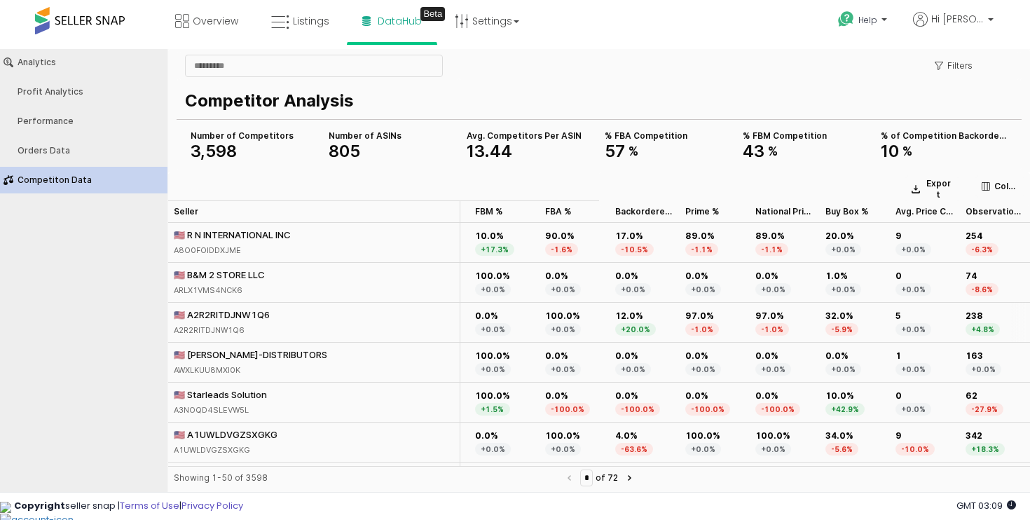
click at [249, 315] on div "🇺🇸 A2R2RITDJNW1Q6" at bounding box center [222, 314] width 96 height 13
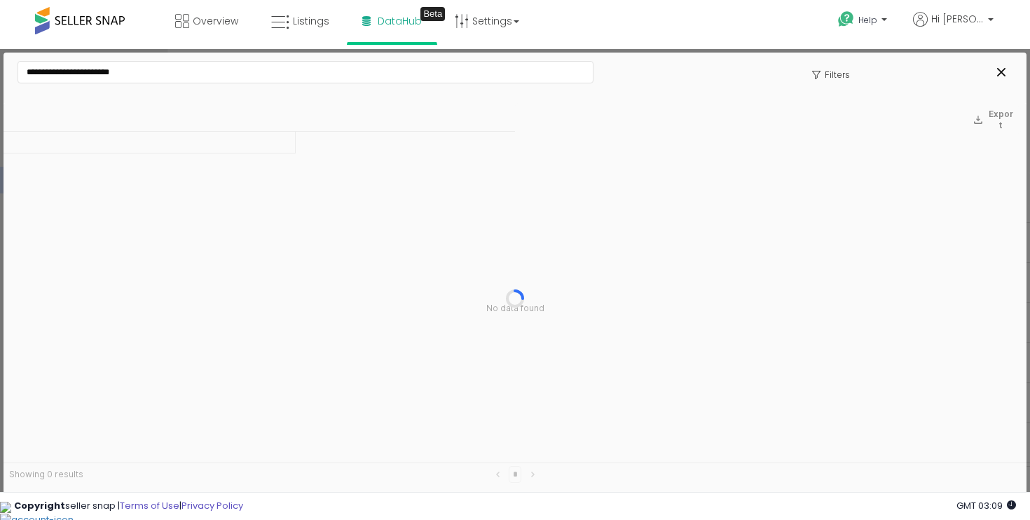
click at [732, 74] on div "**********" at bounding box center [515, 77] width 1007 height 39
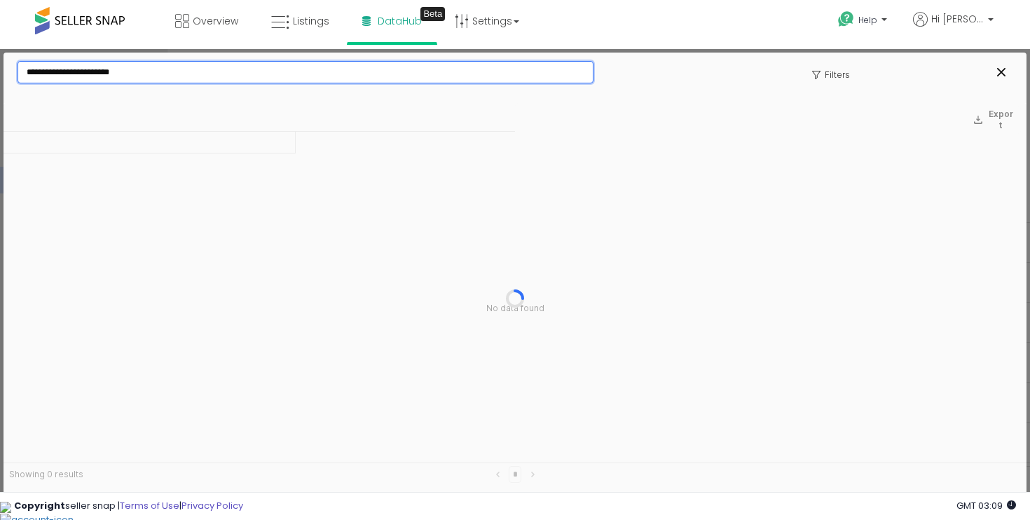
click at [568, 67] on input "**********" at bounding box center [305, 72] width 575 height 21
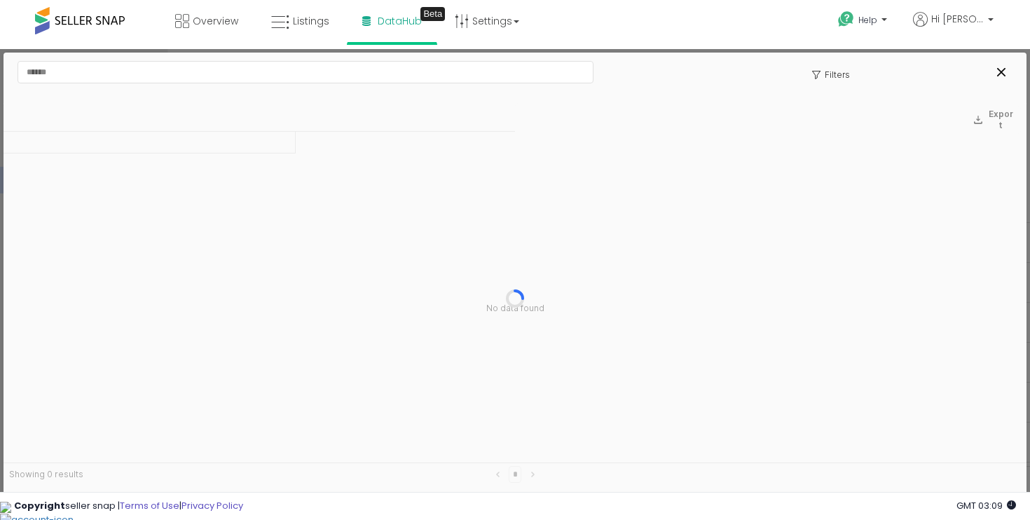
click at [550, 167] on div at bounding box center [515, 298] width 1023 height 390
click at [1007, 60] on div at bounding box center [976, 72] width 84 height 28
click at [1007, 64] on div "Close" at bounding box center [1001, 72] width 21 height 21
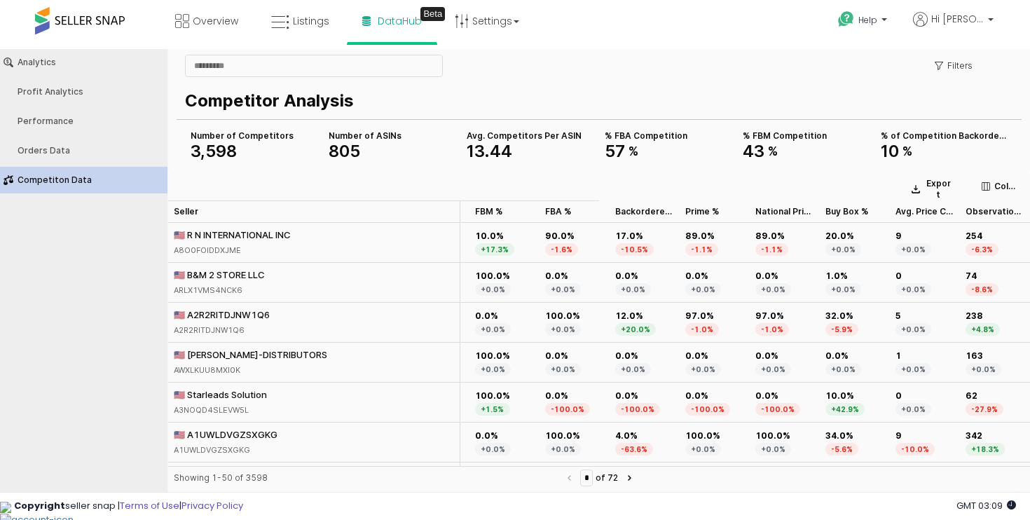
click at [265, 349] on div "🇺🇸 VALYOU-DISTRIBUTORS" at bounding box center [251, 354] width 154 height 13
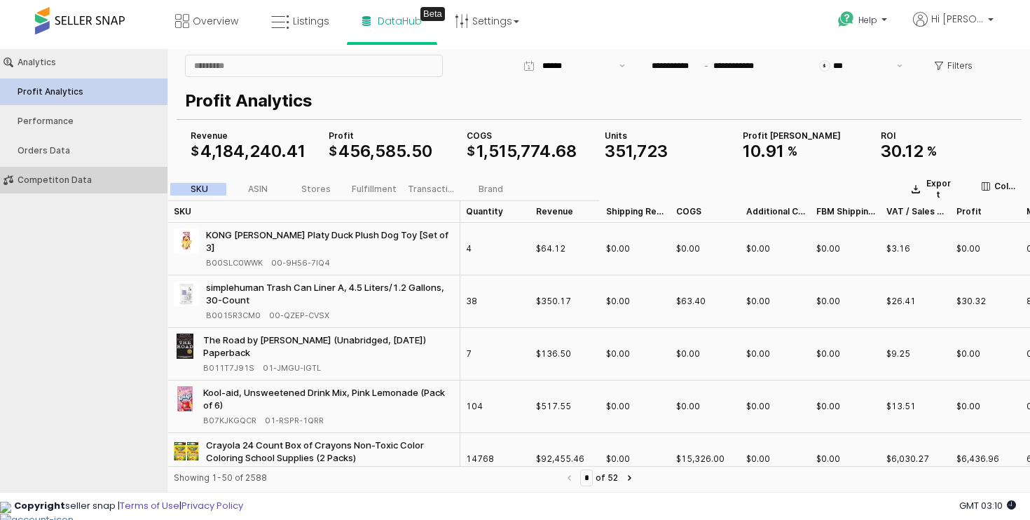
click at [126, 182] on div "Competiton Data" at bounding box center [91, 180] width 146 height 10
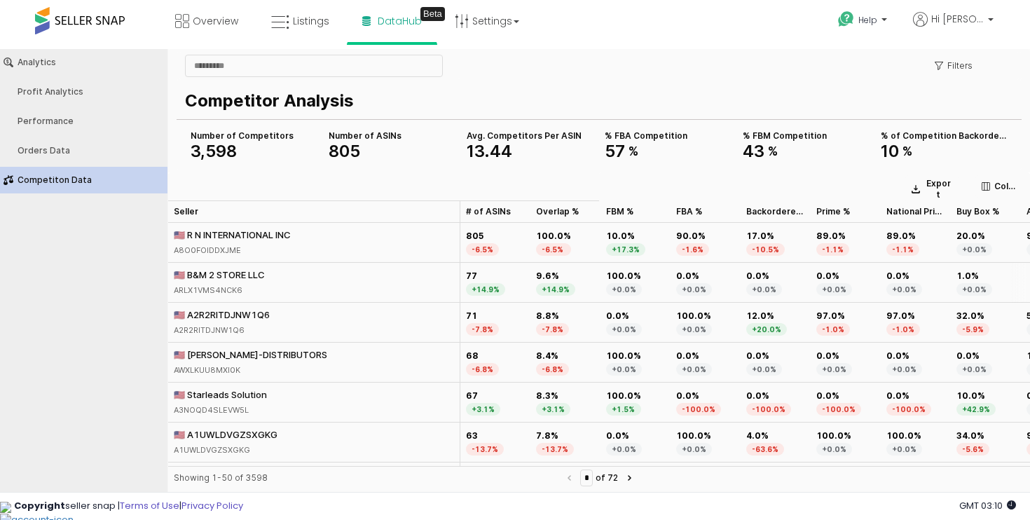
click at [240, 275] on div "🇺🇸 B&M 2 STORE LLC" at bounding box center [219, 274] width 91 height 13
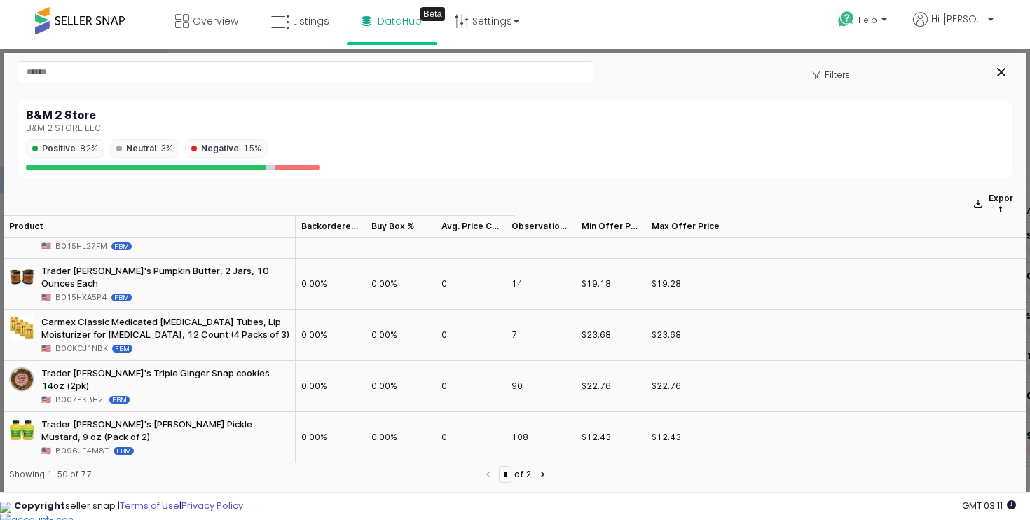
scroll to position [523, 0]
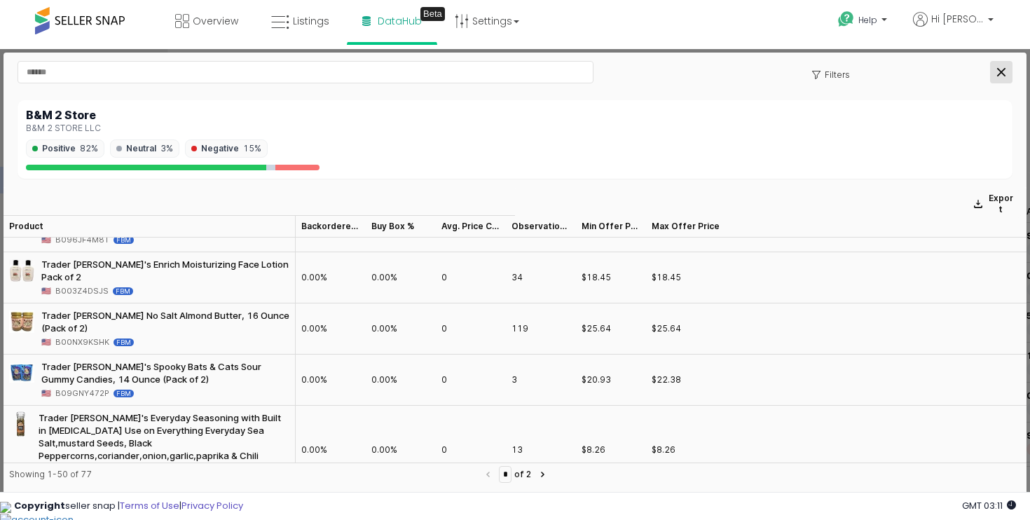
click at [1002, 70] on icon "Close" at bounding box center [1001, 72] width 8 height 8
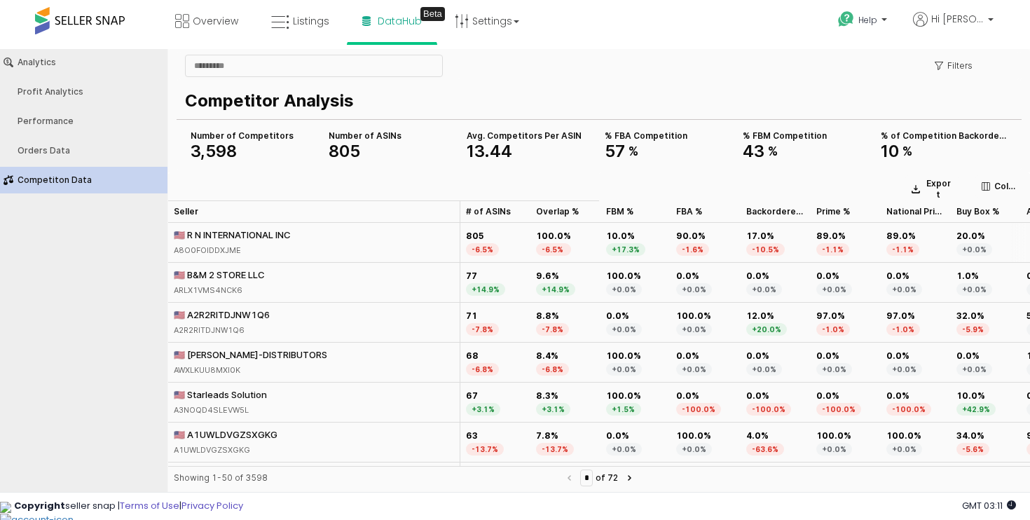
click at [235, 233] on div "🇺🇸 R N INTERNATIONAL INC" at bounding box center [232, 235] width 117 height 13
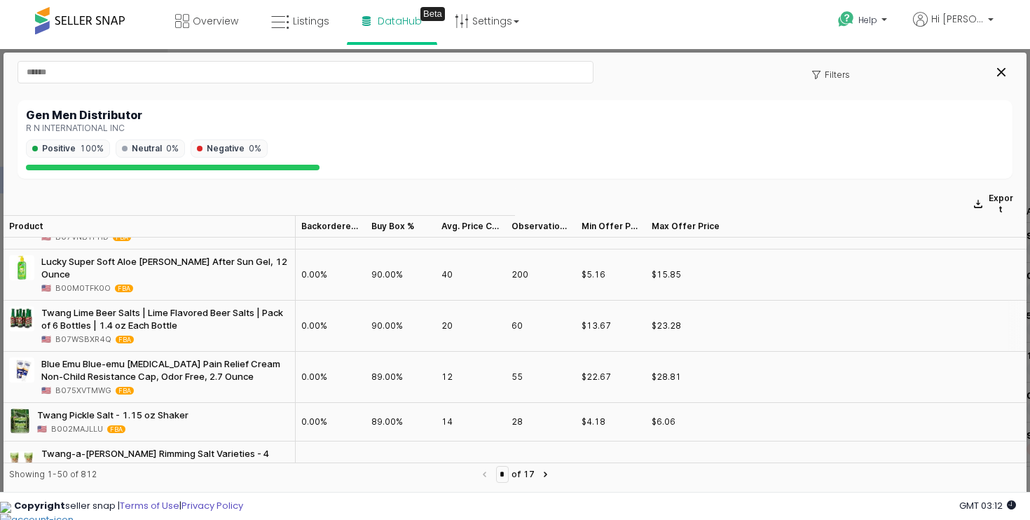
scroll to position [2258, 0]
